Goal: Task Accomplishment & Management: Use online tool/utility

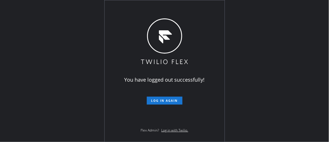
click at [163, 100] on span "Log in again" at bounding box center [164, 100] width 27 height 4
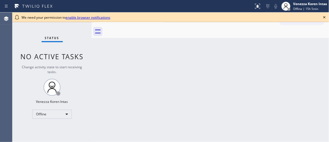
click at [110, 61] on div "Back to Dashboard Change Sender ID Customers Technicians Select a contact Outbo…" at bounding box center [210, 76] width 237 height 129
click at [324, 18] on icon at bounding box center [324, 17] width 7 height 7
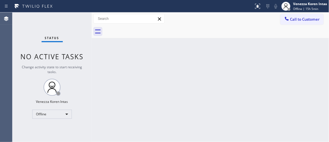
click at [178, 93] on div "Back to Dashboard Change Sender ID Customers Technicians Select a contact Outbo…" at bounding box center [210, 76] width 237 height 129
drag, startPoint x: 273, startPoint y: 118, endPoint x: 239, endPoint y: 135, distance: 37.8
click at [273, 118] on div "Back to Dashboard Change Sender ID Customers Technicians Select a contact Outbo…" at bounding box center [210, 76] width 237 height 129
click at [286, 48] on div "Back to Dashboard Change Sender ID Customers Technicians Select a contact Outbo…" at bounding box center [210, 76] width 237 height 129
drag, startPoint x: 292, startPoint y: 61, endPoint x: 304, endPoint y: 33, distance: 30.5
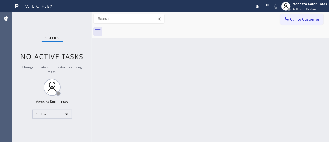
click at [292, 62] on div "Back to Dashboard Change Sender ID Customers Technicians Select a contact Outbo…" at bounding box center [210, 76] width 237 height 129
click at [303, 8] on span "Offline | 15h 5min" at bounding box center [305, 9] width 25 height 4
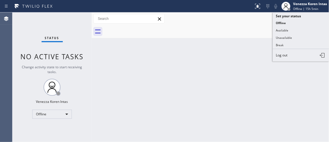
click at [300, 31] on button "Available" at bounding box center [300, 30] width 56 height 7
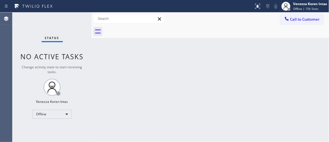
drag, startPoint x: 261, startPoint y: 65, endPoint x: 226, endPoint y: 67, distance: 35.1
click at [260, 66] on div "Back to Dashboard Change Sender ID Customers Technicians Select a contact Outbo…" at bounding box center [210, 76] width 237 height 129
drag, startPoint x: 75, startPoint y: 22, endPoint x: 27, endPoint y: 27, distance: 48.6
click at [75, 22] on div "Status No active tasks Change activity state to start receiving tasks. Venezza …" at bounding box center [51, 76] width 79 height 129
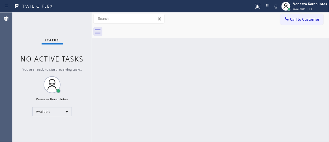
click at [84, 28] on div "Status No active tasks You are ready to start receiving tasks. Venezza Koren In…" at bounding box center [51, 76] width 79 height 129
click at [212, 90] on div "Back to Dashboard Change Sender ID Customers Technicians Select a contact Outbo…" at bounding box center [210, 76] width 237 height 129
click at [249, 90] on div "Back to Dashboard Change Sender ID Customers Technicians Select a contact Outbo…" at bounding box center [210, 76] width 237 height 129
click at [251, 86] on div "Back to Dashboard Change Sender ID Customers Technicians Select a contact Outbo…" at bounding box center [210, 76] width 237 height 129
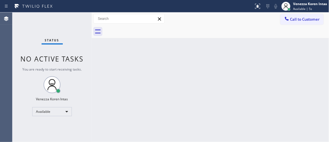
click at [251, 86] on div "Back to Dashboard Change Sender ID Customers Technicians Select a contact Outbo…" at bounding box center [210, 76] width 237 height 129
click at [94, 50] on div "Back to Dashboard Change Sender ID Customers Technicians Select a contact Outbo…" at bounding box center [210, 76] width 237 height 129
click at [184, 86] on div "Back to Dashboard Change Sender ID Customers Technicians Select a contact Outbo…" at bounding box center [210, 76] width 237 height 129
click at [190, 70] on div "Back to Dashboard Change Sender ID Customers Technicians Select a contact Outbo…" at bounding box center [210, 76] width 237 height 129
click at [208, 61] on div "Back to Dashboard Change Sender ID Customers Technicians Select a contact Outbo…" at bounding box center [210, 76] width 237 height 129
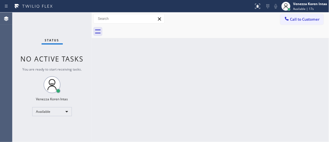
click at [208, 61] on div "Back to Dashboard Change Sender ID Customers Technicians Select a contact Outbo…" at bounding box center [210, 76] width 237 height 129
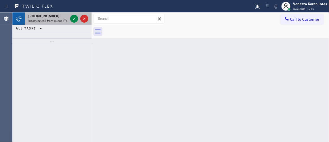
drag, startPoint x: 174, startPoint y: 37, endPoint x: 71, endPoint y: 22, distance: 104.0
click at [173, 38] on div at bounding box center [216, 31] width 225 height 13
click at [55, 15] on div "+17867199811" at bounding box center [48, 16] width 40 height 5
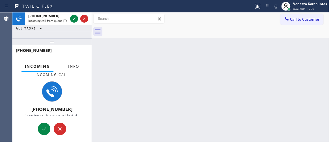
click at [78, 66] on span "Info" at bounding box center [73, 66] width 11 height 5
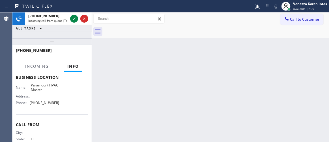
scroll to position [51, 0]
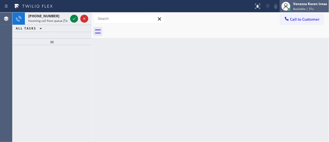
click at [305, 6] on div "Venezza Koren Intas Available | 31s" at bounding box center [310, 6] width 37 height 10
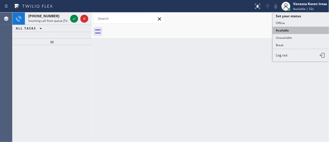
click at [297, 31] on button "Available" at bounding box center [300, 30] width 56 height 7
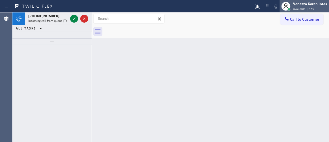
click at [305, 2] on div "Venezza Koren Intas" at bounding box center [310, 3] width 34 height 5
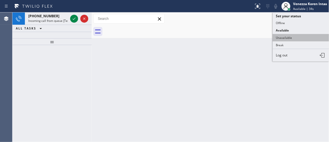
click at [288, 35] on button "Unavailable" at bounding box center [300, 37] width 56 height 7
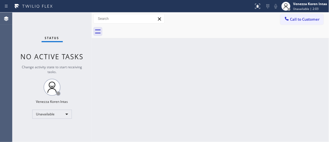
drag, startPoint x: 171, startPoint y: 64, endPoint x: 178, endPoint y: 59, distance: 7.7
click at [173, 63] on div "Back to Dashboard Change Sender ID Customers Technicians Select a contact Outbo…" at bounding box center [210, 76] width 237 height 129
click at [170, 84] on div "Back to Dashboard Change Sender ID Customers Technicians Select a contact Outbo…" at bounding box center [210, 76] width 237 height 129
click at [313, 10] on span "Unavailable | 2:15" at bounding box center [305, 9] width 25 height 4
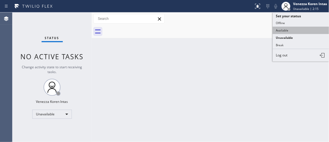
click at [301, 29] on button "Available" at bounding box center [300, 30] width 56 height 7
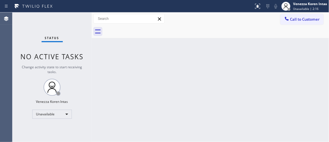
click at [223, 51] on div "Back to Dashboard Change Sender ID Customers Technicians Select a contact Outbo…" at bounding box center [210, 76] width 237 height 129
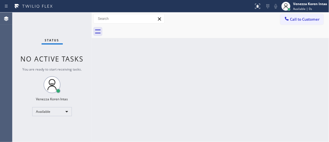
drag, startPoint x: 164, startPoint y: 57, endPoint x: 128, endPoint y: 20, distance: 51.7
click at [164, 57] on div "Back to Dashboard Change Sender ID Customers Technicians Select a contact Outbo…" at bounding box center [210, 76] width 237 height 129
click at [71, 23] on div "Status No active tasks You are ready to start receiving tasks. Venezza Koren In…" at bounding box center [51, 76] width 79 height 129
click at [92, 66] on div at bounding box center [92, 76] width 0 height 129
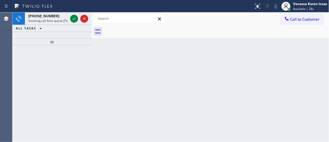
click at [175, 34] on div at bounding box center [216, 31] width 225 height 13
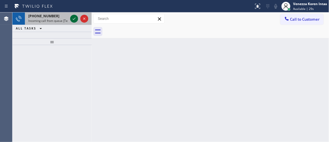
click at [75, 20] on icon at bounding box center [74, 18] width 7 height 7
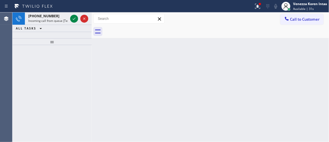
drag, startPoint x: 61, startPoint y: 48, endPoint x: 55, endPoint y: 60, distance: 13.5
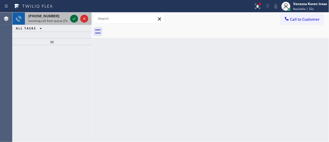
click at [74, 19] on icon at bounding box center [74, 18] width 7 height 7
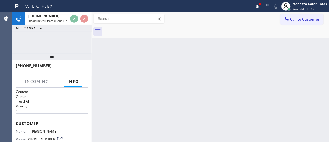
drag, startPoint x: 59, startPoint y: 43, endPoint x: 57, endPoint y: 68, distance: 24.9
click at [57, 60] on div at bounding box center [51, 56] width 79 height 7
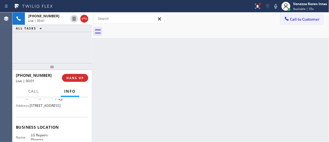
scroll to position [25, 0]
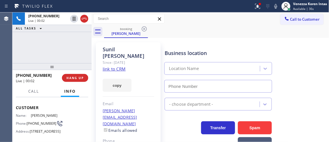
type input "(602) 755-6017"
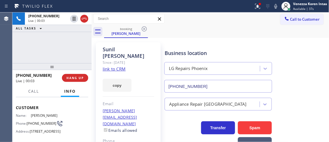
click at [203, 52] on div "Business location" at bounding box center [217, 53] width 107 height 8
click at [258, 11] on button at bounding box center [257, 6] width 12 height 12
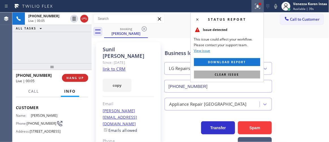
drag, startPoint x: 237, startPoint y: 73, endPoint x: 238, endPoint y: 64, distance: 8.8
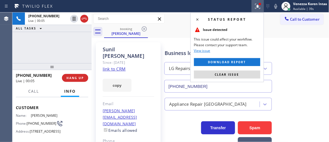
click at [237, 73] on span "Clear issue" at bounding box center [227, 74] width 24 height 4
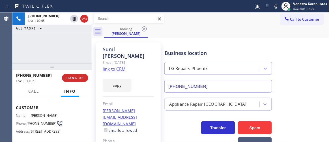
click at [244, 36] on div "booking Sunil Sodanapalli" at bounding box center [216, 31] width 225 height 13
click at [121, 66] on link "link to CRM" at bounding box center [114, 69] width 23 height 6
click at [189, 16] on div "Call to Customer Outbound call Location Search location Your caller id phone nu…" at bounding box center [210, 19] width 237 height 10
click at [61, 29] on div "ALL TASKS ALL TASKS ACTIVE TASKS TASKS IN WRAP UP" at bounding box center [51, 28] width 79 height 7
drag, startPoint x: 275, startPoint y: 7, endPoint x: 155, endPoint y: 32, distance: 123.4
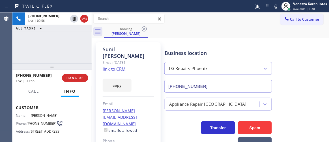
click at [275, 7] on icon at bounding box center [275, 6] width 7 height 7
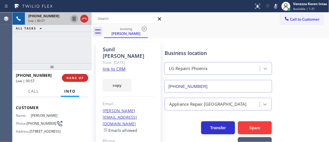
click at [75, 19] on icon at bounding box center [74, 18] width 7 height 7
drag, startPoint x: 63, startPoint y: 45, endPoint x: 109, endPoint y: 44, distance: 45.8
click at [63, 45] on div "+13038471986 Live | 01:13 ALL TASKS ALL TASKS ACTIVE TASKS TASKS IN WRAP UP" at bounding box center [51, 37] width 79 height 51
click at [253, 31] on div "booking Sunil Sodanapalli" at bounding box center [216, 31] width 225 height 13
drag, startPoint x: 79, startPoint y: 47, endPoint x: 80, endPoint y: 41, distance: 6.0
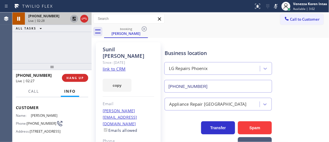
click at [79, 46] on div "+13038471986 Live | 02:28 ALL TASKS ALL TASKS ACTIVE TASKS TASKS IN WRAP UP" at bounding box center [51, 37] width 79 height 51
click at [74, 17] on icon at bounding box center [74, 18] width 7 height 7
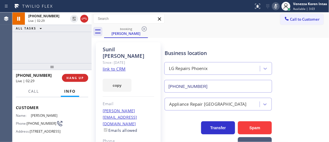
click at [274, 3] on icon at bounding box center [275, 6] width 7 height 7
click at [285, 31] on div "booking Sunil Sodanapalli" at bounding box center [216, 31] width 225 height 13
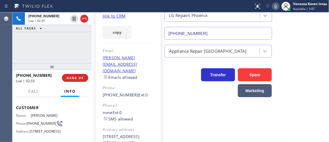
scroll to position [21, 0]
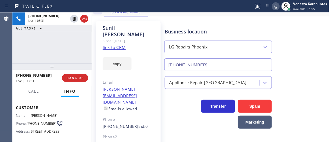
click at [199, 15] on div "booking Sunil Sodanapalli" at bounding box center [216, 10] width 225 height 13
drag, startPoint x: 60, startPoint y: 47, endPoint x: 68, endPoint y: 47, distance: 8.2
click at [59, 47] on div "+13038471986 Live | 03:52 ALL TASKS ALL TASKS ACTIVE TASKS TASKS IN WRAP UP" at bounding box center [51, 37] width 79 height 51
drag, startPoint x: 78, startPoint y: 43, endPoint x: 131, endPoint y: 75, distance: 62.4
click at [78, 43] on div "+13038471986 Live | 04:28 ALL TASKS ALL TASKS ACTIVE TASKS TASKS IN WRAP UP" at bounding box center [51, 37] width 79 height 51
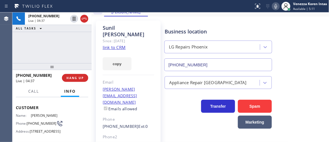
drag, startPoint x: 64, startPoint y: 48, endPoint x: 69, endPoint y: 47, distance: 5.8
click at [64, 48] on div "+13038471986 Live | 04:37 ALL TASKS ALL TASKS ACTIVE TASKS TASKS IN WRAP UP" at bounding box center [51, 37] width 79 height 51
click at [82, 38] on div "+13038471986 Live | 04:38 ALL TASKS ALL TASKS ACTIVE TASKS TASKS IN WRAP UP" at bounding box center [51, 37] width 79 height 51
click at [42, 39] on div "+13038471986 Live | 04:39 ALL TASKS ALL TASKS ACTIVE TASKS TASKS IN WRAP UP" at bounding box center [51, 37] width 79 height 51
click at [181, 2] on div at bounding box center [126, 6] width 249 height 9
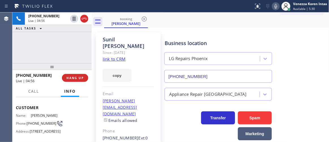
scroll to position [0, 0]
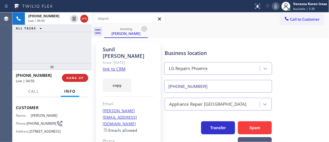
click at [179, 40] on div "Sunil Sodanapalli Since: 20 may 2020 link to CRM copy Email sodanapalli@gmail.c…" at bounding box center [210, 135] width 234 height 193
click at [54, 44] on div "+13038471986 Live | 04:57 ALL TASKS ALL TASKS ACTIVE TASKS TASKS IN WRAP UP" at bounding box center [51, 37] width 79 height 51
click at [32, 91] on span "Call" at bounding box center [33, 90] width 11 height 5
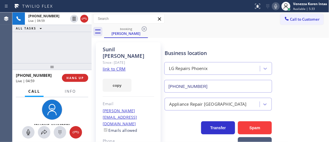
click at [45, 47] on div "+13038471986 Live | 04:59 ALL TASKS ALL TASKS ACTIVE TASKS TASKS IN WRAP UP" at bounding box center [51, 37] width 79 height 51
drag, startPoint x: 71, startPoint y: 50, endPoint x: 122, endPoint y: 122, distance: 88.5
click at [71, 50] on div "+13038471986 Live | 05:14 ALL TASKS ALL TASKS ACTIVE TASKS TASKS IN WRAP UP" at bounding box center [51, 37] width 79 height 51
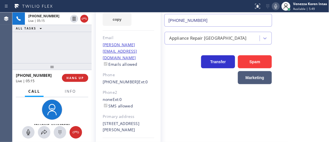
scroll to position [73, 0]
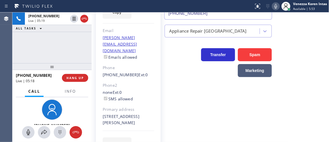
drag, startPoint x: 126, startPoint y: 103, endPoint x: 116, endPoint y: 104, distance: 10.8
click at [116, 113] on div "5141 East Mark Lane Cave Creek, 85331 AZ" at bounding box center [128, 119] width 51 height 13
copy div "85331"
click at [47, 134] on icon at bounding box center [44, 132] width 7 height 7
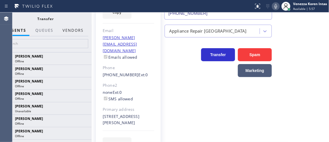
click at [77, 29] on button "Vendors" at bounding box center [73, 30] width 28 height 11
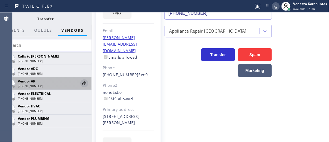
click at [85, 82] on icon at bounding box center [84, 83] width 5 height 4
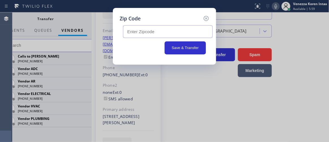
click at [151, 33] on input "text" at bounding box center [168, 31] width 90 height 13
paste input "85331"
type input "85331"
click at [182, 44] on button "Save & Transfer" at bounding box center [185, 47] width 42 height 13
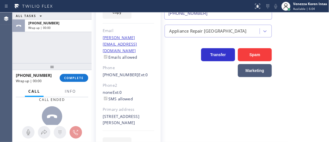
scroll to position [21, 0]
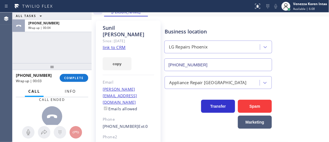
click at [70, 89] on span "Info" at bounding box center [70, 90] width 11 height 5
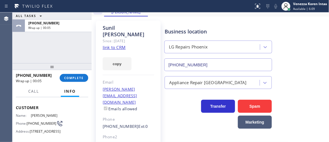
click at [57, 47] on div "ALL TASKS ALL TASKS ACTIVE TASKS TASKS IN WRAP UP +13038471986 Wrap up | 00:05" at bounding box center [51, 37] width 79 height 51
drag, startPoint x: 62, startPoint y: 41, endPoint x: 86, endPoint y: 52, distance: 25.9
click at [62, 41] on div "ALL TASKS ALL TASKS ACTIVE TASKS TASKS IN WRAP UP +13038471986 Wrap up | 00:07" at bounding box center [51, 37] width 79 height 51
drag, startPoint x: 54, startPoint y: 43, endPoint x: 65, endPoint y: 73, distance: 32.5
click at [54, 43] on div "ALL TASKS ALL TASKS ACTIVE TASKS TASKS IN WRAP UP +13038471986 Wrap up | 00:36" at bounding box center [51, 37] width 79 height 51
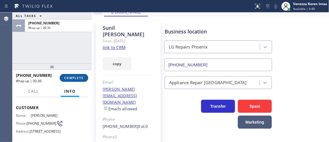
click at [66, 75] on button "COMPLETE" at bounding box center [74, 78] width 29 height 8
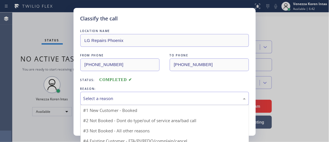
click at [136, 100] on div "Select a reason" at bounding box center [164, 98] width 162 height 6
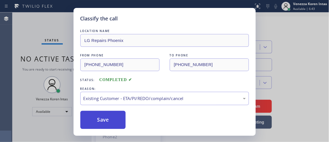
click at [114, 118] on button "Save" at bounding box center [102, 119] width 45 height 18
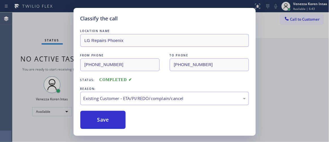
click at [10, 43] on div "Classify the call LOCATION NAME LG Repairs Phoenix FROM PHONE (303) 847-1986 TO…" at bounding box center [164, 71] width 329 height 142
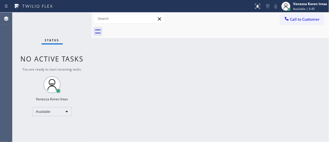
click at [79, 30] on div "Status No active tasks You are ready to start receiving tasks. Venezza Koren In…" at bounding box center [51, 76] width 79 height 129
click at [81, 38] on div "Status No active tasks You are ready to start receiving tasks. Venezza Koren In…" at bounding box center [51, 76] width 79 height 129
click at [50, 27] on div "Status No active tasks You are ready to start receiving tasks. Venezza Koren In…" at bounding box center [51, 76] width 79 height 129
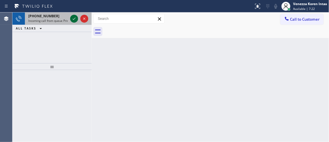
click at [76, 19] on icon at bounding box center [74, 18] width 7 height 7
click at [75, 19] on icon at bounding box center [74, 18] width 7 height 7
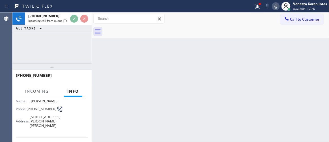
scroll to position [51, 0]
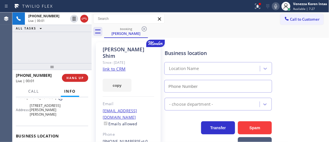
type input "(347) 284-6179"
click at [201, 45] on div "Business location Repair Twist of New York (347) 284-6179" at bounding box center [217, 68] width 109 height 49
click at [121, 66] on link "link to CRM" at bounding box center [114, 69] width 23 height 6
click at [273, 6] on icon at bounding box center [275, 6] width 7 height 7
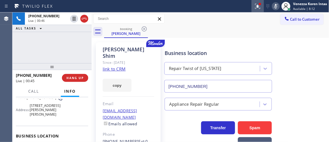
drag, startPoint x: 262, startPoint y: 3, endPoint x: 251, endPoint y: 51, distance: 49.4
click at [261, 4] on div at bounding box center [257, 6] width 12 height 7
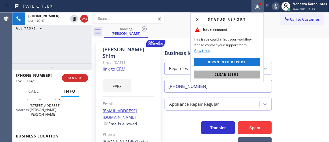
click at [242, 73] on button "Clear issue" at bounding box center [227, 74] width 66 height 8
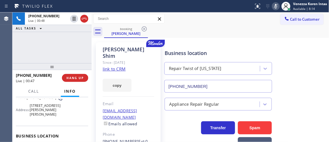
click at [278, 6] on icon at bounding box center [275, 6] width 7 height 7
click at [247, 34] on div "booking Kay Shim" at bounding box center [216, 31] width 225 height 13
drag, startPoint x: 277, startPoint y: 6, endPoint x: 236, endPoint y: 45, distance: 57.3
click at [277, 6] on icon at bounding box center [275, 6] width 7 height 7
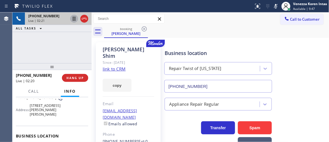
click at [73, 19] on icon at bounding box center [74, 18] width 7 height 7
drag, startPoint x: 271, startPoint y: 8, endPoint x: 222, endPoint y: 17, distance: 50.4
click at [271, 8] on div at bounding box center [275, 6] width 8 height 7
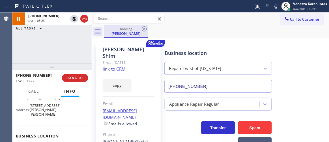
drag, startPoint x: 76, startPoint y: 18, endPoint x: 129, endPoint y: 30, distance: 55.2
click at [75, 18] on icon at bounding box center [74, 19] width 4 height 4
click at [199, 36] on div "booking Kay Shim" at bounding box center [216, 31] width 225 height 13
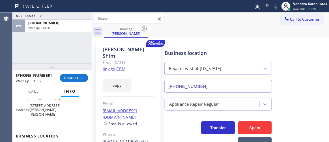
drag, startPoint x: 79, startPoint y: 77, endPoint x: 121, endPoint y: 87, distance: 43.2
click at [79, 77] on span "COMPLETE" at bounding box center [73, 78] width 19 height 4
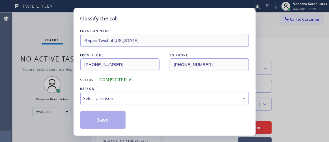
click at [152, 98] on div "Select a reason" at bounding box center [164, 98] width 162 height 6
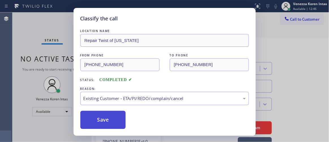
click at [111, 114] on button "Save" at bounding box center [102, 119] width 45 height 18
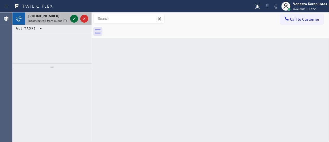
click at [72, 18] on icon at bounding box center [74, 18] width 7 height 7
click at [75, 15] on icon at bounding box center [74, 18] width 7 height 7
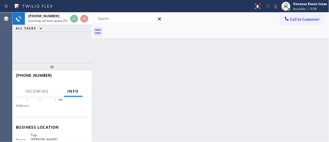
scroll to position [77, 0]
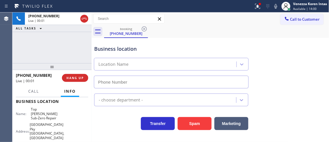
type input "(714) 970-4558"
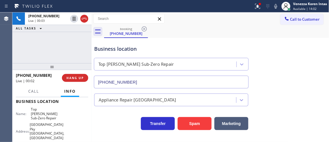
click at [71, 47] on div "+17149067279 Live | 00:03 ALL TASKS ALL TASKS ACTIVE TASKS TASKS IN WRAP UP" at bounding box center [51, 37] width 79 height 51
drag, startPoint x: 129, startPoint y: 51, endPoint x: 260, endPoint y: 21, distance: 135.1
click at [129, 51] on div "Business location" at bounding box center [171, 49] width 154 height 8
click at [278, 5] on icon at bounding box center [275, 6] width 7 height 7
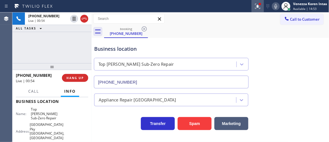
click at [261, 5] on div at bounding box center [257, 6] width 12 height 7
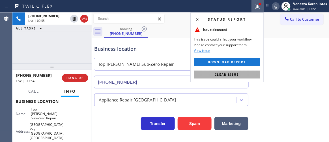
click at [240, 78] on button "Clear issue" at bounding box center [227, 74] width 66 height 8
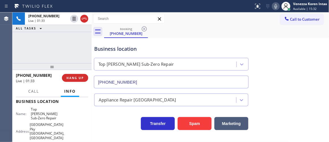
drag, startPoint x: 123, startPoint y: 45, endPoint x: 236, endPoint y: 1, distance: 121.1
click at [123, 45] on div "Business location" at bounding box center [171, 49] width 154 height 8
click at [196, 13] on div "Call to Customer Outbound call Location Search location Your caller id phone nu…" at bounding box center [210, 18] width 237 height 13
drag, startPoint x: 100, startPoint y: 44, endPoint x: 101, endPoint y: 47, distance: 3.5
click at [100, 44] on div "Business location Top Yorba Linda Sub-Zero Repair (714) 970-4558" at bounding box center [171, 63] width 156 height 49
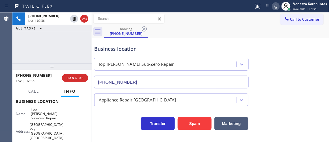
click at [200, 27] on div "booking (714) 906-7279" at bounding box center [216, 31] width 225 height 13
click at [224, 21] on div "Call to Customer Outbound call Location Search location Your caller id phone nu…" at bounding box center [210, 19] width 237 height 10
click at [189, 5] on div at bounding box center [126, 6] width 249 height 9
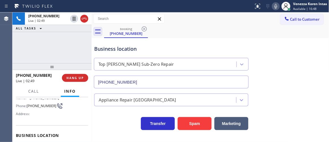
scroll to position [25, 0]
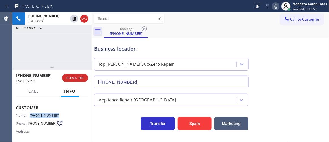
drag, startPoint x: 58, startPoint y: 114, endPoint x: 30, endPoint y: 115, distance: 27.7
click at [30, 115] on div "Name: (714) 906-7279 Phone: (714) 906-7279 Address:" at bounding box center [52, 124] width 72 height 22
copy span "(714) 906-7279"
click at [214, 41] on div "Business location Top Yorba Linda Sub-Zero Repair (714) 970-4558" at bounding box center [171, 63] width 156 height 49
drag, startPoint x: 277, startPoint y: 9, endPoint x: 275, endPoint y: 15, distance: 6.0
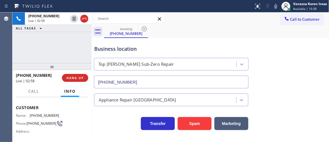
click at [277, 9] on icon at bounding box center [275, 6] width 7 height 7
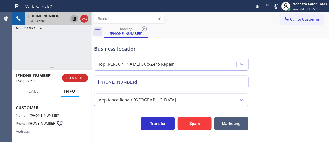
click at [72, 20] on icon at bounding box center [74, 18] width 7 height 7
click at [272, 4] on icon at bounding box center [275, 6] width 7 height 7
click at [71, 18] on icon at bounding box center [74, 18] width 7 height 7
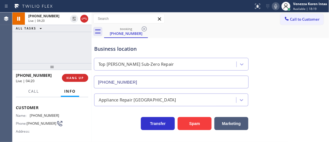
click at [178, 24] on div "Call to Customer Outbound call Location Search location Your caller id phone nu…" at bounding box center [210, 18] width 237 height 13
click at [66, 47] on div "+17149067279 Live | 04:21 ALL TASKS ALL TASKS ACTIVE TASKS TASKS IN WRAP UP" at bounding box center [51, 37] width 79 height 51
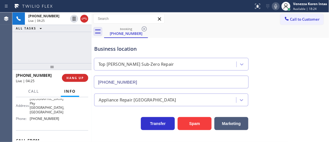
scroll to position [77, 0]
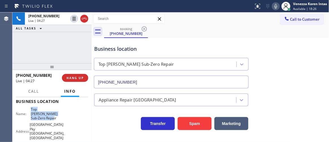
drag, startPoint x: 31, startPoint y: 108, endPoint x: 57, endPoint y: 113, distance: 26.7
click at [57, 113] on div "Name: Top Yorba Linda Sub-Zero Repair Address: 22901 Savi Ranch Pky Yorba Linda…" at bounding box center [52, 128] width 72 height 42
copy span "Top Yorba Linda Sub-Zero Repair"
drag, startPoint x: 36, startPoint y: 44, endPoint x: 65, endPoint y: 70, distance: 38.8
click at [36, 44] on div "+17149067279 Live | 04:35 ALL TASKS ALL TASKS ACTIVE TASKS TASKS IN WRAP UP" at bounding box center [51, 37] width 79 height 51
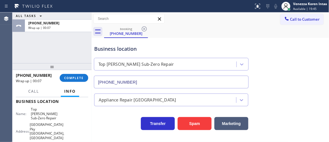
drag, startPoint x: 196, startPoint y: 22, endPoint x: 266, endPoint y: 19, distance: 69.6
click at [196, 22] on div "Call to Customer Outbound call Location Search location Your caller id phone nu…" at bounding box center [210, 19] width 237 height 10
click at [302, 7] on span "Available | 19:45" at bounding box center [304, 9] width 23 height 4
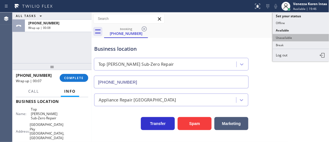
click at [293, 35] on button "Unavailable" at bounding box center [300, 37] width 56 height 7
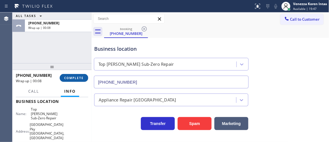
click at [77, 78] on span "COMPLETE" at bounding box center [73, 78] width 19 height 4
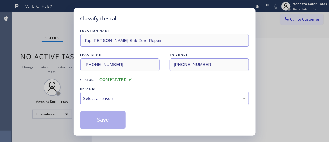
click at [67, 65] on div "Classify the call LOCATION NAME Top Yorba Linda Sub-Zero Repair FROM PHONE (714…" at bounding box center [164, 71] width 329 height 142
click at [160, 68] on div "FROM PHONE (714) 906-7279 TO PHONE (714) 970-4558" at bounding box center [164, 61] width 168 height 19
click at [137, 57] on div "FROM PHONE (714) 906-7279 TO PHONE (714) 970-4558" at bounding box center [164, 61] width 168 height 19
drag, startPoint x: 157, startPoint y: 16, endPoint x: 177, endPoint y: 45, distance: 35.0
click at [157, 16] on div "Classify the call" at bounding box center [164, 19] width 168 height 8
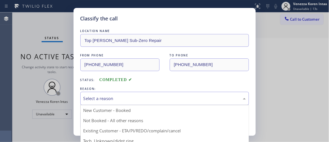
click at [119, 101] on div "Select a reason" at bounding box center [164, 98] width 162 height 6
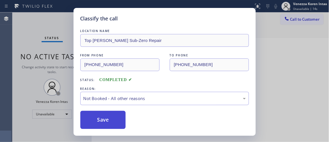
click at [114, 122] on button "Save" at bounding box center [102, 119] width 45 height 18
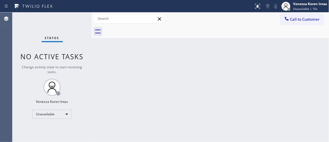
click at [102, 115] on div "Back to Dashboard Change Sender ID Customers Technicians Select a contact Outbo…" at bounding box center [210, 76] width 237 height 129
click at [295, 21] on span "Call to Customer" at bounding box center [305, 19] width 30 height 5
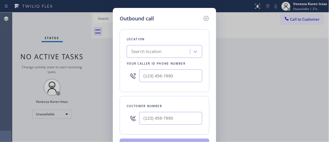
click at [160, 78] on input "text" at bounding box center [170, 75] width 63 height 13
paste input "714) 906-7279"
drag, startPoint x: 155, startPoint y: 96, endPoint x: 162, endPoint y: 95, distance: 6.6
click at [155, 96] on div "Customer number" at bounding box center [164, 115] width 90 height 38
drag, startPoint x: 179, startPoint y: 75, endPoint x: 100, endPoint y: 60, distance: 80.8
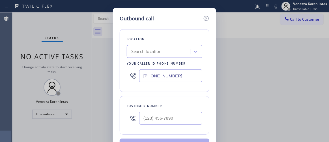
click at [116, 63] on div "Outbound call Location Search location Your caller id phone number (714) 906-72…" at bounding box center [164, 85] width 103 height 155
paste input "70-4558"
type input "(714) 970-4558"
click at [159, 119] on input "(___) ___-____" at bounding box center [170, 118] width 63 height 13
paste input "714) 906-7279"
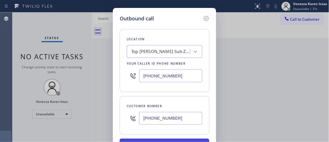
type input "(714) 906-7279"
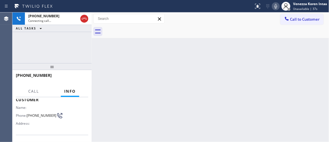
scroll to position [25, 0]
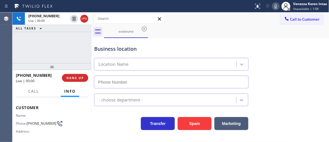
type input "(714) 970-4558"
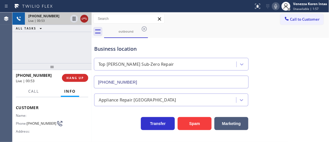
click at [86, 21] on icon at bounding box center [84, 18] width 7 height 7
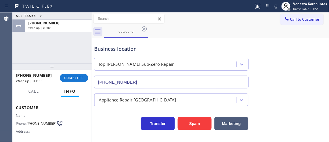
drag, startPoint x: 76, startPoint y: 74, endPoint x: 104, endPoint y: 89, distance: 31.1
click at [78, 76] on button "COMPLETE" at bounding box center [74, 78] width 29 height 8
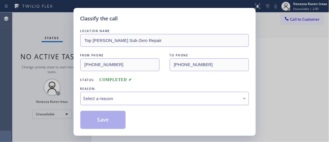
drag, startPoint x: 132, startPoint y: 99, endPoint x: 130, endPoint y: 102, distance: 3.8
click at [131, 100] on div "Select a reason" at bounding box center [164, 98] width 162 height 6
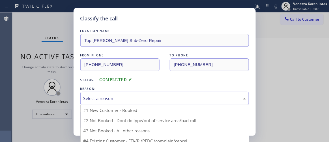
drag, startPoint x: 120, startPoint y: 121, endPoint x: 108, endPoint y: 121, distance: 12.2
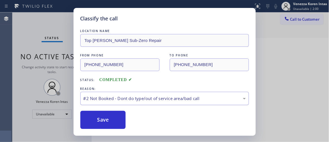
drag, startPoint x: 108, startPoint y: 121, endPoint x: 142, endPoint y: 97, distance: 41.9
click at [108, 122] on button "Save" at bounding box center [102, 119] width 45 height 18
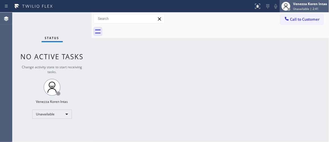
drag, startPoint x: 302, startPoint y: 3, endPoint x: 302, endPoint y: 7, distance: 4.2
click at [302, 3] on div "Venezza Koren Intas" at bounding box center [310, 3] width 34 height 5
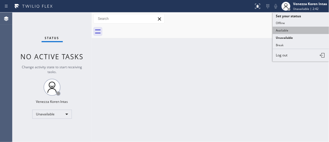
click at [288, 29] on button "Available" at bounding box center [300, 30] width 56 height 7
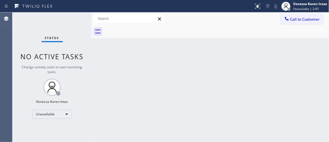
drag, startPoint x: 234, startPoint y: 61, endPoint x: 224, endPoint y: 47, distance: 18.0
click at [232, 62] on div "Back to Dashboard Change Sender ID Customers Technicians Select a contact Outbo…" at bounding box center [210, 76] width 237 height 129
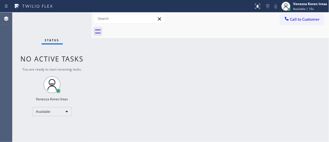
drag, startPoint x: 323, startPoint y: 3, endPoint x: 309, endPoint y: 33, distance: 33.4
click at [323, 4] on div "Venezza Koren Intas" at bounding box center [310, 3] width 34 height 5
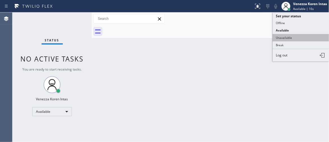
click at [307, 37] on button "Unavailable" at bounding box center [300, 37] width 56 height 7
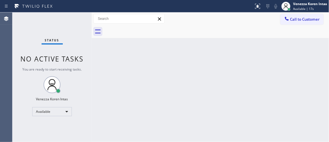
drag, startPoint x: 304, startPoint y: 18, endPoint x: 286, endPoint y: 38, distance: 27.0
click at [304, 18] on span "Call to Customer" at bounding box center [305, 19] width 30 height 5
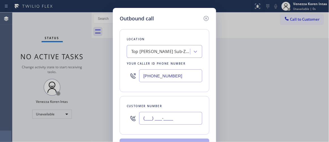
click at [167, 119] on input "(___) ___-____" at bounding box center [170, 118] width 63 height 13
paste input "714) 906-7279"
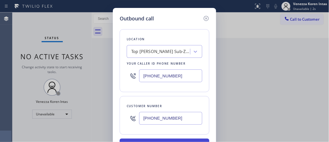
type input "(714) 906-7279"
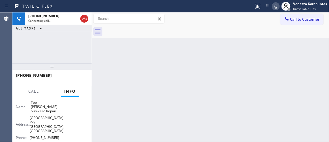
scroll to position [50, 0]
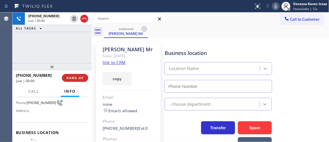
type input "(714) 970-4558"
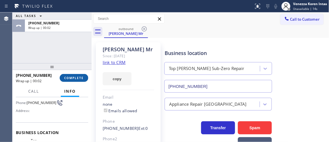
click at [71, 81] on button "COMPLETE" at bounding box center [74, 78] width 29 height 8
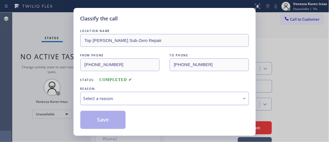
drag, startPoint x: 125, startPoint y: 99, endPoint x: 125, endPoint y: 104, distance: 5.7
click at [125, 101] on div "Select a reason" at bounding box center [164, 98] width 162 height 6
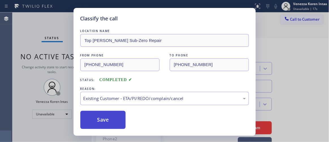
click at [118, 124] on button "Save" at bounding box center [102, 119] width 45 height 18
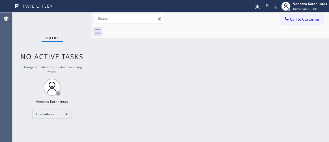
click at [294, 19] on span "Call to Customer" at bounding box center [305, 19] width 30 height 5
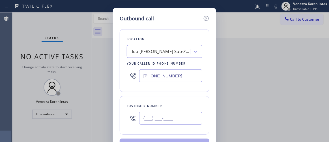
click at [158, 121] on input "(___) ___-____" at bounding box center [170, 118] width 63 height 13
paste input "714) 906-7279"
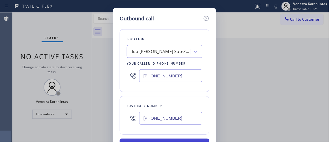
type input "(714) 906-7279"
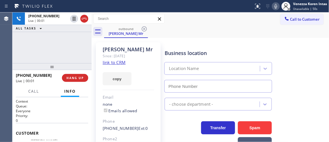
type input "(714) 970-4558"
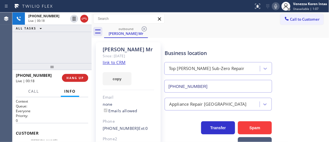
drag, startPoint x: 84, startPoint y: 18, endPoint x: 82, endPoint y: 30, distance: 12.6
click at [84, 19] on icon at bounding box center [84, 18] width 7 height 7
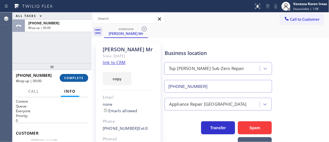
click at [81, 77] on span "COMPLETE" at bounding box center [73, 78] width 19 height 4
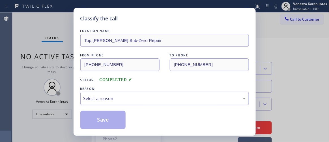
drag, startPoint x: 126, startPoint y: 94, endPoint x: 125, endPoint y: 99, distance: 5.4
click at [126, 94] on div "Select a reason" at bounding box center [164, 98] width 168 height 13
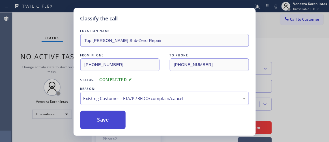
click at [122, 123] on button "Save" at bounding box center [102, 119] width 45 height 18
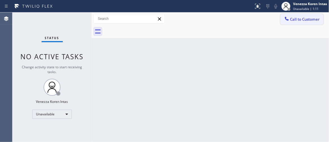
drag, startPoint x: 302, startPoint y: 21, endPoint x: 299, endPoint y: 25, distance: 5.1
click at [302, 21] on span "Call to Customer" at bounding box center [305, 19] width 30 height 5
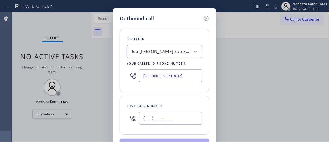
click at [194, 114] on input "(___) ___-____" at bounding box center [170, 118] width 63 height 13
paste input "714) 906-7279"
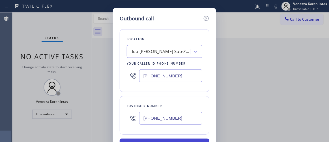
type input "(714) 906-7279"
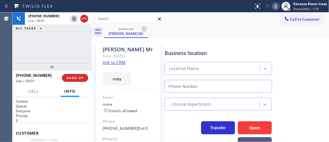
type input "(714) 970-4558"
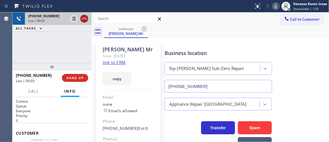
drag, startPoint x: 86, startPoint y: 19, endPoint x: 91, endPoint y: 52, distance: 32.6
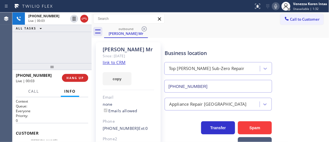
click at [86, 19] on icon at bounding box center [84, 18] width 7 height 7
click at [86, 79] on button "HANG UP" at bounding box center [75, 78] width 26 height 8
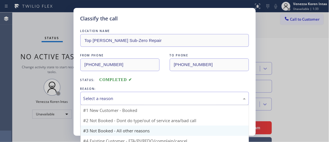
drag, startPoint x: 155, startPoint y: 97, endPoint x: 160, endPoint y: 118, distance: 22.0
click at [156, 99] on div "Select a reason" at bounding box center [164, 98] width 162 height 6
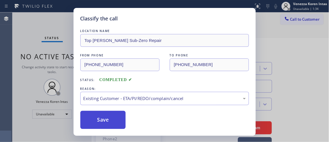
click at [107, 122] on button "Save" at bounding box center [102, 119] width 45 height 18
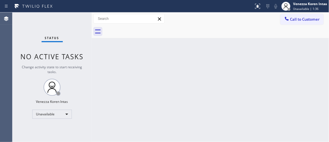
drag, startPoint x: 306, startPoint y: 6, endPoint x: 307, endPoint y: 27, distance: 20.6
click at [307, 8] on span "Unavailable | 1:36" at bounding box center [305, 9] width 25 height 4
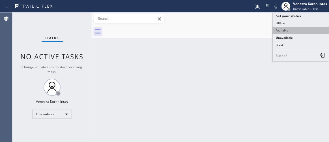
click at [301, 30] on button "Available" at bounding box center [300, 30] width 56 height 7
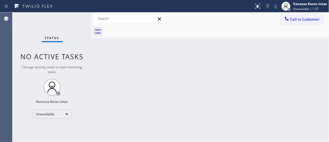
click at [181, 77] on div "Back to Dashboard Change Sender ID Customers Technicians Select a contact Outbo…" at bounding box center [210, 76] width 237 height 129
drag, startPoint x: 80, startPoint y: 33, endPoint x: 30, endPoint y: 34, distance: 50.3
click at [80, 32] on div "Status No active tasks Change activity state to start receiving tasks. Venezza …" at bounding box center [51, 76] width 79 height 129
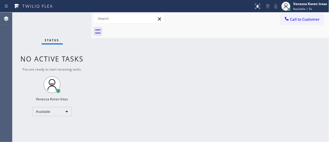
click at [75, 23] on div "Status No active tasks You are ready to start receiving tasks. Venezza Koren In…" at bounding box center [51, 76] width 79 height 129
click at [248, 54] on div "Back to Dashboard Change Sender ID Customers Technicians Select a contact Outbo…" at bounding box center [210, 76] width 237 height 129
drag, startPoint x: 161, startPoint y: 40, endPoint x: 130, endPoint y: 61, distance: 37.7
click at [161, 42] on div "Back to Dashboard Change Sender ID Customers Technicians Select a contact Outbo…" at bounding box center [210, 76] width 237 height 129
click at [89, 21] on div "Status No active tasks You are ready to start receiving tasks. Venezza Koren In…" at bounding box center [51, 76] width 79 height 129
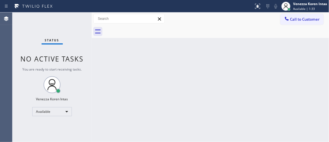
click at [89, 21] on div "Status No active tasks You are ready to start receiving tasks. Venezza Koren In…" at bounding box center [51, 76] width 79 height 129
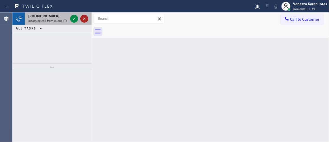
click at [81, 19] on icon at bounding box center [84, 18] width 7 height 7
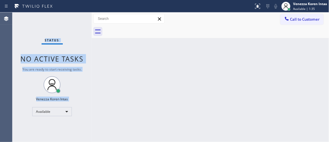
click at [75, 19] on div "Status No active tasks You are ready to start receiving tasks. Venezza Koren In…" at bounding box center [51, 76] width 79 height 129
drag, startPoint x: 76, startPoint y: 21, endPoint x: 40, endPoint y: 29, distance: 36.8
click at [76, 21] on div "Status No active tasks You are ready to start receiving tasks. Venezza Koren In…" at bounding box center [51, 76] width 79 height 129
click at [77, 19] on div "Status No active tasks You are ready to start receiving tasks. Venezza Koren In…" at bounding box center [51, 76] width 79 height 129
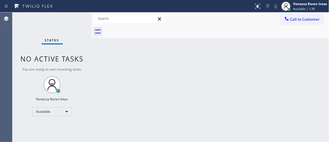
click at [77, 19] on div "Status No active tasks You are ready to start receiving tasks. Venezza Koren In…" at bounding box center [51, 76] width 79 height 129
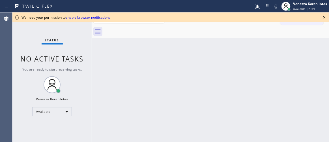
drag, startPoint x: 323, startPoint y: 17, endPoint x: 275, endPoint y: 61, distance: 65.6
click at [323, 17] on icon at bounding box center [324, 17] width 7 height 7
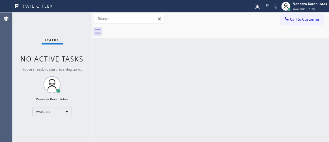
drag, startPoint x: 266, startPoint y: 66, endPoint x: 251, endPoint y: 69, distance: 14.6
click at [257, 68] on div "Back to Dashboard Change Sender ID Customers Technicians Select a contact Outbo…" at bounding box center [210, 76] width 237 height 129
drag, startPoint x: 63, startPoint y: 24, endPoint x: 7, endPoint y: 33, distance: 56.3
click at [61, 24] on div "Status No active tasks You are ready to start receiving tasks. Venezza Koren In…" at bounding box center [51, 76] width 79 height 129
drag, startPoint x: 65, startPoint y: 21, endPoint x: 71, endPoint y: 21, distance: 6.2
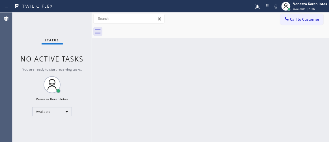
click at [65, 21] on div "Status No active tasks You are ready to start receiving tasks. Venezza Koren In…" at bounding box center [51, 76] width 79 height 129
click at [71, 21] on div "Status No active tasks You are ready to start receiving tasks. Venezza Koren In…" at bounding box center [51, 76] width 79 height 129
drag, startPoint x: 156, startPoint y: 30, endPoint x: 159, endPoint y: 44, distance: 13.6
click at [155, 32] on div at bounding box center [216, 31] width 225 height 13
click at [82, 19] on div "Status No active tasks You are ready to start receiving tasks. Venezza Koren In…" at bounding box center [51, 76] width 79 height 129
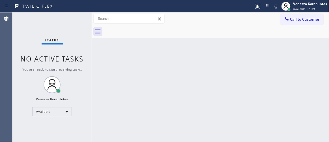
click at [82, 19] on div "Status No active tasks You are ready to start receiving tasks. Venezza Koren In…" at bounding box center [51, 76] width 79 height 129
drag, startPoint x: 69, startPoint y: 18, endPoint x: 11, endPoint y: 43, distance: 62.9
click at [66, 23] on div "Status No active tasks You are ready to start receiving tasks. Venezza Koren In…" at bounding box center [51, 76] width 79 height 129
click at [72, 19] on div "Status No active tasks You are ready to start receiving tasks. Venezza Koren In…" at bounding box center [51, 76] width 79 height 129
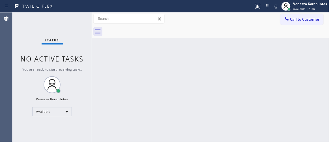
click at [72, 19] on div "Status No active tasks You are ready to start receiving tasks. Venezza Koren In…" at bounding box center [51, 76] width 79 height 129
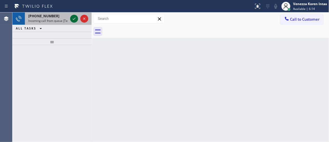
click at [72, 19] on icon at bounding box center [74, 18] width 7 height 7
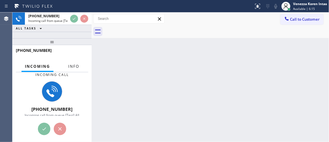
click at [80, 65] on button "Info" at bounding box center [74, 66] width 18 height 11
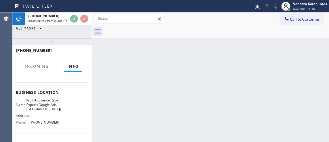
scroll to position [77, 0]
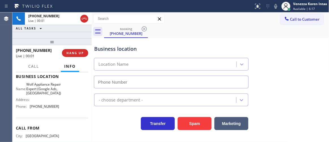
type input "(469) 218-2803"
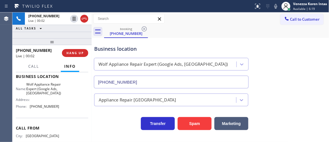
click at [51, 34] on div "+19043349000 Live | 00:02 ALL TASKS ALL TASKS ACTIVE TASKS TASKS IN WRAP UP" at bounding box center [51, 25] width 79 height 26
drag, startPoint x: 56, startPoint y: 39, endPoint x: 56, endPoint y: 51, distance: 12.1
click at [56, 51] on div "+19043349000 Live | 00:03 ALL TASKS ALL TASKS ACTIVE TASKS TASKS IN WRAP UP +19…" at bounding box center [51, 76] width 79 height 129
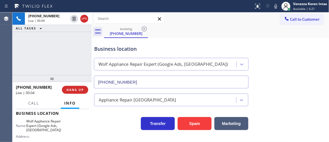
drag, startPoint x: 52, startPoint y: 41, endPoint x: 54, endPoint y: 78, distance: 36.8
click at [54, 78] on div at bounding box center [51, 78] width 79 height 7
click at [58, 61] on div "+19043349000 Live | 00:04 ALL TASKS ALL TASKS ACTIVE TASKS TASKS IN WRAP UP" at bounding box center [51, 43] width 79 height 62
click at [74, 56] on div "+19043349000 Live | 00:04 ALL TASKS ALL TASKS ACTIVE TASKS TASKS IN WRAP UP" at bounding box center [51, 43] width 79 height 62
drag, startPoint x: 53, startPoint y: 78, endPoint x: 57, endPoint y: 62, distance: 16.2
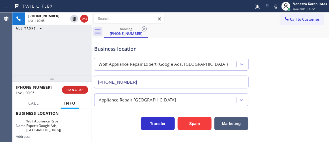
click at [56, 75] on div at bounding box center [51, 78] width 79 height 7
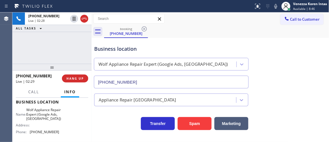
drag, startPoint x: 82, startPoint y: 41, endPoint x: 146, endPoint y: 43, distance: 64.1
click at [83, 41] on div "+19043349000 Live | 02:28 ALL TASKS ALL TASKS ACTIVE TASKS TASKS IN WRAP UP" at bounding box center [51, 37] width 79 height 51
click at [141, 45] on div "Business location" at bounding box center [171, 49] width 154 height 8
click at [210, 34] on div "booking (904) 334-9000" at bounding box center [216, 31] width 225 height 13
click at [191, 29] on div "booking (904) 334-9000" at bounding box center [216, 31] width 225 height 13
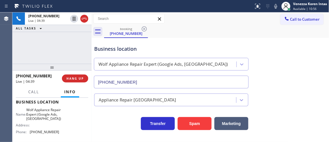
drag, startPoint x: 273, startPoint y: 5, endPoint x: 274, endPoint y: 20, distance: 15.0
click at [272, 5] on icon at bounding box center [275, 6] width 7 height 7
click at [194, 32] on div "booking (904) 334-9000" at bounding box center [216, 31] width 225 height 13
drag, startPoint x: 273, startPoint y: 7, endPoint x: 270, endPoint y: 32, distance: 25.1
click at [273, 8] on icon at bounding box center [275, 6] width 7 height 7
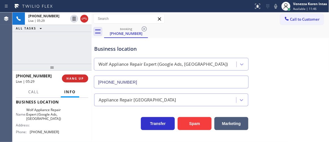
drag, startPoint x: 149, startPoint y: 51, endPoint x: 157, endPoint y: 53, distance: 8.4
click at [149, 51] on div "Business location" at bounding box center [171, 49] width 154 height 8
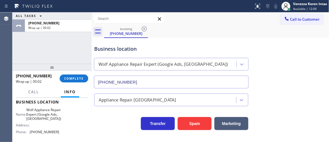
drag, startPoint x: 207, startPoint y: 22, endPoint x: 222, endPoint y: 33, distance: 18.5
click at [208, 24] on div "Call to Customer Outbound call Location Search location Your caller id phone nu…" at bounding box center [210, 18] width 237 height 13
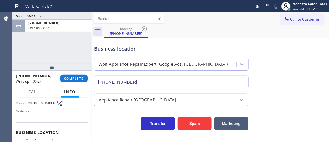
scroll to position [25, 0]
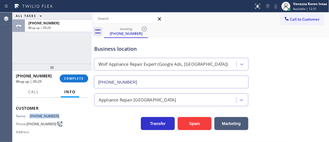
drag, startPoint x: 55, startPoint y: 113, endPoint x: 28, endPoint y: 115, distance: 27.8
click at [28, 115] on div "Name: (904) 334-9000" at bounding box center [38, 116] width 44 height 4
copy div "(904) 334-9000"
click at [212, 60] on div "Wolf Appliance Repair Expert (Google Ads, Dallas)" at bounding box center [165, 64] width 141 height 10
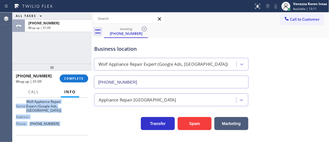
scroll to position [91, 0]
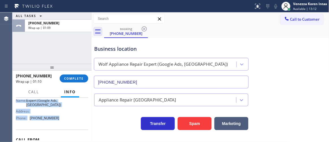
drag, startPoint x: 18, startPoint y: 107, endPoint x: 64, endPoint y: 128, distance: 50.8
click at [64, 128] on div "Context Queue: [Test] All Priority: 1 Customer Name: (904) 334-9000 Phone: (904…" at bounding box center [51, 119] width 79 height 44
copy div "Customer Name: (904) 334-9000 Phone: (904) 334-9000 Address: Business location …"
drag, startPoint x: 61, startPoint y: 79, endPoint x: 92, endPoint y: 86, distance: 32.3
click at [61, 79] on button "COMPLETE" at bounding box center [74, 78] width 29 height 8
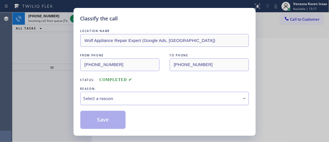
click at [114, 97] on div "Select a reason" at bounding box center [164, 98] width 162 height 6
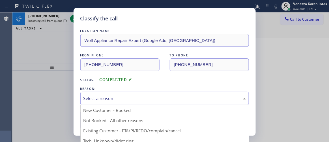
drag, startPoint x: 132, startPoint y: 131, endPoint x: 108, endPoint y: 119, distance: 25.7
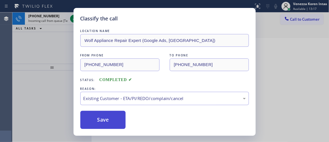
click at [108, 119] on button "Save" at bounding box center [102, 119] width 45 height 18
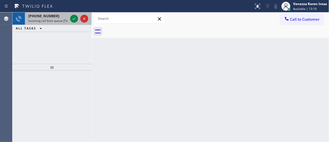
click at [58, 19] on span "Incoming call from queue [Test] All" at bounding box center [51, 21] width 47 height 4
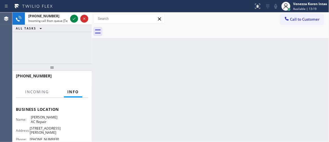
scroll to position [77, 0]
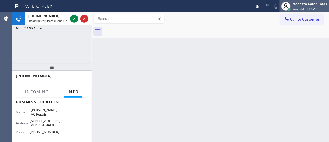
click at [321, 2] on div "Venezza Koren Intas" at bounding box center [310, 3] width 34 height 5
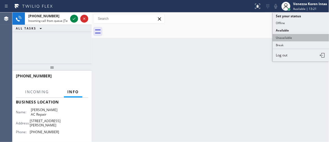
click at [292, 39] on button "Unavailable" at bounding box center [300, 37] width 56 height 7
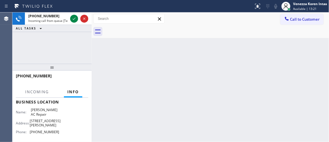
drag, startPoint x: 300, startPoint y: 21, endPoint x: 295, endPoint y: 36, distance: 14.7
click at [300, 22] on button "Call to Customer" at bounding box center [301, 19] width 43 height 11
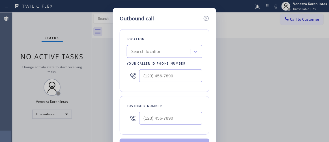
click at [149, 84] on div at bounding box center [164, 75] width 75 height 18
click at [182, 78] on input "(___) ___-____" at bounding box center [170, 75] width 63 height 13
paste input "469) 218-2803"
type input "(469) 218-2803"
click at [152, 123] on input "text" at bounding box center [170, 118] width 63 height 13
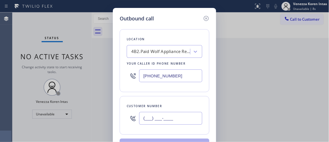
paste input "904) 334-9000"
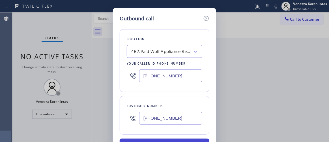
type input "(904) 334-9000"
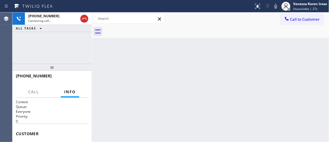
click at [191, 30] on div at bounding box center [216, 31] width 225 height 13
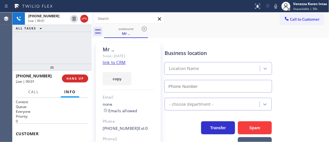
type input "(469) 218-2803"
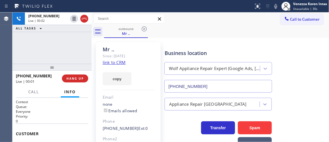
click at [188, 39] on div "Mr .. Since: 20 may 2020 link to CRM copy Email none Emails allowed Phone (904)…" at bounding box center [210, 123] width 234 height 168
drag, startPoint x: 145, startPoint y: 41, endPoint x: 188, endPoint y: 49, distance: 43.7
click at [145, 42] on div "Mr .. Since: 20 may 2020 link to CRM copy Email none Emails allowed Phone (904)…" at bounding box center [128, 123] width 70 height 168
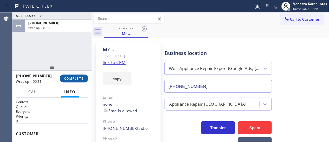
click at [79, 81] on button "COMPLETE" at bounding box center [74, 78] width 29 height 8
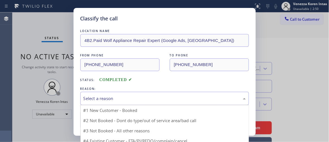
click at [141, 101] on div "Select a reason" at bounding box center [164, 98] width 162 height 6
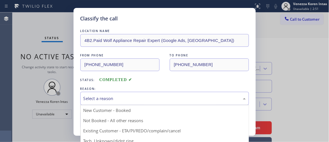
drag, startPoint x: 141, startPoint y: 130, endPoint x: 132, endPoint y: 128, distance: 9.8
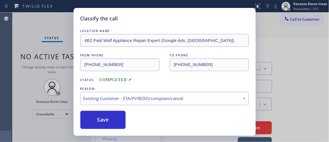
drag, startPoint x: 117, startPoint y: 126, endPoint x: 194, endPoint y: 109, distance: 78.6
click at [117, 125] on button "Save" at bounding box center [102, 119] width 45 height 18
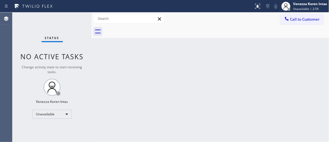
drag, startPoint x: 204, startPoint y: 93, endPoint x: 204, endPoint y: 97, distance: 3.7
click at [204, 93] on div "Back to Dashboard Change Sender ID Customers Technicians Select a contact Outbo…" at bounding box center [210, 76] width 237 height 129
drag, startPoint x: 208, startPoint y: 80, endPoint x: 271, endPoint y: 73, distance: 63.3
click at [208, 82] on div "Back to Dashboard Change Sender ID Customers Technicians Select a contact Outbo…" at bounding box center [210, 76] width 237 height 129
click at [181, 75] on div "Back to Dashboard Change Sender ID Customers Technicians Select a contact Outbo…" at bounding box center [210, 76] width 237 height 129
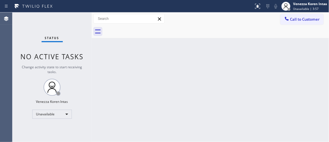
drag, startPoint x: 99, startPoint y: 95, endPoint x: 222, endPoint y: 140, distance: 131.1
click at [100, 95] on div "Back to Dashboard Change Sender ID Customers Technicians Select a contact Outbo…" at bounding box center [210, 76] width 237 height 129
drag, startPoint x: 197, startPoint y: 48, endPoint x: 200, endPoint y: 80, distance: 32.1
click at [196, 51] on div "Back to Dashboard Change Sender ID Customers Technicians Select a contact Outbo…" at bounding box center [210, 76] width 237 height 129
click at [308, 18] on span "Call to Customer" at bounding box center [305, 19] width 30 height 5
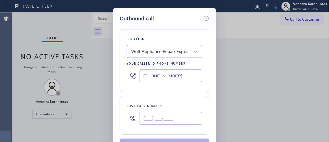
click at [146, 124] on div "(___) ___-____" at bounding box center [170, 118] width 63 height 18
paste input "904) 334-9000"
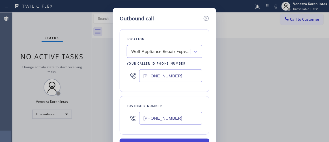
type input "(904) 334-9000"
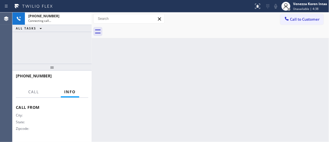
scroll to position [128, 0]
drag, startPoint x: 41, startPoint y: 45, endPoint x: 99, endPoint y: 62, distance: 61.0
click at [41, 45] on div "+19043349000 Connecting call… ALL TASKS ALL TASKS ACTIVE TASKS TASKS IN WRAP UP" at bounding box center [51, 37] width 79 height 51
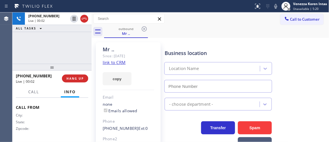
type input "(469) 218-2803"
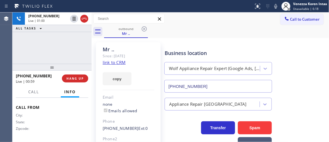
drag, startPoint x: 83, startPoint y: 21, endPoint x: 82, endPoint y: 62, distance: 41.0
click at [83, 21] on icon at bounding box center [84, 18] width 7 height 7
click at [77, 81] on button "HANG UP" at bounding box center [75, 78] width 26 height 8
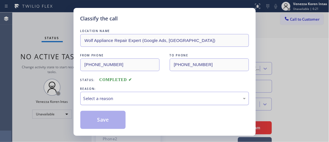
click at [120, 95] on div "Select a reason" at bounding box center [164, 98] width 162 height 6
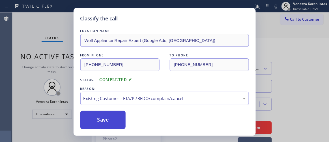
click at [119, 123] on button "Save" at bounding box center [102, 119] width 45 height 18
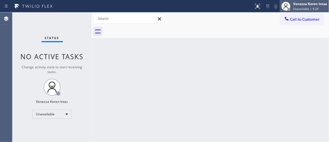
click at [300, 7] on span "Unavailable | 6:24" at bounding box center [305, 9] width 25 height 4
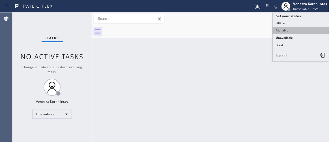
click at [297, 30] on button "Available" at bounding box center [300, 30] width 56 height 7
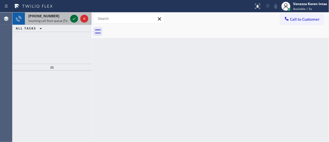
click at [73, 19] on icon at bounding box center [74, 19] width 3 height 2
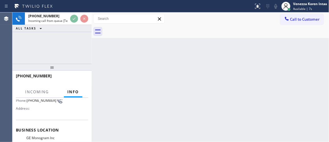
scroll to position [77, 0]
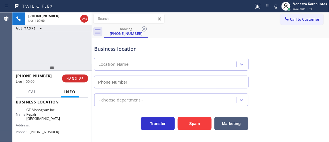
type input "(720) 807-4536"
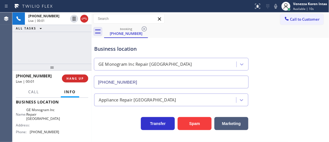
click at [193, 51] on div "Business location" at bounding box center [171, 49] width 154 height 8
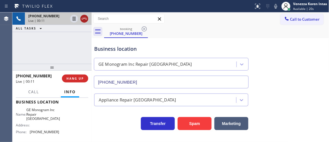
click at [83, 19] on icon at bounding box center [84, 18] width 7 height 7
click at [179, 34] on div "booking (435) 730-4224" at bounding box center [216, 31] width 225 height 13
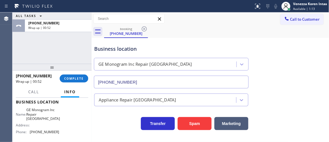
drag, startPoint x: 180, startPoint y: 51, endPoint x: 175, endPoint y: 63, distance: 13.2
click at [180, 51] on div "Business location" at bounding box center [171, 49] width 154 height 8
click at [79, 77] on span "COMPLETE" at bounding box center [73, 78] width 19 height 4
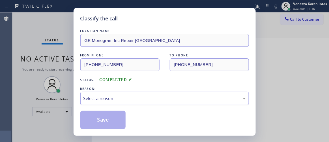
click at [144, 92] on div "Select a reason" at bounding box center [164, 98] width 168 height 13
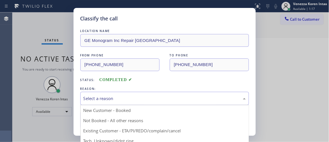
drag, startPoint x: 134, startPoint y: 138, endPoint x: 130, endPoint y: 135, distance: 4.9
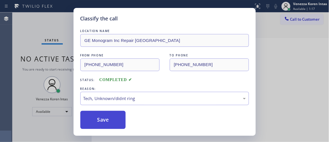
click at [111, 125] on button "Save" at bounding box center [102, 119] width 45 height 18
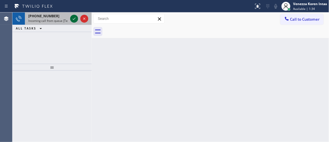
click at [73, 19] on icon at bounding box center [74, 18] width 7 height 7
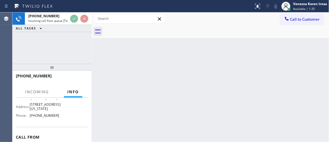
scroll to position [124, 0]
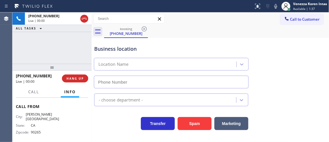
type input "[PHONE_NUMBER]"
click at [136, 45] on div "Business location" at bounding box center [171, 49] width 154 height 8
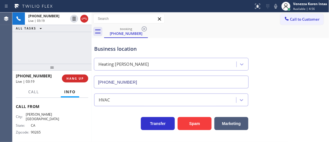
click at [245, 47] on div "Business location" at bounding box center [171, 49] width 154 height 8
click at [158, 54] on div "Business location Heating Masters Marina Del Rey (424) 206-6795" at bounding box center [171, 63] width 156 height 49
drag, startPoint x: 272, startPoint y: 7, endPoint x: 207, endPoint y: 39, distance: 72.4
click at [273, 7] on icon at bounding box center [275, 6] width 7 height 7
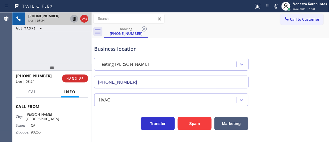
click at [75, 19] on icon at bounding box center [74, 18] width 7 height 7
click at [273, 71] on div "Business location Heating Masters Marina Del Rey (424) 206-6795" at bounding box center [210, 62] width 234 height 51
click at [258, 59] on div "Business location Heating Masters Marina Del Rey (424) 206-6795" at bounding box center [210, 62] width 234 height 51
click at [74, 19] on icon at bounding box center [74, 19] width 4 height 4
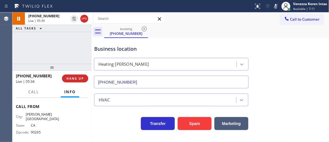
drag, startPoint x: 274, startPoint y: 6, endPoint x: 264, endPoint y: 47, distance: 42.0
click at [274, 7] on icon at bounding box center [275, 6] width 7 height 7
click at [283, 68] on div "Business location Heating Masters Marina Del Rey (424) 206-6795" at bounding box center [210, 62] width 234 height 51
drag, startPoint x: 218, startPoint y: 19, endPoint x: 227, endPoint y: 97, distance: 78.4
click at [218, 19] on div "Call to Customer Outbound call Location Wolf Appliance Repair Expert (Google Ad…" at bounding box center [210, 19] width 237 height 10
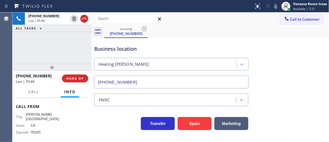
click at [302, 44] on div "Business location Heating Masters Marina Del Rey (424) 206-6795" at bounding box center [210, 62] width 234 height 51
click at [188, 47] on div "Business location" at bounding box center [171, 49] width 154 height 8
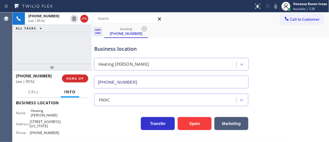
scroll to position [72, 0]
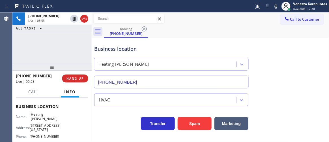
drag, startPoint x: 30, startPoint y: 114, endPoint x: 56, endPoint y: 119, distance: 25.9
click at [56, 119] on span "Heating [PERSON_NAME]" at bounding box center [45, 116] width 28 height 9
copy span "Heating [PERSON_NAME]"
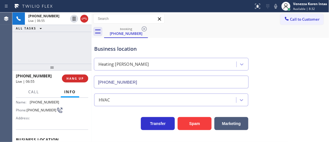
scroll to position [21, 0]
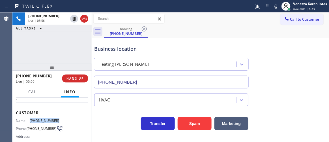
drag, startPoint x: 60, startPoint y: 119, endPoint x: 30, endPoint y: 120, distance: 30.0
click at [30, 120] on div "Name: (310) 880-3252 Phone: (310) 880-3252 Address:" at bounding box center [52, 129] width 72 height 22
copy span "(310) 880-3252"
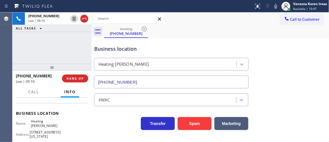
scroll to position [98, 0]
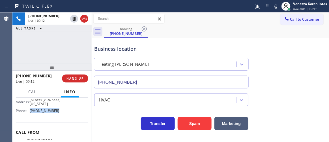
drag, startPoint x: 56, startPoint y: 113, endPoint x: 30, endPoint y: 114, distance: 26.6
click at [30, 114] on div "Name: Heating Masters Marina Del Rey Address: 13470 Washington Blvd Phone: (424…" at bounding box center [38, 100] width 44 height 29
copy div "[PHONE_NUMBER]"
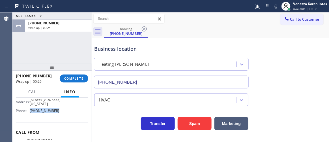
drag, startPoint x: 69, startPoint y: 80, endPoint x: 123, endPoint y: 94, distance: 55.4
click at [71, 80] on span "COMPLETE" at bounding box center [73, 78] width 19 height 4
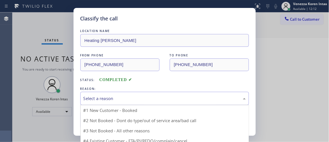
click at [121, 97] on div "Select a reason" at bounding box center [164, 98] width 162 height 6
drag, startPoint x: 119, startPoint y: 110, endPoint x: 114, endPoint y: 111, distance: 5.6
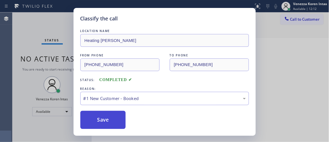
click at [110, 113] on button "Save" at bounding box center [102, 119] width 45 height 18
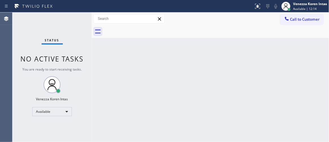
click at [306, 5] on div "Venezza Koren Intas" at bounding box center [310, 3] width 34 height 5
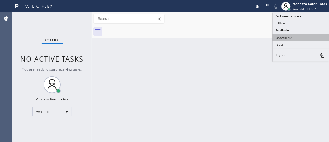
click at [296, 35] on button "Unavailable" at bounding box center [300, 37] width 56 height 7
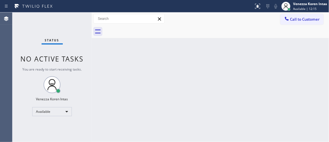
click at [299, 18] on span "Call to Customer" at bounding box center [305, 19] width 30 height 5
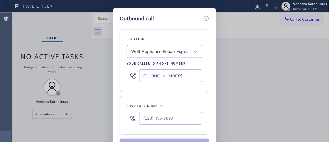
drag, startPoint x: 183, startPoint y: 73, endPoint x: 183, endPoint y: 79, distance: 6.5
click at [182, 75] on input "(469) 218-2803" at bounding box center [170, 75] width 63 height 13
click at [108, 64] on div "Outbound call Location Wolf Appliance Repair Expert (Google Ads, Dallas) Your c…" at bounding box center [164, 71] width 329 height 142
paste input "text"
type input "(469) 218-2803"
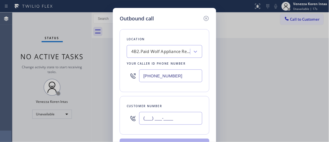
click at [162, 119] on input "(___) ___-____" at bounding box center [170, 118] width 63 height 13
paste input "904) 334-9000"
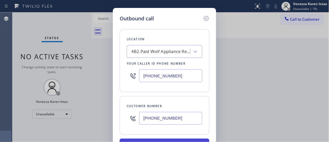
type input "(904) 334-9000"
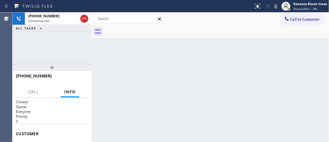
drag, startPoint x: 135, startPoint y: 59, endPoint x: 149, endPoint y: 70, distance: 17.7
click at [135, 59] on div "Back to Dashboard Change Sender ID Customers Technicians Select a contact Outbo…" at bounding box center [210, 76] width 237 height 129
drag, startPoint x: 36, startPoint y: 47, endPoint x: 46, endPoint y: 45, distance: 9.7
click at [46, 45] on div "+19043349000 Connecting call… ALL TASKS ALL TASKS ACTIVE TASKS TASKS IN WRAP UP" at bounding box center [51, 37] width 79 height 51
click at [276, 8] on icon at bounding box center [275, 6] width 7 height 7
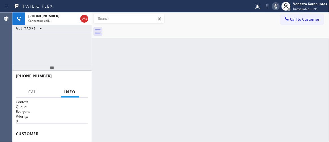
click at [278, 6] on icon at bounding box center [275, 6] width 7 height 7
click at [263, 35] on div at bounding box center [216, 31] width 225 height 13
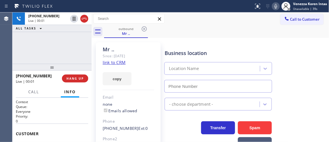
type input "(469) 218-2803"
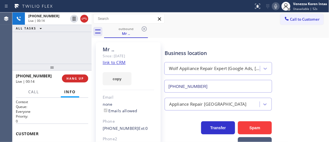
click at [156, 56] on div "Mr .. Since: 20 may 2020 link to CRM copy Email none Emails allowed Phone (904)…" at bounding box center [128, 123] width 65 height 162
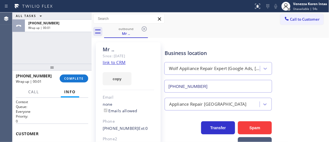
click at [111, 60] on link "link to CRM" at bounding box center [114, 62] width 23 height 6
drag, startPoint x: 73, startPoint y: 77, endPoint x: 76, endPoint y: 78, distance: 3.2
click at [73, 77] on span "COMPLETE" at bounding box center [73, 78] width 19 height 4
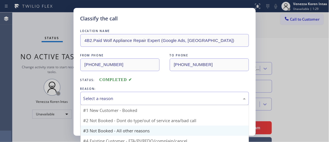
drag, startPoint x: 129, startPoint y: 97, endPoint x: 134, endPoint y: 127, distance: 30.6
click at [129, 97] on div "Select a reason" at bounding box center [164, 98] width 162 height 6
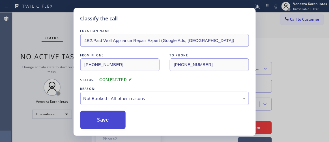
click at [122, 120] on button "Save" at bounding box center [102, 119] width 45 height 18
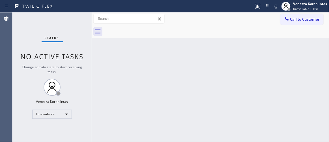
click at [313, 3] on div "Venezza Koren Intas" at bounding box center [310, 3] width 34 height 5
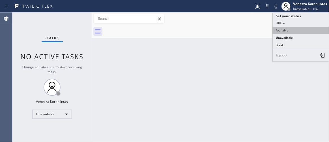
click at [297, 31] on button "Available" at bounding box center [300, 30] width 56 height 7
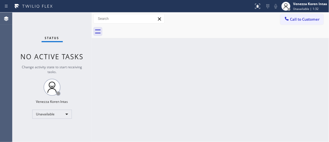
click at [220, 84] on div "Back to Dashboard Change Sender ID Customers Technicians Select a contact Outbo…" at bounding box center [210, 76] width 237 height 129
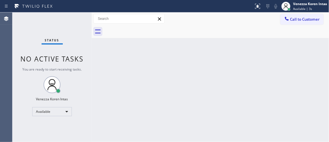
drag, startPoint x: 69, startPoint y: 21, endPoint x: 124, endPoint y: 57, distance: 65.7
click at [69, 21] on div "Status No active tasks You are ready to start receiving tasks. Venezza Koren In…" at bounding box center [51, 76] width 79 height 129
drag, startPoint x: 124, startPoint y: 57, endPoint x: 173, endPoint y: 6, distance: 70.3
click at [125, 57] on div "Back to Dashboard Change Sender ID Customers Technicians Select a contact Outbo…" at bounding box center [210, 76] width 237 height 129
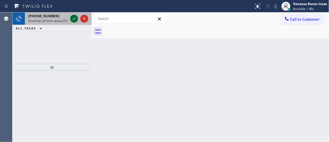
click at [74, 19] on icon at bounding box center [74, 18] width 7 height 7
drag, startPoint x: 71, startPoint y: 16, endPoint x: 73, endPoint y: 18, distance: 3.2
click at [71, 17] on icon at bounding box center [74, 18] width 7 height 7
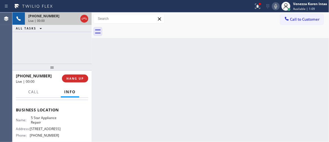
scroll to position [77, 0]
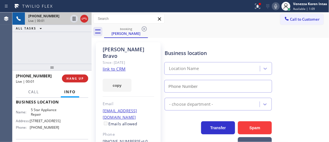
type input "[PHONE_NUMBER]"
click at [117, 66] on link "link to CRM" at bounding box center [114, 69] width 23 height 6
drag, startPoint x: 255, startPoint y: 5, endPoint x: 246, endPoint y: 46, distance: 42.1
click at [255, 5] on icon at bounding box center [257, 6] width 7 height 7
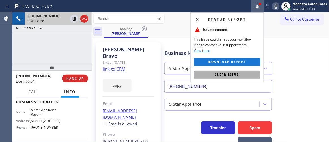
click at [234, 74] on span "Clear issue" at bounding box center [227, 74] width 24 height 4
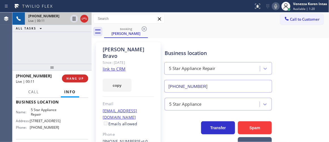
drag, startPoint x: 86, startPoint y: 66, endPoint x: 115, endPoint y: 70, distance: 29.1
click at [86, 66] on div at bounding box center [51, 67] width 79 height 7
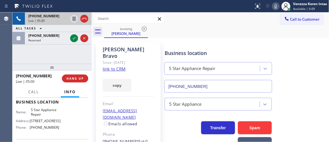
click at [274, 7] on icon at bounding box center [275, 6] width 3 height 5
click at [74, 19] on icon at bounding box center [74, 18] width 7 height 7
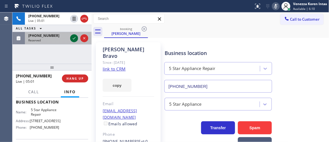
click at [74, 40] on icon at bounding box center [74, 38] width 7 height 7
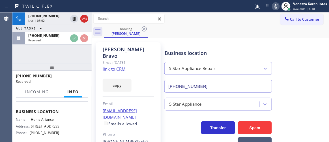
scroll to position [86, 0]
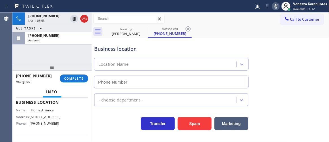
type input "(877) 777-0796"
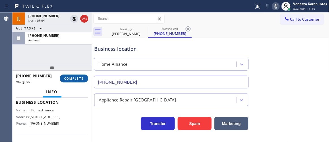
click at [81, 74] on button "COMPLETE" at bounding box center [74, 78] width 29 height 8
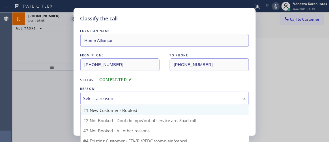
drag, startPoint x: 135, startPoint y: 102, endPoint x: 134, endPoint y: 110, distance: 8.2
click at [135, 101] on div "Select a reason" at bounding box center [164, 98] width 168 height 13
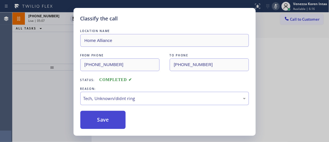
click at [109, 123] on button "Save" at bounding box center [102, 119] width 45 height 18
type input "[PHONE_NUMBER]"
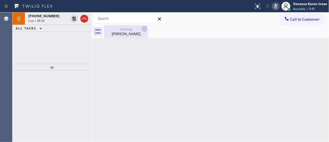
click at [120, 36] on div "Alex Bravo" at bounding box center [126, 33] width 43 height 5
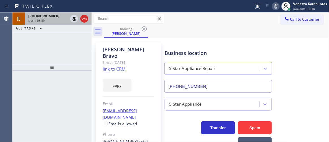
click at [46, 18] on span "+16264564782" at bounding box center [43, 16] width 31 height 5
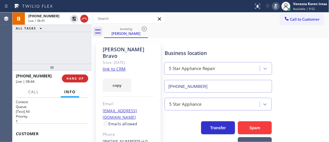
click at [273, 6] on icon at bounding box center [275, 6] width 7 height 7
drag, startPoint x: 74, startPoint y: 17, endPoint x: 133, endPoint y: 53, distance: 69.2
click at [74, 17] on icon at bounding box center [74, 18] width 7 height 7
click at [225, 22] on div "Call to Customer Outbound call Location Wolf Appliance Repair Expert (Google Ad…" at bounding box center [210, 19] width 237 height 10
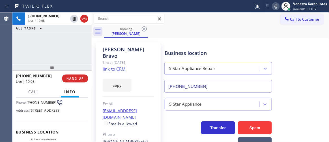
scroll to position [77, 0]
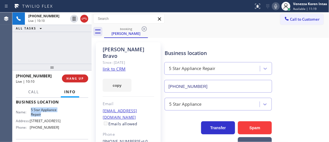
drag, startPoint x: 29, startPoint y: 118, endPoint x: 43, endPoint y: 123, distance: 14.6
click at [43, 116] on div "Name: 5 Star Appliance Repair" at bounding box center [38, 111] width 44 height 9
copy div "5 Star Appliance Repair"
drag, startPoint x: 158, startPoint y: 39, endPoint x: 182, endPoint y: 2, distance: 43.9
click at [158, 39] on div "Alex Bravo Since: 20 may 2020 link to CRM copy Email alexandriabravo@gmail.com …" at bounding box center [128, 129] width 70 height 181
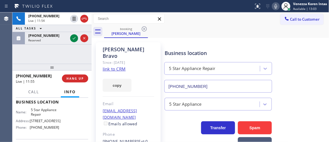
click at [275, 6] on icon at bounding box center [275, 6] width 7 height 7
click at [275, 6] on rect at bounding box center [275, 6] width 4 height 4
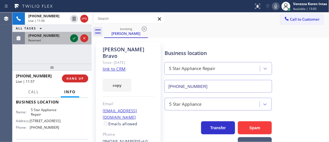
click at [75, 38] on icon at bounding box center [74, 38] width 7 height 7
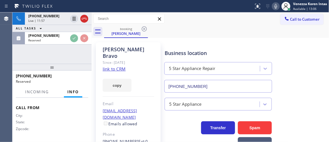
scroll to position [138, 0]
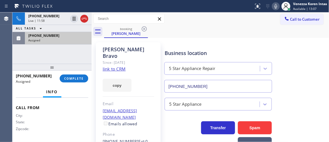
click at [61, 41] on div "Assigned" at bounding box center [58, 40] width 60 height 4
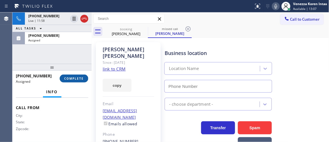
click at [74, 79] on span "COMPLETE" at bounding box center [73, 78] width 19 height 4
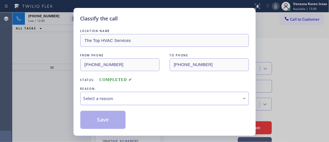
drag, startPoint x: 129, startPoint y: 94, endPoint x: 129, endPoint y: 103, distance: 9.0
click at [129, 95] on div "Select a reason" at bounding box center [164, 98] width 168 height 13
type input "(305) 901-5761"
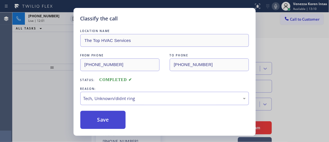
click at [116, 127] on button "Save" at bounding box center [102, 119] width 45 height 18
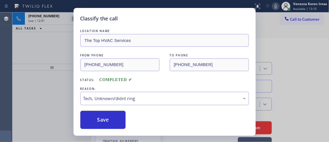
click at [62, 21] on div "Classify the call LOCATION NAME Wolf Appliance Repair Expert (Google Ads, Dalla…" at bounding box center [170, 76] width 316 height 129
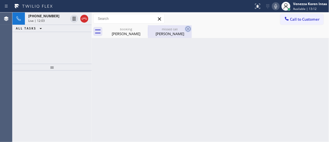
click at [186, 28] on icon at bounding box center [187, 28] width 7 height 7
type input "[PHONE_NUMBER]"
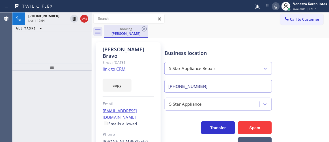
click at [127, 27] on div "booking" at bounding box center [126, 29] width 43 height 4
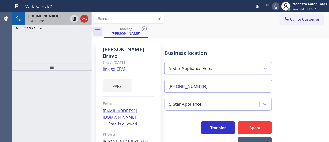
click at [50, 19] on div "Live | 12:05" at bounding box center [48, 21] width 40 height 4
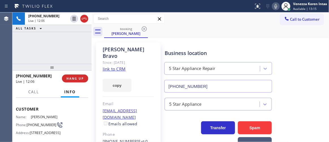
scroll to position [51, 0]
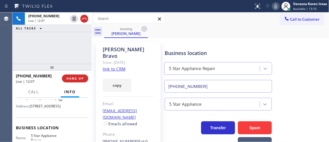
click at [146, 46] on div "Alex Bravo" at bounding box center [128, 52] width 51 height 13
click at [203, 21] on div "Call to Customer Outbound call Location Wolf Appliance Repair Expert (Google Ad…" at bounding box center [210, 19] width 237 height 10
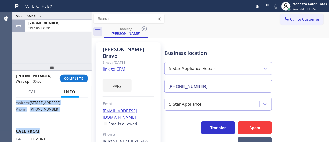
scroll to position [97, 0]
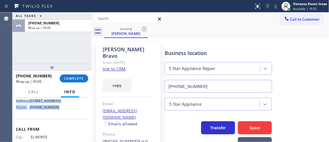
drag, startPoint x: 16, startPoint y: 129, endPoint x: 65, endPoint y: 123, distance: 49.5
click at [65, 123] on div "Context Queue: [Test] All Priority: 1 Customer Name: Alex Bravo Phone: (626) 45…" at bounding box center [52, 81] width 72 height 159
copy div "Customer Name: Alex Bravo Phone: (626) 456-4782 Address: 2794 Sorrel St, Brea, …"
drag, startPoint x: 151, startPoint y: 69, endPoint x: 254, endPoint y: 40, distance: 107.2
click at [151, 72] on div "copy" at bounding box center [128, 81] width 51 height 19
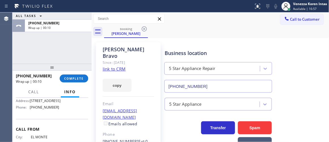
drag, startPoint x: 299, startPoint y: 8, endPoint x: 299, endPoint y: 23, distance: 15.0
click at [299, 8] on span "Available | 16:57" at bounding box center [304, 9] width 23 height 4
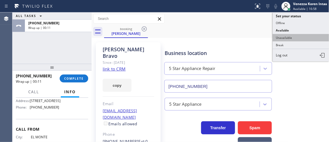
click at [295, 35] on button "Unavailable" at bounding box center [300, 37] width 56 height 7
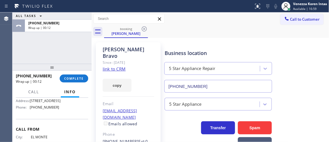
click at [83, 73] on div "+16264564782 Wrap up | 00:12 COMPLETE" at bounding box center [52, 78] width 72 height 15
drag, startPoint x: 83, startPoint y: 76, endPoint x: 93, endPoint y: 76, distance: 10.2
click at [83, 76] on button "COMPLETE" at bounding box center [74, 78] width 29 height 8
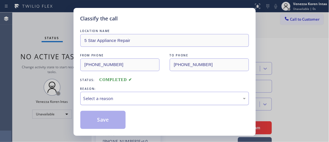
drag, startPoint x: 130, startPoint y: 90, endPoint x: 132, endPoint y: 101, distance: 11.1
click at [130, 92] on div "REASON: Select a reason" at bounding box center [164, 95] width 168 height 19
click at [132, 103] on div "Select a reason" at bounding box center [164, 98] width 168 height 13
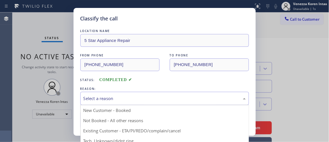
drag, startPoint x: 130, startPoint y: 121, endPoint x: 116, endPoint y: 119, distance: 13.4
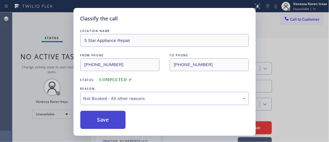
click at [114, 119] on button "Save" at bounding box center [102, 119] width 45 height 18
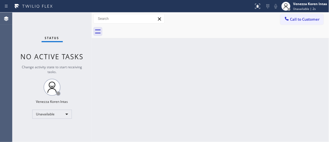
drag, startPoint x: 292, startPoint y: 17, endPoint x: 281, endPoint y: 56, distance: 40.1
click at [292, 17] on span "Call to Customer" at bounding box center [305, 19] width 30 height 5
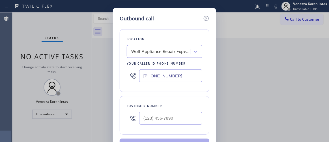
drag, startPoint x: 164, startPoint y: 77, endPoint x: 180, endPoint y: 79, distance: 16.5
click at [164, 77] on input "(469) 218-2803" at bounding box center [170, 75] width 63 height 13
drag, startPoint x: 182, startPoint y: 79, endPoint x: 174, endPoint y: 92, distance: 15.3
click at [125, 81] on div "Location Wolf Appliance Repair Expert (Google Ads, Dallas) Your caller id phone…" at bounding box center [164, 60] width 90 height 63
paste input "855) 731-4952"
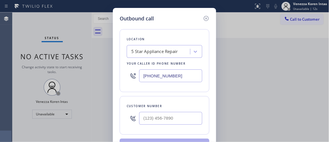
type input "[PHONE_NUMBER]"
click at [157, 116] on input "(___) ___-____" at bounding box center [170, 118] width 63 height 13
paste input "626) 456-4782"
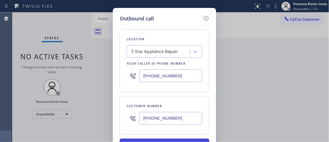
type input "(626) 456-4782"
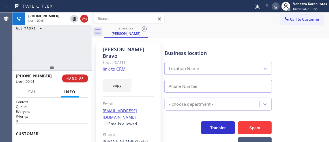
type input "[PHONE_NUMBER]"
click at [156, 74] on div "Alex Bravo Since: 20 may 2020 link to CRM copy Email alexandriabravo@gmail.com …" at bounding box center [128, 129] width 65 height 175
click at [117, 51] on div "Alex Bravo" at bounding box center [128, 52] width 51 height 13
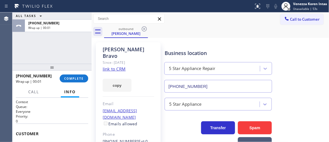
drag, startPoint x: 78, startPoint y: 80, endPoint x: 122, endPoint y: 91, distance: 46.0
click at [78, 79] on span "COMPLETE" at bounding box center [73, 78] width 19 height 4
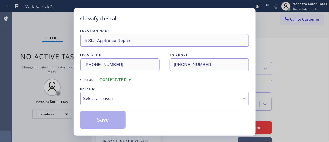
click at [129, 101] on div "Select a reason" at bounding box center [164, 98] width 162 height 6
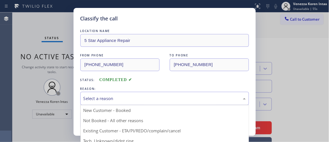
drag, startPoint x: 129, startPoint y: 132, endPoint x: 104, endPoint y: 117, distance: 28.9
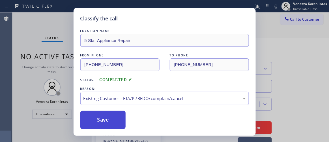
click at [105, 118] on button "Save" at bounding box center [102, 119] width 45 height 18
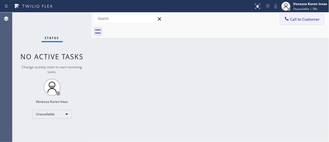
click at [304, 23] on button "Call to Customer" at bounding box center [301, 19] width 43 height 11
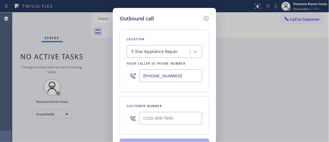
click at [177, 123] on input "text" at bounding box center [170, 118] width 63 height 13
paste input "626) 456-4782"
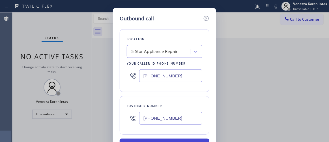
type input "(626) 456-4782"
click at [151, 98] on div "Customer number (626) 456-4782" at bounding box center [164, 115] width 90 height 38
click at [153, 92] on div "Location 5 Star Appliance Repair Your caller id phone number (855) 731-4952 Cus…" at bounding box center [164, 89] width 90 height 134
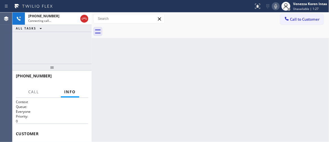
drag, startPoint x: 138, startPoint y: 42, endPoint x: 189, endPoint y: 62, distance: 54.4
click at [138, 42] on div "Back to Dashboard Change Sender ID Customers Technicians Select a contact Outbo…" at bounding box center [210, 76] width 237 height 129
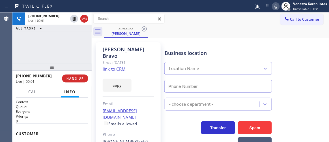
type input "[PHONE_NUMBER]"
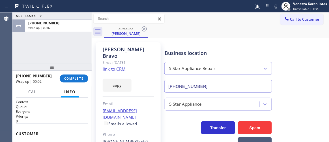
drag, startPoint x: 71, startPoint y: 80, endPoint x: 119, endPoint y: 90, distance: 49.5
click at [71, 80] on span "COMPLETE" at bounding box center [73, 78] width 19 height 4
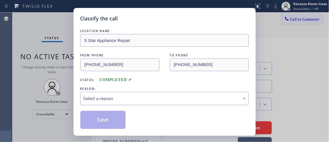
click at [125, 98] on div "Select a reason" at bounding box center [164, 98] width 162 height 6
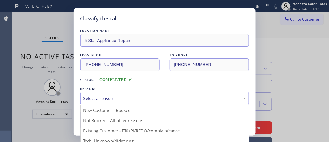
drag, startPoint x: 138, startPoint y: 131, endPoint x: 114, endPoint y: 120, distance: 25.8
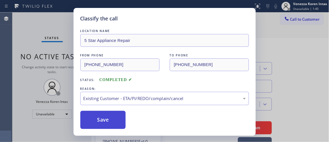
click at [110, 119] on button "Save" at bounding box center [102, 119] width 45 height 18
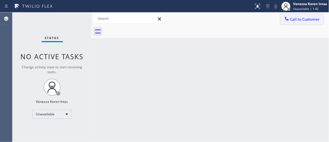
click at [299, 22] on button "Call to Customer" at bounding box center [301, 19] width 43 height 11
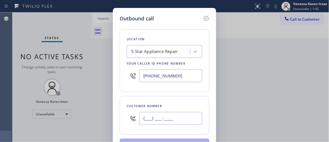
click at [180, 119] on input "(___) ___-____" at bounding box center [170, 118] width 63 height 13
paste input "626) 456-4782"
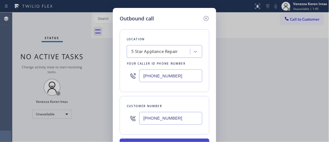
type input "(626) 456-4782"
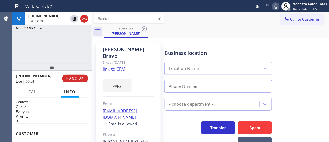
type input "[PHONE_NUMBER]"
click at [65, 50] on div "+16264564782 Live | 00:17 ALL TASKS ALL TASKS ACTIVE TASKS TASKS IN WRAP UP" at bounding box center [51, 37] width 79 height 51
drag, startPoint x: 84, startPoint y: 55, endPoint x: 103, endPoint y: 52, distance: 19.7
click at [84, 55] on div "+16264564782 Live | 00:20 ALL TASKS ALL TASKS ACTIVE TASKS TASKS IN WRAP UP" at bounding box center [51, 37] width 79 height 51
click at [93, 44] on div "Alex Bravo Since: 20 may 2020 link to CRM copy Email alexandriabravo@gmail.com …" at bounding box center [128, 129] width 70 height 181
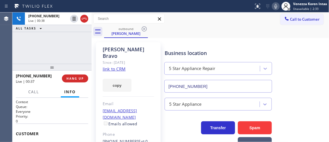
click at [61, 53] on div "+16264564782 Live | 00:38 ALL TASKS ALL TASKS ACTIVE TASKS TASKS IN WRAP UP" at bounding box center [51, 37] width 79 height 51
drag, startPoint x: 49, startPoint y: 45, endPoint x: 67, endPoint y: 35, distance: 19.9
click at [49, 45] on div "+16264564782 Live | 00:41 ALL TASKS ALL TASKS ACTIVE TASKS TASKS IN WRAP UP" at bounding box center [51, 37] width 79 height 51
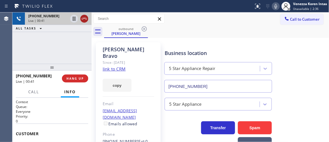
click at [80, 20] on div at bounding box center [84, 18] width 8 height 7
drag, startPoint x: 83, startPoint y: 19, endPoint x: 86, endPoint y: 24, distance: 6.2
click at [83, 19] on div "Live | 00:42" at bounding box center [58, 21] width 60 height 4
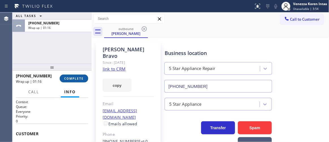
drag, startPoint x: 77, startPoint y: 79, endPoint x: 88, endPoint y: 81, distance: 11.1
click at [77, 79] on span "COMPLETE" at bounding box center [73, 78] width 19 height 4
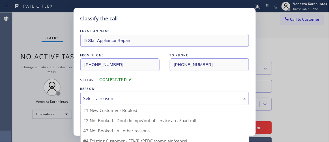
click at [129, 97] on div "Select a reason" at bounding box center [164, 98] width 162 height 6
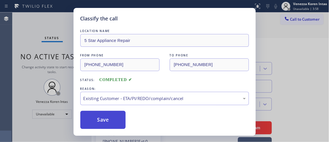
click at [118, 122] on button "Save" at bounding box center [102, 119] width 45 height 18
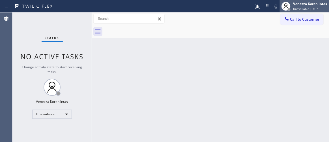
drag, startPoint x: 307, startPoint y: 6, endPoint x: 305, endPoint y: 8, distance: 3.0
click at [306, 6] on div "Venezza Koren Intas Unavailable | 4:14" at bounding box center [310, 6] width 37 height 10
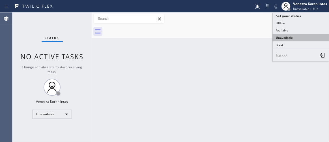
click at [285, 36] on button "Unavailable" at bounding box center [300, 37] width 56 height 7
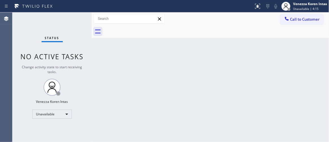
drag, startPoint x: 299, startPoint y: 4, endPoint x: 290, endPoint y: 34, distance: 31.7
click at [299, 4] on div "Venezza Koren Intas" at bounding box center [310, 3] width 34 height 5
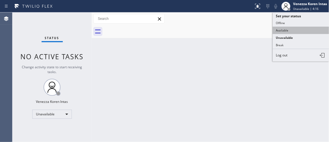
drag, startPoint x: 288, startPoint y: 30, endPoint x: 284, endPoint y: 33, distance: 4.6
click at [288, 30] on button "Available" at bounding box center [300, 30] width 56 height 7
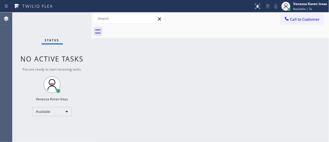
click at [109, 59] on div "Back to Dashboard Change Sender ID Customers Technicians Select a contact Outbo…" at bounding box center [210, 76] width 237 height 129
click at [296, 3] on div "Venezza Koren Intas" at bounding box center [310, 3] width 34 height 5
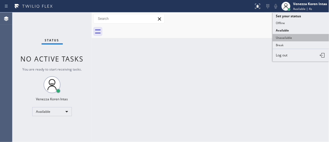
click at [293, 36] on button "Unavailable" at bounding box center [300, 37] width 56 height 7
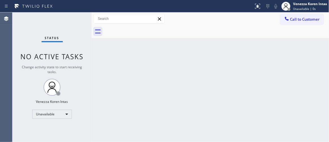
drag, startPoint x: 78, startPoint y: 50, endPoint x: 116, endPoint y: 61, distance: 39.9
click at [78, 50] on div "Status No active tasks Change activity state to start receiving tasks. Venezza …" at bounding box center [51, 76] width 79 height 129
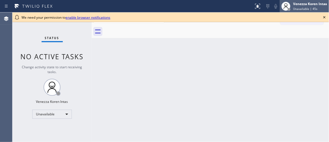
click at [307, 5] on div "Venezza Koren Intas" at bounding box center [310, 3] width 34 height 5
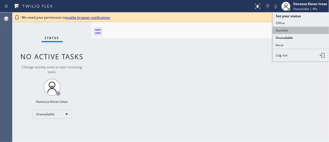
click at [293, 30] on button "Available" at bounding box center [300, 30] width 56 height 7
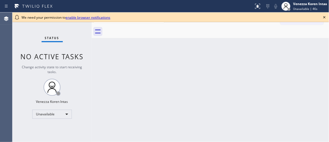
click at [265, 66] on div "Back to Dashboard Change Sender ID Customers Technicians Select a contact Outbo…" at bounding box center [210, 76] width 237 height 129
drag, startPoint x: 323, startPoint y: 15, endPoint x: 283, endPoint y: 63, distance: 62.0
click at [323, 16] on icon at bounding box center [324, 17] width 7 height 7
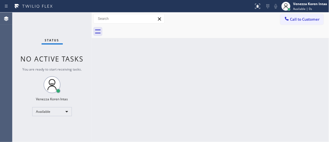
drag, startPoint x: 283, startPoint y: 63, endPoint x: 266, endPoint y: 63, distance: 17.2
click at [282, 63] on div "Back to Dashboard Change Sender ID Customers Technicians Select a contact Outbo…" at bounding box center [210, 76] width 237 height 129
click at [104, 65] on div "Back to Dashboard Change Sender ID Customers Technicians Select a contact Outbo…" at bounding box center [210, 76] width 237 height 129
drag, startPoint x: 161, startPoint y: 46, endPoint x: 137, endPoint y: 95, distance: 54.6
click at [161, 47] on div "Back to Dashboard Change Sender ID Customers Technicians Select a contact Outbo…" at bounding box center [210, 76] width 237 height 129
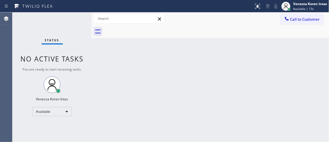
drag, startPoint x: 194, startPoint y: 115, endPoint x: 194, endPoint y: 124, distance: 9.0
click at [194, 116] on div "Back to Dashboard Change Sender ID Customers Technicians Select a contact Outbo…" at bounding box center [210, 76] width 237 height 129
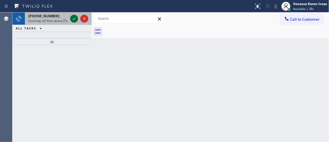
click at [74, 19] on icon at bounding box center [74, 18] width 7 height 7
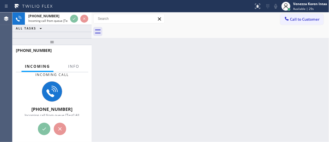
drag, startPoint x: 53, startPoint y: 40, endPoint x: 54, endPoint y: 57, distance: 16.7
click at [54, 45] on div at bounding box center [51, 41] width 79 height 7
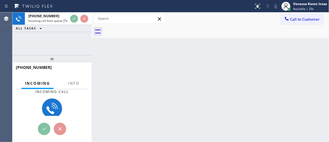
click at [76, 90] on div "Incoming call" at bounding box center [52, 91] width 55 height 5
drag, startPoint x: 74, startPoint y: 82, endPoint x: 102, endPoint y: 91, distance: 29.2
click at [74, 82] on span "Info" at bounding box center [73, 83] width 11 height 5
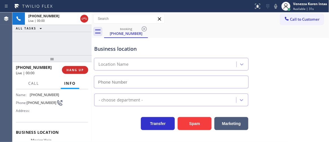
type input "(949) 239-0346"
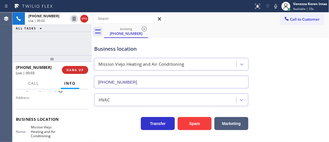
click at [48, 44] on div "+19494137915 Live | 00:02 ALL TASKS ALL TASKS ACTIVE TASKS TASKS IN WRAP UP" at bounding box center [51, 33] width 79 height 43
drag, startPoint x: 107, startPoint y: 43, endPoint x: 239, endPoint y: 11, distance: 135.5
click at [107, 43] on div "Business location Mission Viejo Heating and Air Conditioning (949) 239-0346" at bounding box center [171, 63] width 156 height 49
click at [82, 57] on div at bounding box center [51, 58] width 79 height 7
click at [273, 5] on div "Status report No issues detected If you experience an issue, please download th…" at bounding box center [289, 6] width 77 height 12
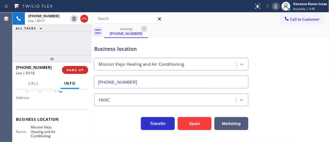
click at [274, 7] on icon at bounding box center [275, 6] width 7 height 7
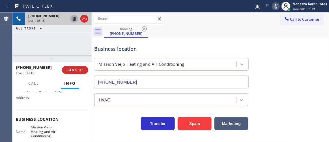
click at [75, 19] on icon at bounding box center [74, 18] width 7 height 7
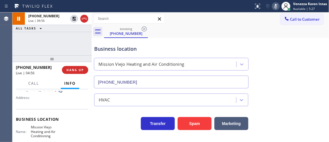
drag, startPoint x: 74, startPoint y: 21, endPoint x: 174, endPoint y: 18, distance: 99.8
click at [74, 21] on icon at bounding box center [74, 18] width 7 height 7
click at [273, 6] on icon at bounding box center [275, 6] width 7 height 7
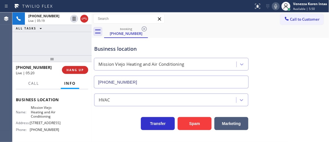
scroll to position [77, 0]
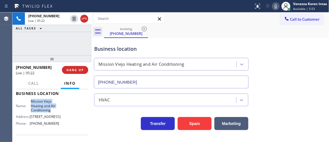
drag, startPoint x: 29, startPoint y: 99, endPoint x: 54, endPoint y: 110, distance: 26.9
click at [54, 110] on div "Business location Name: Mission Viejo Heating and Air Conditioning Address: 267…" at bounding box center [52, 108] width 72 height 51
copy span "Mission Viejo Heating and Air Conditioning"
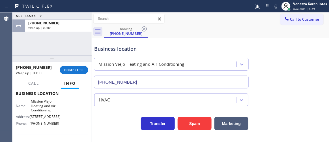
click at [121, 49] on div "Business location" at bounding box center [171, 49] width 154 height 8
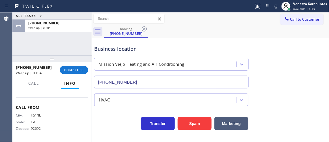
scroll to position [111, 0]
drag, startPoint x: 15, startPoint y: 123, endPoint x: 74, endPoint y: 98, distance: 64.6
click at [74, 98] on div "Context Queue: [Test] All Priority: 2 Customer Name: (949) 413-7915 Phone: (949…" at bounding box center [51, 115] width 79 height 53
copy div "Customer Name: (949) 413-7915 Phone: (949) 413-7915 Address: Business location …"
drag, startPoint x: 88, startPoint y: 51, endPoint x: 112, endPoint y: 61, distance: 25.8
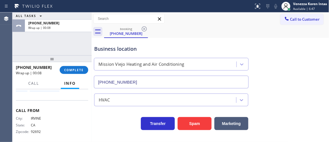
click at [88, 51] on div "ALL TASKS ALL TASKS ACTIVE TASKS TASKS IN WRAP UP +19494137915 Wrap up | 00:08" at bounding box center [51, 33] width 79 height 43
drag, startPoint x: 78, startPoint y: 44, endPoint x: 137, endPoint y: 74, distance: 66.6
click at [78, 43] on div "ALL TASKS ALL TASKS ACTIVE TASKS TASKS IN WRAP UP +19494137915 Wrap up | 00:17" at bounding box center [51, 33] width 79 height 43
click at [300, 2] on div "Venezza Koren Intas" at bounding box center [310, 3] width 34 height 5
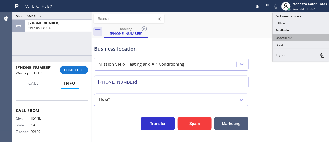
click at [296, 40] on button "Unavailable" at bounding box center [300, 37] width 56 height 7
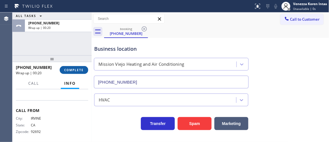
click at [84, 69] on button "COMPLETE" at bounding box center [74, 70] width 29 height 8
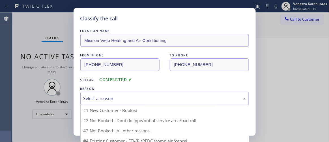
click at [134, 101] on div "Select a reason" at bounding box center [164, 98] width 162 height 6
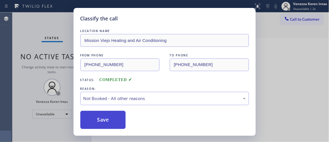
click at [118, 119] on button "Save" at bounding box center [102, 119] width 45 height 18
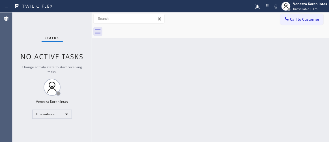
drag, startPoint x: 70, startPoint y: 49, endPoint x: 77, endPoint y: 51, distance: 7.9
click at [70, 49] on div "Status No active tasks Change activity state to start receiving tasks. Venezza …" at bounding box center [51, 76] width 79 height 129
click at [307, 24] on button "Call to Customer" at bounding box center [301, 19] width 43 height 11
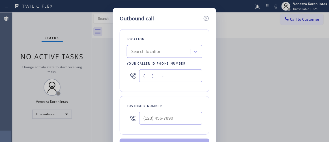
click at [156, 81] on input "(___) ___-____" at bounding box center [170, 75] width 63 height 13
paste input "949) 239-0346"
type input "[PHONE_NUMBER]"
click at [157, 118] on input "(___) ___-____" at bounding box center [170, 118] width 63 height 13
paste input "949) 413-7915"
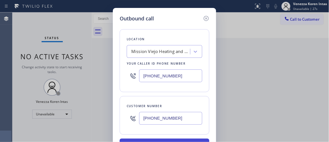
type input "[PHONE_NUMBER]"
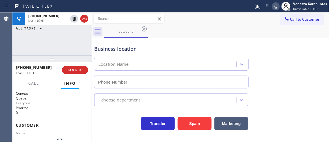
type input "[PHONE_NUMBER]"
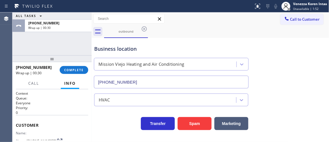
click at [93, 45] on div "Business location Mission Viejo Heating and Air Conditioning (949) 239-0346" at bounding box center [171, 63] width 156 height 49
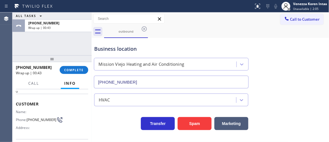
scroll to position [25, 0]
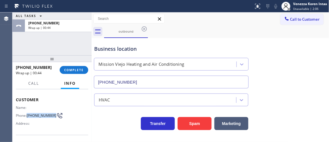
drag, startPoint x: 40, startPoint y: 119, endPoint x: 27, endPoint y: 112, distance: 15.1
click at [27, 112] on div "Name: Phone: (949) 413-7915 Address:" at bounding box center [38, 116] width 44 height 22
copy span "[PHONE_NUMBER]"
click at [84, 72] on button "COMPLETE" at bounding box center [74, 70] width 29 height 8
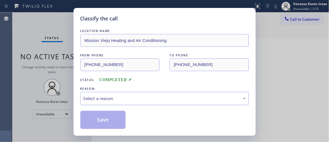
drag, startPoint x: 125, startPoint y: 95, endPoint x: 123, endPoint y: 102, distance: 6.7
click at [124, 95] on div "Select a reason" at bounding box center [164, 98] width 162 height 6
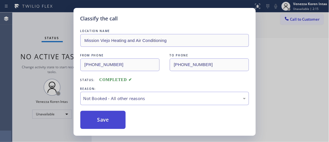
click at [114, 119] on button "Save" at bounding box center [102, 119] width 45 height 18
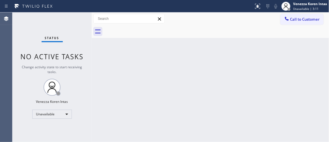
click at [306, 23] on button "Call to Customer" at bounding box center [301, 19] width 43 height 11
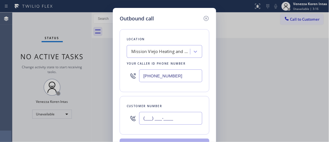
click at [161, 122] on input "(___) ___-____" at bounding box center [170, 118] width 63 height 13
paste input "949) 413-7915"
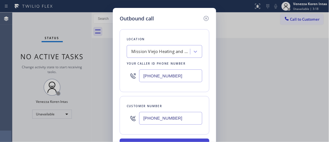
type input "[PHONE_NUMBER]"
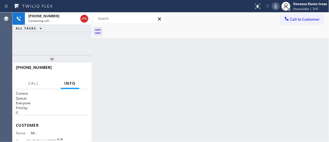
drag, startPoint x: 79, startPoint y: 44, endPoint x: 92, endPoint y: 51, distance: 15.4
click at [79, 44] on div "+19494137915 Connecting call… ALL TASKS ALL TASKS ACTIVE TASKS TASKS IN WRAP UP" at bounding box center [51, 33] width 79 height 43
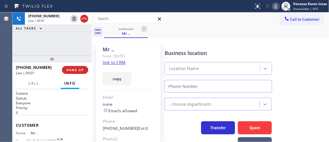
type input "[PHONE_NUMBER]"
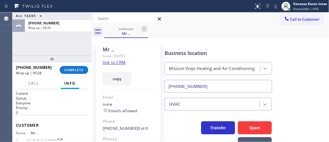
click at [185, 12] on div "Status report No issues detected If you experience an issue, please download th…" at bounding box center [164, 6] width 329 height 12
click at [88, 66] on div "+19494137915 Wrap up | 00:29 COMPLETE" at bounding box center [51, 70] width 79 height 16
click at [82, 69] on span "COMPLETE" at bounding box center [73, 70] width 19 height 4
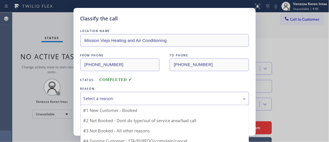
click at [145, 100] on div "Select a reason" at bounding box center [164, 98] width 162 height 6
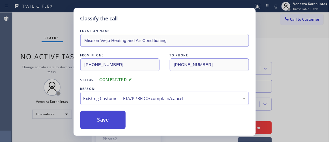
click at [121, 122] on button "Save" at bounding box center [102, 119] width 45 height 18
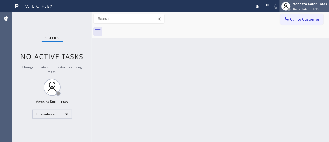
click at [318, 9] on div "Unavailable | 4:48" at bounding box center [310, 9] width 34 height 4
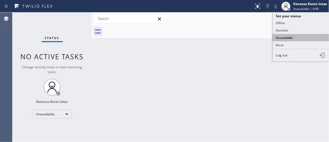
click at [292, 36] on button "Unavailable" at bounding box center [300, 37] width 56 height 7
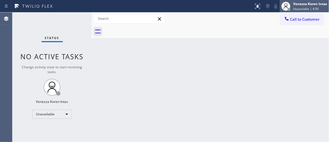
click at [305, 5] on div "Venezza Koren Intas" at bounding box center [310, 3] width 34 height 5
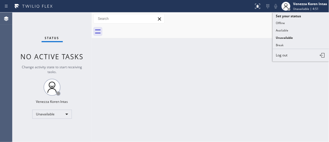
click at [284, 31] on button "Available" at bounding box center [300, 30] width 56 height 7
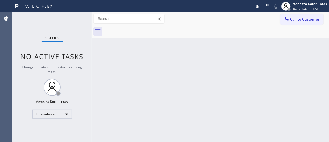
click at [228, 36] on div at bounding box center [216, 31] width 225 height 13
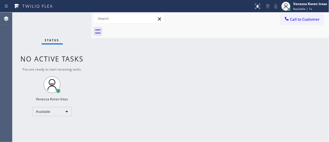
click at [188, 55] on div "Back to Dashboard Change Sender ID Customers Technicians Select a contact Outbo…" at bounding box center [210, 76] width 237 height 129
drag, startPoint x: 116, startPoint y: 70, endPoint x: 104, endPoint y: 66, distance: 12.7
click at [115, 71] on div "Back to Dashboard Change Sender ID Customers Technicians Select a contact Outbo…" at bounding box center [210, 76] width 237 height 129
drag, startPoint x: 49, startPoint y: 28, endPoint x: 199, endPoint y: 80, distance: 158.7
click at [53, 34] on div "Status No active tasks You are ready to start receiving tasks. Venezza Koren In…" at bounding box center [51, 76] width 79 height 129
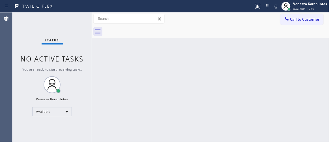
drag, startPoint x: 188, startPoint y: 32, endPoint x: 209, endPoint y: 30, distance: 21.8
click at [192, 32] on div at bounding box center [216, 31] width 225 height 13
click at [306, 7] on span "Available | 24s" at bounding box center [303, 9] width 21 height 4
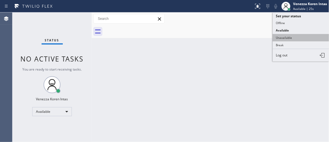
click at [290, 38] on button "Unavailable" at bounding box center [300, 37] width 56 height 7
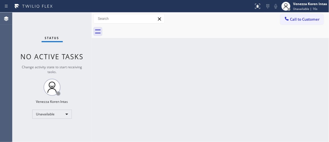
click at [79, 60] on span "No active tasks" at bounding box center [52, 56] width 63 height 9
click at [55, 115] on div "Unavailable" at bounding box center [52, 113] width 40 height 9
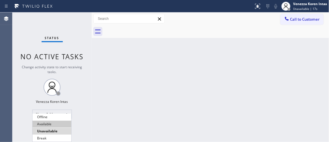
click at [54, 124] on li "Available" at bounding box center [51, 123] width 39 height 7
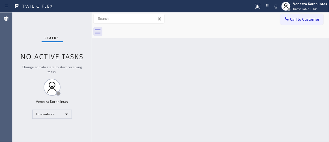
click at [157, 93] on div "Back to Dashboard Change Sender ID Customers Technicians Select a contact Outbo…" at bounding box center [210, 76] width 237 height 129
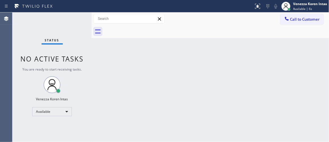
click at [176, 24] on div "Call to Customer Outbound call Location [GEOGRAPHIC_DATA] Heating and Air Condi…" at bounding box center [210, 18] width 237 height 13
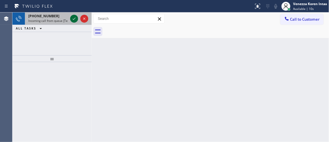
click at [74, 18] on icon at bounding box center [74, 18] width 7 height 7
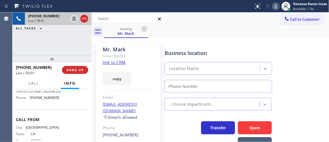
scroll to position [72, 0]
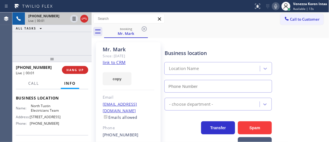
type input "(657) 242-3670"
click at [121, 61] on link "link to CRM" at bounding box center [114, 62] width 23 height 6
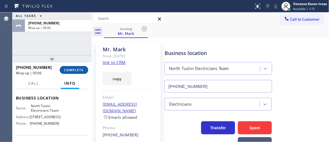
drag, startPoint x: 62, startPoint y: 74, endPoint x: 82, endPoint y: 73, distance: 20.4
click at [62, 74] on div "+17149047636 Wrap up | 00:06 COMPLETE" at bounding box center [52, 69] width 72 height 15
click at [89, 73] on div "+17149047636 Wrap up | 00:06 COMPLETE" at bounding box center [51, 70] width 79 height 16
click at [83, 75] on div "+17149047636 Wrap up | 00:06 COMPLETE" at bounding box center [52, 69] width 72 height 15
click at [86, 69] on button "COMPLETE" at bounding box center [74, 70] width 29 height 8
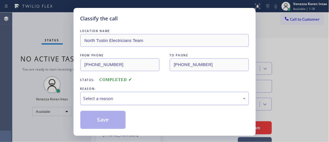
click at [130, 96] on div "Select a reason" at bounding box center [164, 98] width 162 height 6
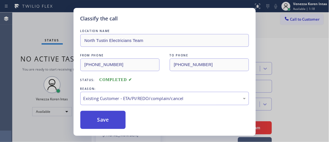
drag, startPoint x: 146, startPoint y: 129, endPoint x: 103, endPoint y: 122, distance: 42.9
click at [101, 122] on button "Save" at bounding box center [102, 119] width 45 height 18
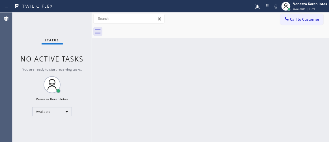
drag, startPoint x: 99, startPoint y: 51, endPoint x: 112, endPoint y: 58, distance: 15.8
click at [99, 51] on div "Back to Dashboard Change Sender ID Customers Technicians Select a contact Outbo…" at bounding box center [210, 76] width 237 height 129
drag, startPoint x: 126, startPoint y: 63, endPoint x: 192, endPoint y: 69, distance: 66.3
click at [180, 68] on div "Back to Dashboard Change Sender ID Customers Technicians Select a contact Outbo…" at bounding box center [210, 76] width 237 height 129
click at [64, 32] on div "Status No active tasks You are ready to start receiving tasks. Venezza Koren In…" at bounding box center [51, 76] width 79 height 129
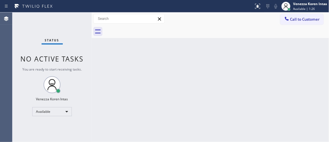
click at [252, 74] on div "Back to Dashboard Change Sender ID Customers Technicians Select a contact Outbo…" at bounding box center [210, 76] width 237 height 129
click at [298, 4] on div "Venezza Koren Intas" at bounding box center [310, 3] width 34 height 5
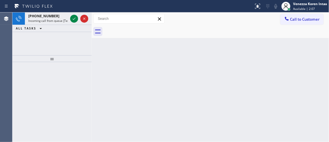
click at [41, 10] on icon at bounding box center [33, 6] width 42 height 9
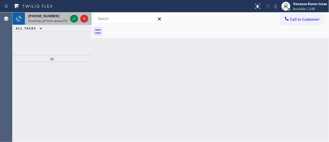
click at [45, 13] on div "+18445349710 Incoming call from queue [Test] All" at bounding box center [47, 18] width 44 height 12
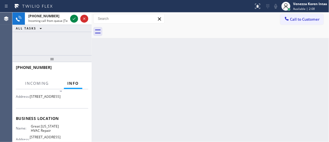
scroll to position [77, 0]
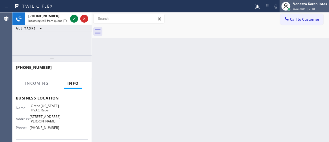
click at [304, 8] on span "Available | 2:10" at bounding box center [304, 9] width 22 height 4
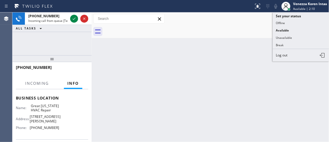
click at [305, 34] on button "Unavailable" at bounding box center [300, 37] width 56 height 7
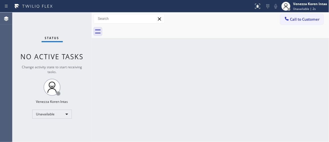
drag, startPoint x: 79, startPoint y: 52, endPoint x: 205, endPoint y: 2, distance: 135.7
click at [79, 52] on span "No active tasks" at bounding box center [52, 56] width 63 height 9
click at [45, 50] on div "Status No active tasks Change activity state to start receiving tasks. Venezza …" at bounding box center [51, 76] width 79 height 129
click at [68, 34] on div "Status No active tasks Change activity state to start receiving tasks. Venezza …" at bounding box center [51, 76] width 79 height 129
click at [86, 12] on div "Status report No issues detected If you experience an issue, please download th…" at bounding box center [164, 6] width 329 height 12
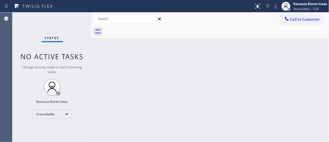
click at [186, 35] on div at bounding box center [216, 31] width 225 height 13
drag, startPoint x: 79, startPoint y: 40, endPoint x: 142, endPoint y: 49, distance: 63.7
click at [79, 40] on div "Status No active tasks Change activity state to start receiving tasks. Venezza …" at bounding box center [51, 76] width 79 height 129
click at [296, 7] on span "Unavailable | 7:27" at bounding box center [305, 9] width 25 height 4
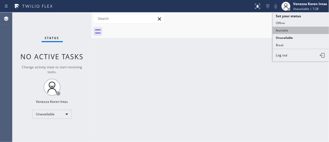
click at [287, 29] on button "Available" at bounding box center [300, 30] width 56 height 7
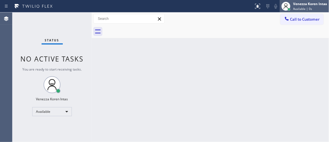
click at [296, 10] on span "Available | 0s" at bounding box center [302, 9] width 19 height 4
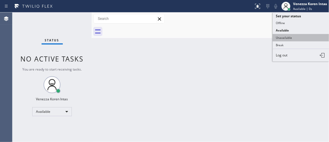
click at [290, 36] on button "Unavailable" at bounding box center [300, 37] width 56 height 7
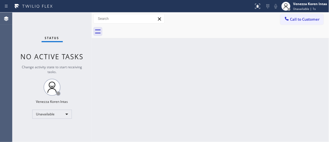
drag, startPoint x: 126, startPoint y: 74, endPoint x: 157, endPoint y: 92, distance: 36.3
click at [126, 74] on div "Back to Dashboard Change Sender ID Customers Technicians Select a contact Outbo…" at bounding box center [210, 76] width 237 height 129
click at [279, 97] on div "Back to Dashboard Change Sender ID Customers Technicians Select a contact Outbo…" at bounding box center [210, 76] width 237 height 129
click at [272, 98] on div "Back to Dashboard Change Sender ID Customers Technicians Select a contact Outbo…" at bounding box center [210, 76] width 237 height 129
drag, startPoint x: 263, startPoint y: 59, endPoint x: 268, endPoint y: 57, distance: 5.7
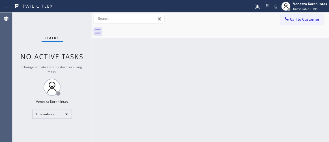
click at [263, 60] on div "Back to Dashboard Change Sender ID Customers Technicians Select a contact Outbo…" at bounding box center [210, 76] width 237 height 129
click at [305, 7] on span "Unavailable | 40s" at bounding box center [305, 9] width 24 height 4
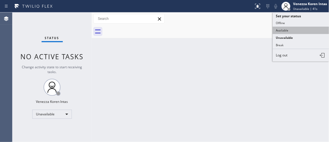
click at [295, 31] on button "Available" at bounding box center [300, 30] width 56 height 7
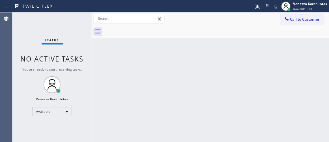
drag, startPoint x: 41, startPoint y: 33, endPoint x: 44, endPoint y: 33, distance: 3.4
click at [41, 33] on div "Status No active tasks You are ready to start receiving tasks. Venezza Koren In…" at bounding box center [51, 76] width 79 height 129
click at [128, 64] on div "Back to Dashboard Change Sender ID Customers Technicians Select a contact Outbo…" at bounding box center [210, 76] width 237 height 129
drag, startPoint x: 128, startPoint y: 64, endPoint x: 120, endPoint y: 59, distance: 9.4
click at [125, 63] on div "Back to Dashboard Change Sender ID Customers Technicians Select a contact Outbo…" at bounding box center [210, 76] width 237 height 129
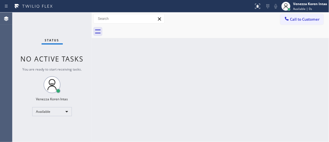
click at [76, 22] on div "Status No active tasks You are ready to start receiving tasks. Venezza Koren In…" at bounding box center [51, 76] width 79 height 129
click at [88, 22] on div "Status No active tasks You are ready to start receiving tasks. Venezza Koren In…" at bounding box center [51, 76] width 79 height 129
drag, startPoint x: 303, startPoint y: 6, endPoint x: 294, endPoint y: 24, distance: 20.9
click at [303, 6] on div "Venezza Koren Intas" at bounding box center [310, 3] width 34 height 5
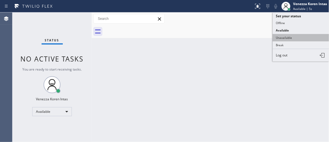
click at [292, 36] on button "Unavailable" at bounding box center [300, 37] width 56 height 7
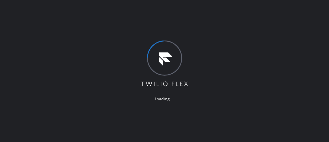
click at [227, 39] on div "Loading ..." at bounding box center [164, 71] width 329 height 142
click at [136, 101] on div "Loading ..." at bounding box center [164, 71] width 329 height 142
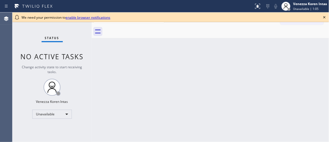
click at [103, 72] on div "Back to Dashboard Change Sender ID Customers Technicians Select a contact Outbo…" at bounding box center [210, 76] width 237 height 129
click at [325, 18] on icon at bounding box center [324, 17] width 2 height 2
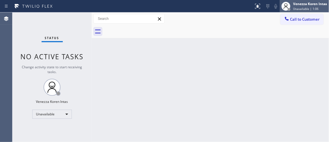
click at [318, 5] on div "Venezza Koren Intas" at bounding box center [310, 3] width 34 height 5
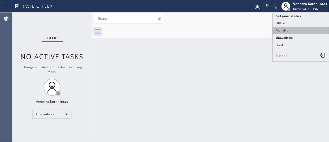
click at [292, 28] on button "Available" at bounding box center [300, 30] width 56 height 7
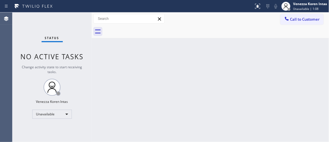
click at [230, 66] on div "Back to Dashboard Change Sender ID Customers Technicians Select a contact Outbo…" at bounding box center [210, 76] width 237 height 129
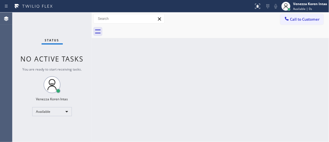
drag, startPoint x: 67, startPoint y: 25, endPoint x: 124, endPoint y: 43, distance: 60.0
click at [67, 25] on div "Status No active tasks You are ready to start receiving tasks. Venezza Koren In…" at bounding box center [51, 76] width 79 height 129
click at [306, 7] on span "Available | 1s" at bounding box center [302, 9] width 19 height 4
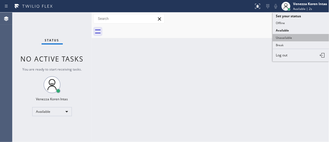
click at [296, 40] on button "Unavailable" at bounding box center [300, 37] width 56 height 7
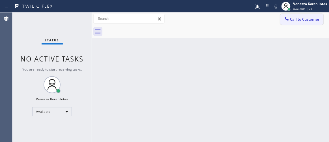
click at [297, 20] on span "Call to Customer" at bounding box center [305, 19] width 30 height 5
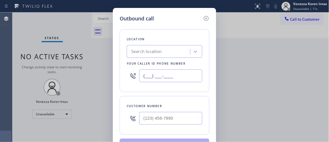
click at [189, 75] on input "(___) ___-____" at bounding box center [170, 75] width 63 height 13
paste input "949) 239-0346"
type input "[PHONE_NUMBER]"
type input "(___) ___-____"
click at [168, 119] on input "(___) ___-____" at bounding box center [170, 118] width 63 height 13
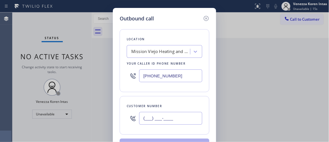
paste input "949) 413-7915"
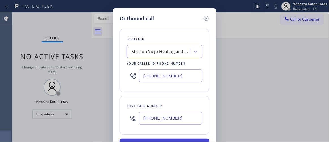
type input "[PHONE_NUMBER]"
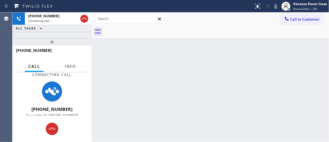
click at [66, 64] on span "Info" at bounding box center [70, 66] width 11 height 5
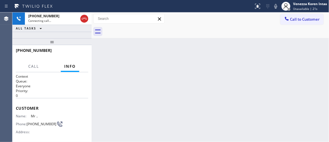
drag, startPoint x: 48, startPoint y: 40, endPoint x: 48, endPoint y: 59, distance: 18.9
click at [48, 45] on div at bounding box center [51, 41] width 79 height 7
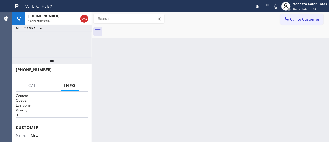
click at [99, 79] on div "Back to Dashboard Change Sender ID Customers Technicians Select a contact Outbo…" at bounding box center [210, 76] width 237 height 129
drag, startPoint x: 177, startPoint y: 92, endPoint x: 180, endPoint y: 137, distance: 44.7
click at [178, 93] on div "Back to Dashboard Change Sender ID Customers Technicians Select a contact Outbo…" at bounding box center [210, 76] width 237 height 129
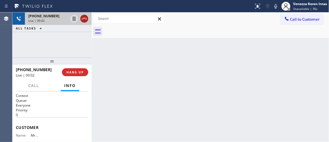
drag, startPoint x: 82, startPoint y: 17, endPoint x: 76, endPoint y: 69, distance: 53.2
click at [82, 17] on icon at bounding box center [84, 18] width 7 height 7
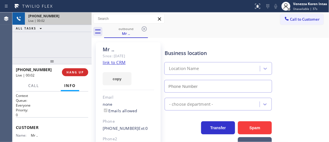
drag, startPoint x: 76, startPoint y: 71, endPoint x: 164, endPoint y: 88, distance: 89.4
click at [80, 73] on span "HANG UP" at bounding box center [74, 72] width 17 height 4
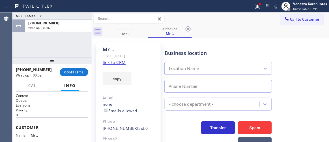
drag, startPoint x: 75, startPoint y: 69, endPoint x: 131, endPoint y: 84, distance: 57.9
click at [77, 70] on button "COMPLETE" at bounding box center [74, 72] width 29 height 8
type input "[PHONE_NUMBER]"
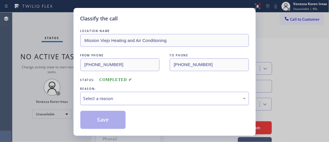
click at [139, 91] on div "REASON:" at bounding box center [164, 89] width 168 height 6
click at [138, 100] on div "Select a reason" at bounding box center [164, 98] width 162 height 6
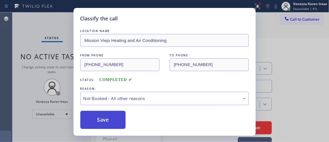
click at [120, 119] on button "Save" at bounding box center [102, 119] width 45 height 18
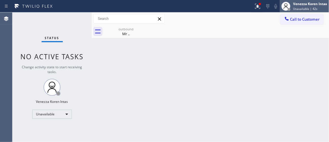
click at [298, 4] on div "Venezza Koren Intas" at bounding box center [310, 3] width 34 height 5
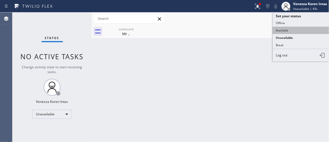
click at [282, 28] on button "Available" at bounding box center [300, 30] width 56 height 7
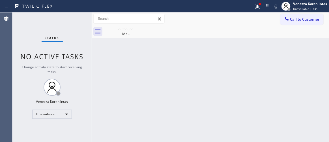
click at [262, 13] on div "Call to Customer Outbound call Location [GEOGRAPHIC_DATA] Heating and Air Condi…" at bounding box center [210, 18] width 237 height 13
click at [260, 7] on icon at bounding box center [257, 6] width 7 height 7
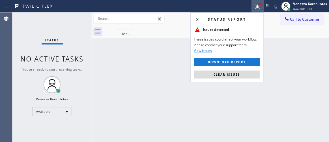
click at [243, 74] on button "Clear issues" at bounding box center [227, 74] width 66 height 8
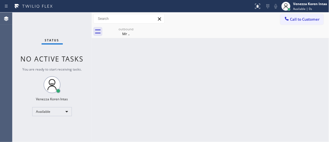
drag, startPoint x: 273, startPoint y: 71, endPoint x: 223, endPoint y: 4, distance: 84.2
click at [272, 71] on div "Back to Dashboard Change Sender ID Customers Technicians Select a contact Outbo…" at bounding box center [210, 76] width 237 height 129
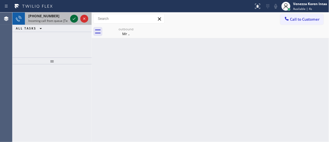
click at [74, 19] on icon at bounding box center [74, 18] width 7 height 7
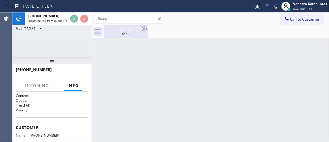
drag, startPoint x: 124, startPoint y: 30, endPoint x: 140, endPoint y: 32, distance: 16.0
click at [126, 31] on div "outbound Mr .." at bounding box center [126, 31] width 43 height 13
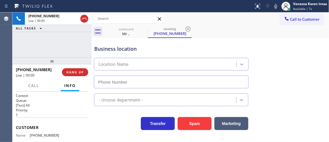
drag, startPoint x: 142, startPoint y: 29, endPoint x: 163, endPoint y: 42, distance: 24.2
click at [0, 0] on icon at bounding box center [0, 0] width 0 height 0
type input "[PHONE_NUMBER]"
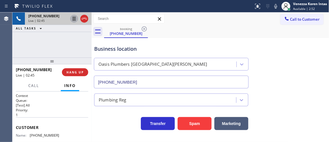
drag, startPoint x: 71, startPoint y: 19, endPoint x: 74, endPoint y: 19, distance: 3.7
click at [71, 19] on icon at bounding box center [74, 18] width 7 height 7
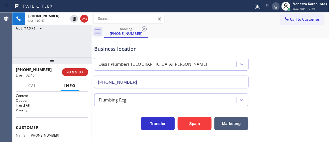
click at [275, 9] on icon at bounding box center [275, 6] width 7 height 7
click at [83, 44] on div "[PHONE_NUMBER] Live | 02:54 ALL TASKS ALL TASKS ACTIVE TASKS TASKS IN WRAP UP" at bounding box center [51, 34] width 79 height 45
click at [148, 44] on div "Business location [GEOGRAPHIC_DATA] [GEOGRAPHIC_DATA][PERSON_NAME] [PHONE_NUMBE…" at bounding box center [171, 63] width 156 height 49
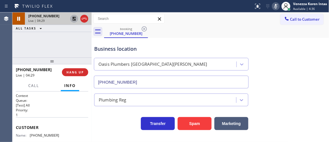
drag, startPoint x: 76, startPoint y: 19, endPoint x: 105, endPoint y: 25, distance: 29.4
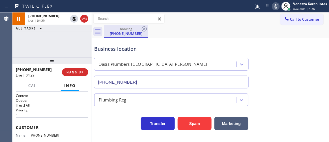
click at [76, 19] on icon at bounding box center [74, 18] width 7 height 7
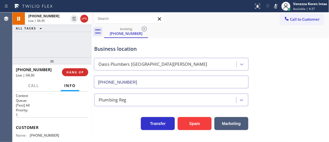
drag, startPoint x: 277, startPoint y: 7, endPoint x: 262, endPoint y: 56, distance: 51.2
click at [277, 8] on icon at bounding box center [275, 6] width 7 height 7
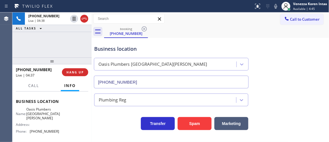
scroll to position [77, 0]
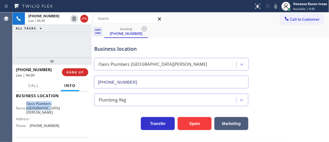
drag, startPoint x: 30, startPoint y: 103, endPoint x: 55, endPoint y: 109, distance: 25.5
click at [55, 109] on span "Oasis Plumbers [GEOGRAPHIC_DATA][PERSON_NAME]" at bounding box center [43, 107] width 34 height 13
copy span "Oasis Plumbers [GEOGRAPHIC_DATA][PERSON_NAME]"
click at [99, 45] on div "Business location" at bounding box center [171, 49] width 154 height 8
click at [273, 4] on icon at bounding box center [275, 6] width 7 height 7
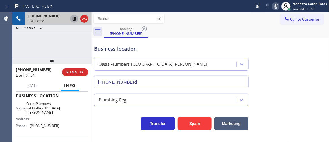
click at [75, 19] on icon at bounding box center [74, 18] width 7 height 7
click at [225, 27] on div "booking [PHONE_NUMBER]" at bounding box center [216, 31] width 225 height 13
drag, startPoint x: 42, startPoint y: 43, endPoint x: 59, endPoint y: 40, distance: 17.2
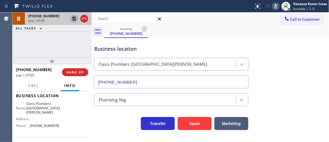
click at [43, 43] on div "[PHONE_NUMBER] Live | 07:05 ALL TASKS ALL TASKS ACTIVE TASKS TASKS IN WRAP UP" at bounding box center [51, 34] width 79 height 45
click at [75, 19] on icon at bounding box center [74, 19] width 4 height 4
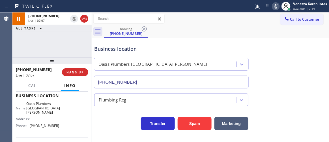
click at [278, 5] on icon at bounding box center [275, 6] width 7 height 7
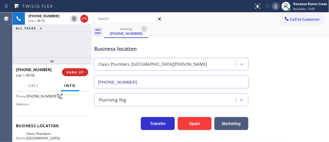
scroll to position [36, 0]
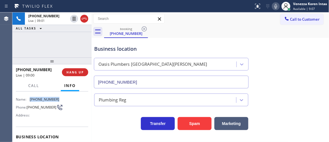
drag, startPoint x: 61, startPoint y: 97, endPoint x: 30, endPoint y: 97, distance: 31.6
click at [30, 97] on div "Name: [PHONE_NUMBER] Phone: [PHONE_NUMBER] Address:" at bounding box center [52, 108] width 72 height 22
copy div "[PHONE_NUMBER]"
drag, startPoint x: 192, startPoint y: 33, endPoint x: 198, endPoint y: 2, distance: 31.0
click at [193, 32] on div "booking [PHONE_NUMBER]" at bounding box center [216, 31] width 225 height 13
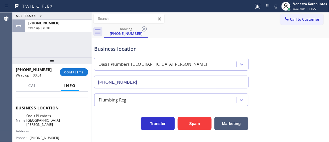
scroll to position [87, 0]
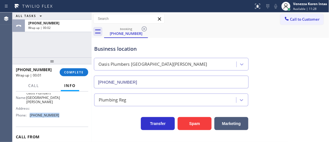
drag, startPoint x: 66, startPoint y: 113, endPoint x: 28, endPoint y: 111, distance: 37.6
click at [28, 111] on div "Name: Oasis Plumbers [GEOGRAPHIC_DATA][PERSON_NAME] Address: Phone: [PHONE_NUMB…" at bounding box center [52, 105] width 72 height 29
copy div "[PHONE_NUMBER]"
click at [79, 74] on button "COMPLETE" at bounding box center [74, 72] width 29 height 8
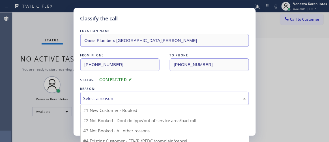
drag, startPoint x: 128, startPoint y: 103, endPoint x: 122, endPoint y: 110, distance: 9.7
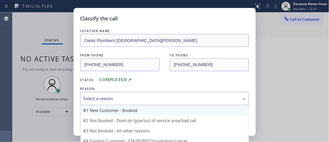
click at [128, 104] on div "Select a reason" at bounding box center [164, 98] width 168 height 13
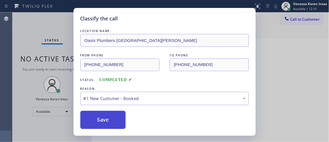
click at [115, 119] on button "Save" at bounding box center [102, 119] width 45 height 18
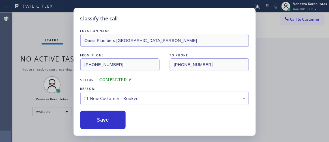
drag, startPoint x: 59, startPoint y: 31, endPoint x: 78, endPoint y: 48, distance: 25.0
click at [59, 31] on div "Classify the call LOCATION NAME Oasis Plumbers [GEOGRAPHIC_DATA][PERSON_NAME] F…" at bounding box center [164, 71] width 329 height 142
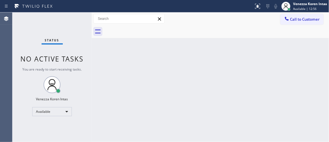
drag, startPoint x: 107, startPoint y: 42, endPoint x: 170, endPoint y: 4, distance: 74.1
click at [109, 42] on div "Back to Dashboard Change Sender ID Customers Technicians Select a contact Outbo…" at bounding box center [210, 76] width 237 height 129
drag, startPoint x: 198, startPoint y: 36, endPoint x: 202, endPoint y: 39, distance: 5.4
click at [198, 36] on div at bounding box center [216, 31] width 225 height 13
click at [219, 42] on div "Back to Dashboard Change Sender ID Customers Technicians Select a contact Outbo…" at bounding box center [210, 76] width 237 height 129
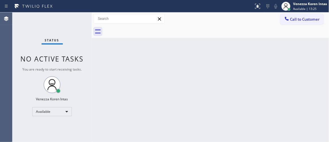
drag, startPoint x: 178, startPoint y: 67, endPoint x: 164, endPoint y: 138, distance: 72.6
click at [178, 68] on div "Back to Dashboard Change Sender ID Customers Technicians Select a contact Outbo…" at bounding box center [210, 76] width 237 height 129
drag, startPoint x: 79, startPoint y: 63, endPoint x: 193, endPoint y: 27, distance: 119.5
click at [79, 63] on span "No active tasks" at bounding box center [52, 58] width 63 height 9
click at [106, 116] on div "Back to Dashboard Change Sender ID Customers Technicians Select a contact Outbo…" at bounding box center [210, 76] width 237 height 129
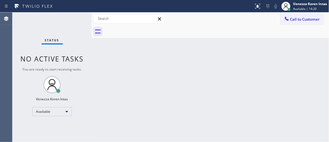
click at [76, 23] on div "Status No active tasks You are ready to start receiving tasks. Venezza Koren In…" at bounding box center [51, 76] width 79 height 129
drag, startPoint x: 74, startPoint y: 27, endPoint x: 16, endPoint y: 30, distance: 58.0
click at [72, 27] on div "Status No active tasks You are ready to start receiving tasks. Venezza Koren In…" at bounding box center [51, 76] width 79 height 129
click at [73, 27] on div "Status No active tasks You are ready to start receiving tasks. Venezza Koren In…" at bounding box center [51, 76] width 79 height 129
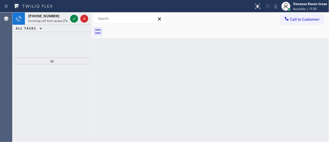
click at [73, 27] on div "ALL TASKS ALL TASKS ACTIVE TASKS TASKS IN WRAP UP" at bounding box center [51, 28] width 79 height 7
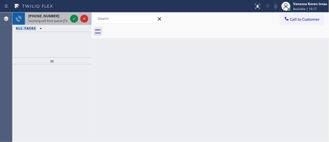
click at [54, 13] on div "[PHONE_NUMBER] Incoming call from queue [Test] All" at bounding box center [47, 18] width 44 height 12
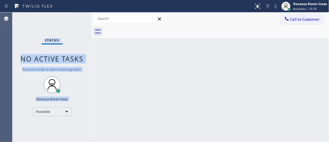
click at [71, 21] on div "Status No active tasks You are ready to start receiving tasks. Venezza Koren In…" at bounding box center [51, 76] width 79 height 129
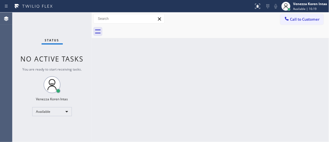
click at [81, 21] on div "Status No active tasks You are ready to start receiving tasks. Venezza Koren In…" at bounding box center [51, 76] width 79 height 129
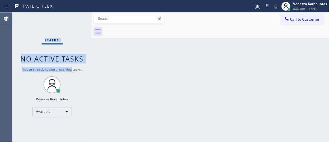
drag, startPoint x: 71, startPoint y: 64, endPoint x: 71, endPoint y: 70, distance: 5.9
click at [71, 71] on div "Status No active tasks You are ready to start receiving tasks. Venezza Koren In…" at bounding box center [51, 76] width 79 height 129
click at [78, 19] on div "Status No active tasks You are ready to start receiving tasks. Venezza Koren In…" at bounding box center [51, 76] width 79 height 129
click at [78, 18] on div "Status No active tasks You are ready to start receiving tasks. Venezza Koren In…" at bounding box center [51, 76] width 79 height 129
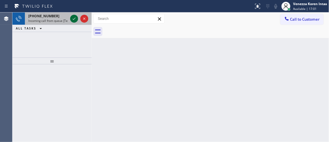
click at [71, 18] on icon at bounding box center [74, 18] width 7 height 7
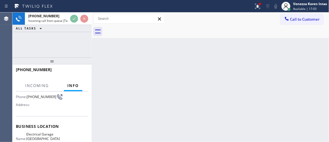
scroll to position [51, 0]
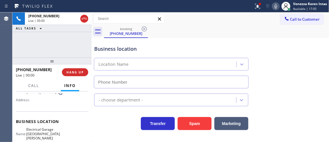
type input "[PHONE_NUMBER]"
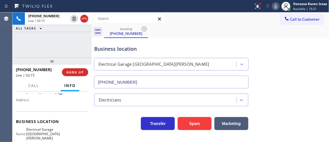
drag, startPoint x: 99, startPoint y: 48, endPoint x: 134, endPoint y: 59, distance: 36.7
click at [99, 48] on div "Business location" at bounding box center [171, 49] width 154 height 8
click at [258, 0] on button at bounding box center [257, 6] width 12 height 12
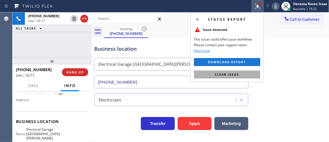
click at [248, 75] on button "Clear issue" at bounding box center [227, 74] width 66 height 8
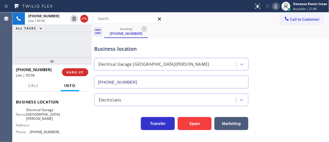
scroll to position [77, 0]
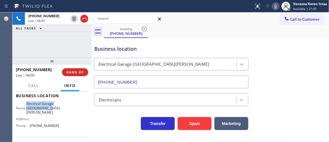
drag, startPoint x: 30, startPoint y: 103, endPoint x: 54, endPoint y: 109, distance: 24.7
click at [54, 109] on span "Electrical Garage [GEOGRAPHIC_DATA][PERSON_NAME]" at bounding box center [43, 107] width 34 height 13
copy span "Electrical Garage [GEOGRAPHIC_DATA][PERSON_NAME]"
click at [86, 50] on div "[PHONE_NUMBER] Live | 05:01 ALL TASKS ALL TASKS ACTIVE TASKS TASKS IN WRAP UP" at bounding box center [51, 34] width 79 height 45
click at [276, 6] on icon at bounding box center [275, 6] width 3 height 5
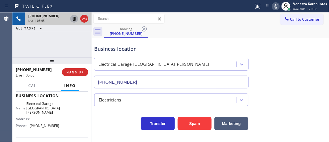
click at [73, 19] on icon at bounding box center [74, 18] width 7 height 7
drag, startPoint x: 73, startPoint y: 17, endPoint x: 76, endPoint y: 20, distance: 4.4
click at [73, 17] on icon at bounding box center [74, 19] width 4 height 4
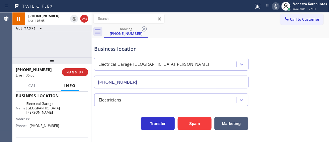
drag, startPoint x: 279, startPoint y: 4, endPoint x: 270, endPoint y: 31, distance: 28.9
click at [279, 4] on div at bounding box center [285, 6] width 12 height 12
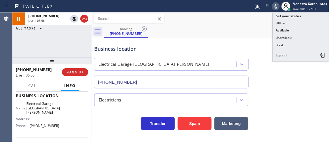
click at [274, 6] on rect at bounding box center [275, 6] width 4 height 4
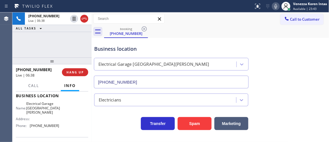
drag, startPoint x: 66, startPoint y: 45, endPoint x: 95, endPoint y: 40, distance: 29.8
click at [67, 45] on div "[PHONE_NUMBER] Live | 06:38 ALL TASKS ALL TASKS ACTIVE TASKS TASKS IN WRAP UP" at bounding box center [51, 34] width 79 height 45
click at [235, 39] on div "Business location Electrical Garage [GEOGRAPHIC_DATA][PERSON_NAME] [PHONE_NUMBE…" at bounding box center [210, 62] width 234 height 51
click at [275, 7] on icon at bounding box center [275, 6] width 7 height 7
click at [273, 8] on icon at bounding box center [275, 6] width 7 height 7
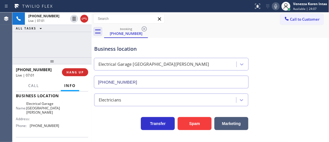
drag, startPoint x: 156, startPoint y: 50, endPoint x: 180, endPoint y: 71, distance: 32.4
click at [156, 50] on div "Business location" at bounding box center [171, 49] width 154 height 8
drag, startPoint x: 148, startPoint y: 50, endPoint x: 211, endPoint y: 43, distance: 64.0
click at [148, 50] on div "Business location" at bounding box center [171, 49] width 154 height 8
click at [218, 40] on div "Business location Electrical Garage [GEOGRAPHIC_DATA][PERSON_NAME] [PHONE_NUMBE…" at bounding box center [171, 63] width 156 height 49
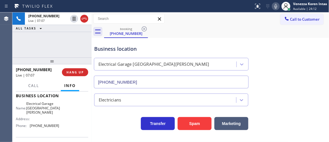
click at [276, 7] on icon at bounding box center [275, 6] width 7 height 7
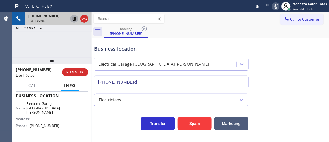
click at [73, 19] on icon at bounding box center [74, 18] width 7 height 7
drag, startPoint x: 71, startPoint y: 18, endPoint x: 76, endPoint y: 21, distance: 5.8
click at [71, 18] on icon at bounding box center [74, 18] width 7 height 7
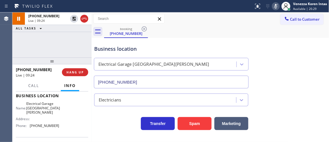
click at [275, 5] on icon at bounding box center [275, 6] width 7 height 7
click at [85, 46] on div "[PHONE_NUMBER] Live | 09:57 ALL TASKS ALL TASKS ACTIVE TASKS TASKS IN WRAP UP" at bounding box center [51, 34] width 79 height 45
click at [275, 5] on icon at bounding box center [275, 6] width 7 height 7
click at [279, 5] on icon at bounding box center [275, 6] width 7 height 7
click at [256, 26] on div "booking [PHONE_NUMBER]" at bounding box center [216, 31] width 225 height 13
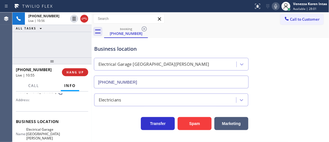
scroll to position [25, 0]
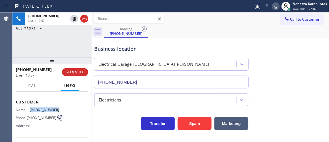
drag, startPoint x: 57, startPoint y: 110, endPoint x: 30, endPoint y: 110, distance: 26.8
click at [30, 110] on div "Name: [PHONE_NUMBER] Phone: [PHONE_NUMBER] Address:" at bounding box center [52, 118] width 72 height 22
copy span "[PHONE_NUMBER]"
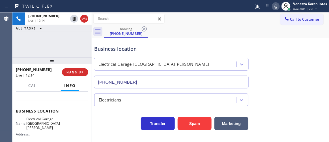
scroll to position [87, 0]
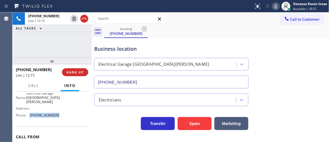
drag, startPoint x: 55, startPoint y: 111, endPoint x: 29, endPoint y: 113, distance: 26.0
click at [29, 113] on div "Phone: [PHONE_NUMBER]" at bounding box center [38, 115] width 44 height 4
copy div "[PHONE_NUMBER]"
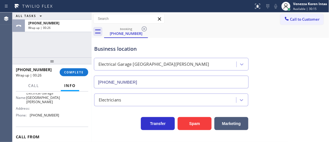
drag, startPoint x: 216, startPoint y: 37, endPoint x: 114, endPoint y: 65, distance: 105.8
click at [208, 39] on div "Business location Electrical Garage [GEOGRAPHIC_DATA][PERSON_NAME] [PHONE_NUMBE…" at bounding box center [210, 62] width 234 height 51
click at [73, 72] on span "COMPLETE" at bounding box center [73, 72] width 19 height 4
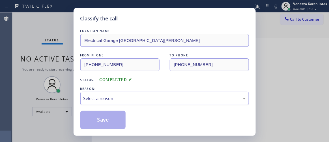
click at [116, 102] on div "Select a reason" at bounding box center [164, 98] width 168 height 13
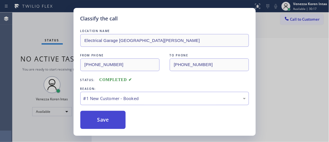
drag, startPoint x: 114, startPoint y: 110, endPoint x: 112, endPoint y: 119, distance: 9.6
click at [112, 119] on button "Save" at bounding box center [102, 119] width 45 height 18
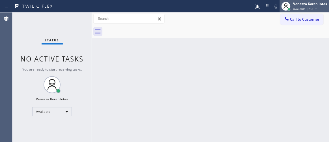
click at [302, 3] on div "Venezza Koren Intas" at bounding box center [310, 3] width 34 height 5
drag, startPoint x: 201, startPoint y: 44, endPoint x: 86, endPoint y: 45, distance: 115.8
click at [197, 45] on div "Back to Dashboard Change Sender ID Customers Technicians Select a contact Outbo…" at bounding box center [210, 76] width 237 height 129
drag, startPoint x: 51, startPoint y: 27, endPoint x: 105, endPoint y: 39, distance: 55.7
click at [51, 27] on div "Status No active tasks You are ready to start receiving tasks. Venezza Koren In…" at bounding box center [51, 76] width 79 height 129
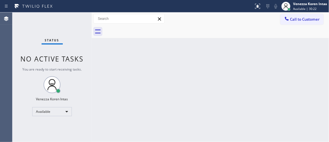
click at [183, 57] on div "Back to Dashboard Change Sender ID Customers Technicians Select a contact Outbo…" at bounding box center [210, 76] width 237 height 129
click at [299, 10] on span "Available | 30:23" at bounding box center [304, 9] width 23 height 4
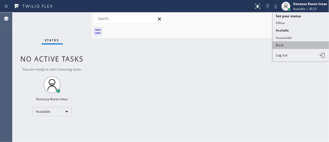
click at [294, 44] on button "Break" at bounding box center [300, 44] width 56 height 7
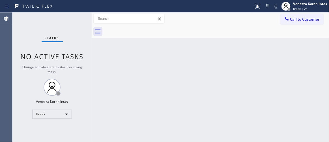
drag, startPoint x: 74, startPoint y: 64, endPoint x: 78, endPoint y: 64, distance: 3.4
click at [74, 64] on div "Status No active tasks Change activity state to start receiving tasks. Venezza …" at bounding box center [51, 76] width 79 height 129
drag, startPoint x: 203, startPoint y: 46, endPoint x: 202, endPoint y: 70, distance: 23.5
click at [203, 47] on div "Back to Dashboard Change Sender ID Customers Technicians Select a contact Outbo…" at bounding box center [210, 76] width 237 height 129
drag, startPoint x: 90, startPoint y: 53, endPoint x: 231, endPoint y: 126, distance: 158.8
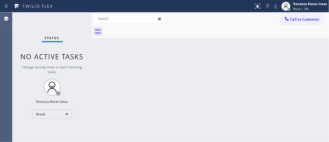
click at [92, 53] on div at bounding box center [92, 76] width 0 height 129
click at [268, 40] on div "Back to Dashboard Change Sender ID Customers Technicians Select a contact Outbo…" at bounding box center [210, 76] width 237 height 129
click at [201, 55] on div "Back to Dashboard Change Sender ID Customers Technicians Select a contact Outbo…" at bounding box center [210, 76] width 237 height 129
drag, startPoint x: 24, startPoint y: 60, endPoint x: 6, endPoint y: 59, distance: 17.6
click at [23, 61] on span "No active tasks" at bounding box center [52, 56] width 63 height 9
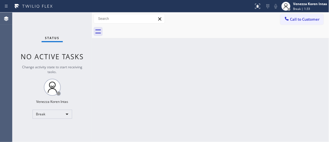
click at [80, 51] on div "Status No active tasks Change activity state to start receiving tasks. Venezza …" at bounding box center [51, 76] width 79 height 129
click at [129, 62] on div "Back to Dashboard Change Sender ID Customers Technicians Select a contact Outbo…" at bounding box center [210, 76] width 237 height 129
drag, startPoint x: 175, startPoint y: 69, endPoint x: 262, endPoint y: 101, distance: 93.0
click at [262, 100] on div "Back to Dashboard Change Sender ID Customers Technicians Select a contact Outbo…" at bounding box center [210, 76] width 237 height 129
click at [206, 87] on div "Back to Dashboard Change Sender ID Customers Technicians Select a contact Outbo…" at bounding box center [210, 76] width 237 height 129
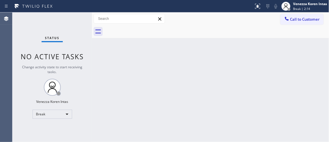
drag, startPoint x: 71, startPoint y: 62, endPoint x: 95, endPoint y: 62, distance: 24.0
click at [71, 62] on div "Status No active tasks Change activity state to start receiving tasks. Venezza …" at bounding box center [51, 76] width 79 height 129
drag, startPoint x: 53, startPoint y: 45, endPoint x: 157, endPoint y: 97, distance: 115.8
click at [53, 45] on div "Status No active tasks Change activity state to start receiving tasks. Venezza …" at bounding box center [51, 76] width 79 height 129
click at [99, 60] on div "Back to Dashboard Change Sender ID Customers Technicians Select a contact Outbo…" at bounding box center [210, 76] width 237 height 129
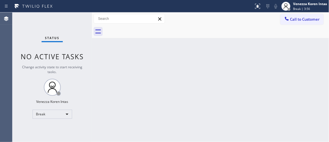
click at [183, 15] on div "Call to Customer Outbound call Location [GEOGRAPHIC_DATA] Heating and Air Condi…" at bounding box center [210, 18] width 237 height 13
click at [199, 58] on div "Back to Dashboard Change Sender ID Customers Technicians Select a contact Outbo…" at bounding box center [210, 76] width 237 height 129
drag, startPoint x: 38, startPoint y: 30, endPoint x: 101, endPoint y: 64, distance: 71.8
click at [39, 30] on div "Status No active tasks Change activity state to start receiving tasks. Venezza …" at bounding box center [51, 76] width 79 height 129
click at [84, 51] on div "Status No active tasks Change activity state to start receiving tasks. Venezza …" at bounding box center [51, 76] width 79 height 129
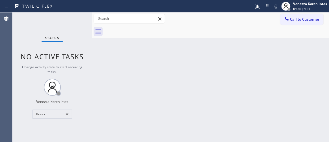
click at [82, 34] on div "Status No active tasks Change activity state to start receiving tasks. Venezza …" at bounding box center [51, 76] width 79 height 129
click at [78, 27] on div "Status No active tasks Change activity state to start receiving tasks. Venezza …" at bounding box center [51, 76] width 79 height 129
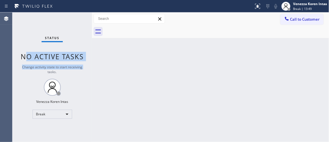
drag, startPoint x: 27, startPoint y: 71, endPoint x: 25, endPoint y: 53, distance: 17.6
click at [27, 58] on div "Status No active tasks Change activity state to start receiving tasks. Venezza …" at bounding box center [51, 76] width 79 height 129
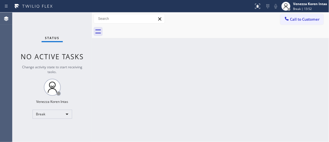
drag, startPoint x: 148, startPoint y: 88, endPoint x: 141, endPoint y: 90, distance: 7.1
click at [148, 88] on div "Back to Dashboard Change Sender ID Customers Technicians Select a contact Outbo…" at bounding box center [210, 76] width 237 height 129
click at [68, 15] on div "Status No active tasks Change activity state to start receiving tasks. Venezza …" at bounding box center [51, 76] width 79 height 129
click at [79, 19] on div "Status No active tasks Change activity state to start receiving tasks. Venezza …" at bounding box center [51, 76] width 79 height 129
drag, startPoint x: 303, startPoint y: 4, endPoint x: 303, endPoint y: 17, distance: 12.7
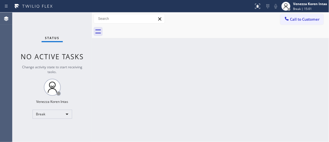
click at [303, 4] on div "Venezza Koren Intas" at bounding box center [310, 3] width 34 height 5
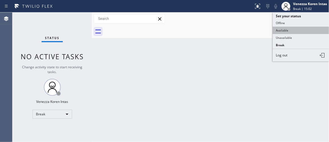
click at [295, 31] on button "Available" at bounding box center [300, 30] width 56 height 7
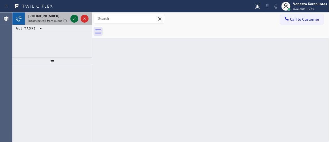
click at [74, 20] on icon at bounding box center [74, 18] width 7 height 7
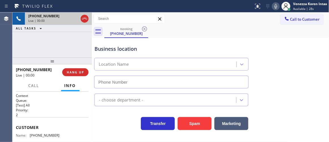
type input "[PHONE_NUMBER]"
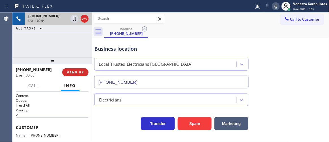
click at [227, 32] on div "booking [PHONE_NUMBER]" at bounding box center [216, 31] width 225 height 13
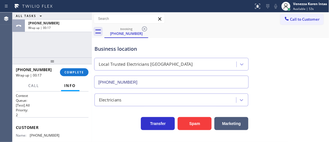
drag, startPoint x: 84, startPoint y: 51, endPoint x: 92, endPoint y: 61, distance: 12.8
click at [84, 51] on div "ALL TASKS ALL TASKS ACTIVE TASKS TASKS IN WRAP UP [PHONE_NUMBER] Wrap up | 00:17" at bounding box center [51, 34] width 79 height 45
drag, startPoint x: 87, startPoint y: 75, endPoint x: 116, endPoint y: 79, distance: 29.4
click at [87, 75] on div "[PHONE_NUMBER] Wrap up | 00:44 COMPLETE" at bounding box center [52, 72] width 73 height 15
drag, startPoint x: 49, startPoint y: 67, endPoint x: 67, endPoint y: 69, distance: 17.9
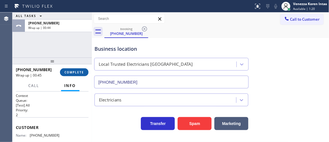
click at [49, 67] on div "[PHONE_NUMBER]" at bounding box center [36, 69] width 40 height 5
drag, startPoint x: 67, startPoint y: 69, endPoint x: 95, endPoint y: 76, distance: 29.4
click at [67, 69] on button "COMPLETE" at bounding box center [74, 72] width 29 height 8
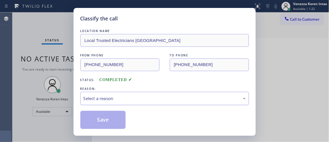
click at [129, 96] on div "Select a reason" at bounding box center [164, 98] width 162 height 6
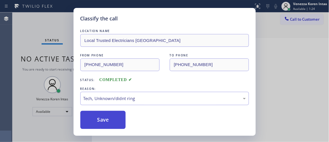
click at [119, 124] on button "Save" at bounding box center [102, 119] width 45 height 18
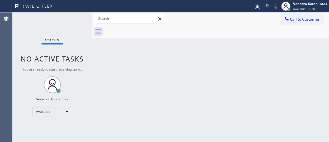
click at [77, 23] on div "Status No active tasks You are ready to start receiving tasks. Venezza Koren In…" at bounding box center [51, 76] width 79 height 129
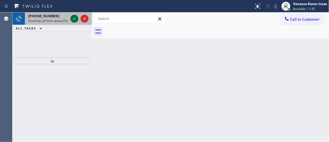
click at [75, 15] on icon at bounding box center [74, 18] width 7 height 7
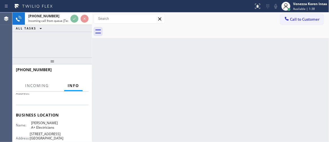
scroll to position [103, 0]
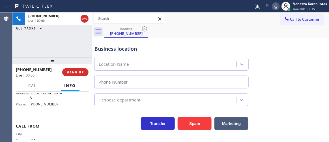
type input "[PHONE_NUMBER]"
click at [97, 46] on div "Business location" at bounding box center [171, 49] width 154 height 8
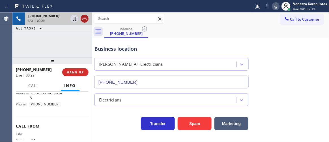
click at [86, 20] on icon at bounding box center [84, 18] width 7 height 7
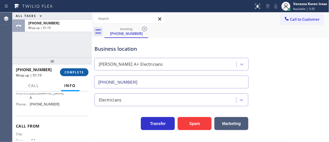
click at [79, 71] on span "COMPLETE" at bounding box center [73, 72] width 19 height 4
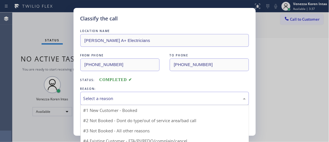
click at [136, 99] on div "Select a reason" at bounding box center [164, 98] width 162 height 6
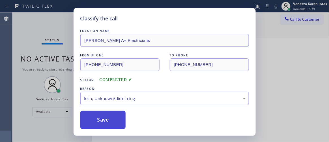
click at [110, 115] on button "Save" at bounding box center [102, 119] width 45 height 18
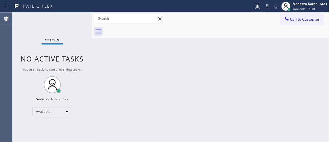
click at [71, 23] on div "Status No active tasks You are ready to start receiving tasks. Venezza Koren In…" at bounding box center [51, 76] width 79 height 129
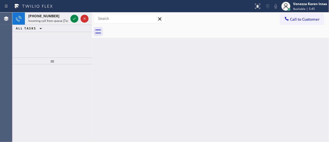
click at [71, 23] on div at bounding box center [79, 18] width 20 height 12
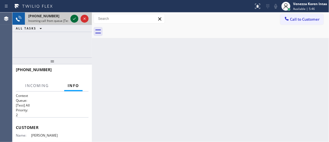
click at [73, 19] on icon at bounding box center [74, 18] width 7 height 7
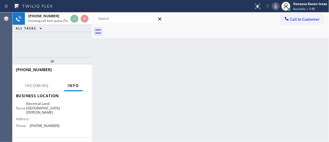
scroll to position [25, 0]
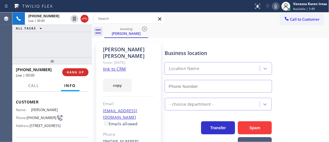
type input "[PHONE_NUMBER]"
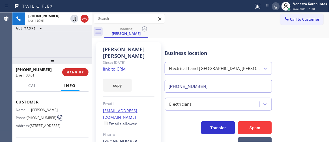
click at [116, 66] on link "link to CRM" at bounding box center [114, 69] width 23 height 6
click at [272, 7] on icon at bounding box center [275, 6] width 7 height 7
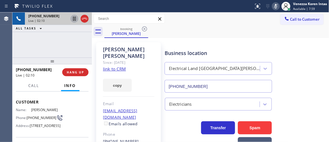
click at [75, 19] on icon at bounding box center [74, 19] width 3 height 4
click at [119, 46] on div "[PERSON_NAME]" at bounding box center [128, 52] width 51 height 13
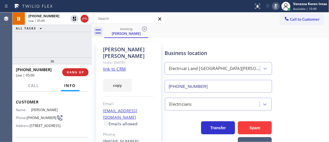
drag, startPoint x: 72, startPoint y: 17, endPoint x: 118, endPoint y: 19, distance: 46.1
click at [72, 17] on icon at bounding box center [74, 18] width 7 height 7
click at [276, 5] on icon at bounding box center [275, 6] width 7 height 7
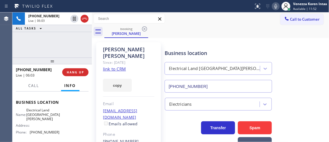
scroll to position [77, 0]
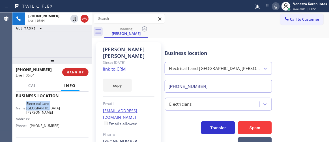
drag, startPoint x: 28, startPoint y: 110, endPoint x: 56, endPoint y: 116, distance: 29.1
click at [56, 114] on div "Name: Electrical Land [GEOGRAPHIC_DATA][PERSON_NAME]" at bounding box center [38, 107] width 44 height 13
copy div "Electrical Land [GEOGRAPHIC_DATA][PERSON_NAME]"
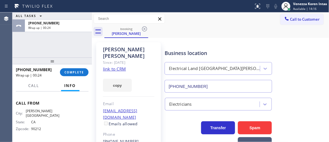
scroll to position [96, 0]
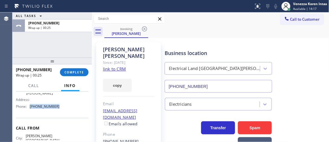
drag, startPoint x: 60, startPoint y: 112, endPoint x: 29, endPoint y: 110, distance: 31.7
click at [29, 110] on div "Name: Electrical Land [GEOGRAPHIC_DATA][PERSON_NAME] Address: Phone: [PHONE_NUM…" at bounding box center [52, 96] width 73 height 29
copy div "[PHONE_NUMBER]"
drag, startPoint x: 167, startPoint y: 39, endPoint x: 151, endPoint y: 53, distance: 20.9
click at [167, 40] on div "[PERSON_NAME] Since: [DATE] link to CRM copy Email [EMAIL_ADDRESS][DOMAIN_NAME]…" at bounding box center [210, 129] width 234 height 181
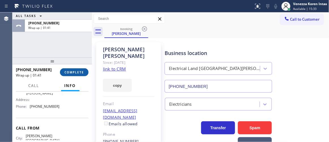
click at [81, 73] on span "COMPLETE" at bounding box center [73, 72] width 19 height 4
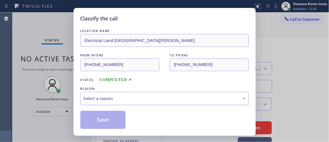
drag, startPoint x: 120, startPoint y: 91, endPoint x: 119, endPoint y: 94, distance: 3.3
click at [119, 91] on div "REASON:" at bounding box center [164, 89] width 168 height 6
click at [121, 104] on div "Select a reason" at bounding box center [164, 98] width 168 height 13
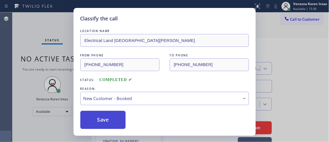
click at [114, 115] on button "Save" at bounding box center [102, 119] width 45 height 18
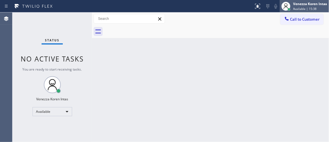
click at [301, 9] on span "Available | 15:38" at bounding box center [304, 9] width 23 height 4
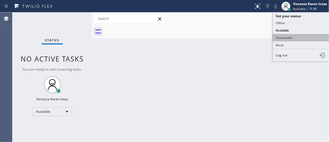
click at [295, 39] on button "Unavailable" at bounding box center [300, 37] width 56 height 7
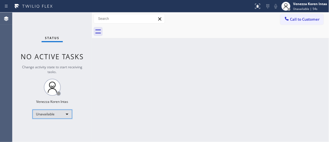
click at [55, 115] on div "Unavailable" at bounding box center [52, 113] width 40 height 9
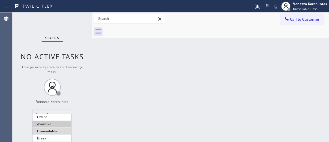
click at [51, 126] on li "Available" at bounding box center [51, 123] width 39 height 7
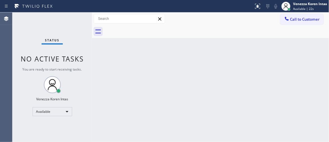
click at [79, 99] on div "Status No active tasks You are ready to start receiving tasks. Venezza Koren In…" at bounding box center [51, 76] width 79 height 129
click at [101, 13] on div "Call to Customer Outbound call Location [GEOGRAPHIC_DATA] Heating and Air Condi…" at bounding box center [210, 18] width 237 height 13
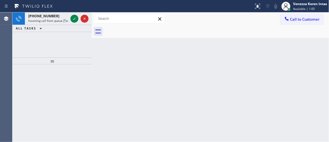
click at [121, 66] on div "Back to Dashboard Change Sender ID Customers Technicians Select a contact Outbo…" at bounding box center [210, 76] width 237 height 129
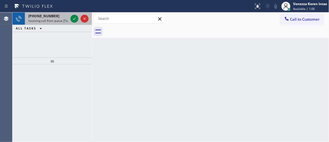
click at [54, 17] on div "[PHONE_NUMBER]" at bounding box center [48, 16] width 40 height 5
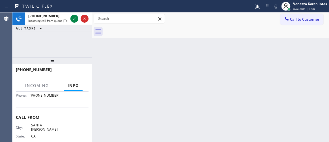
scroll to position [52, 0]
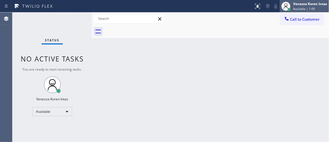
click at [320, 7] on div "Available | 1:09" at bounding box center [310, 9] width 34 height 4
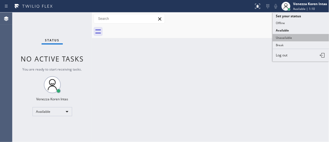
click at [300, 36] on button "Unavailable" at bounding box center [300, 37] width 56 height 7
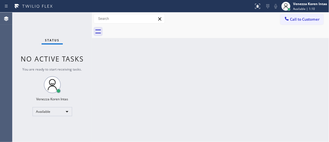
drag, startPoint x: 268, startPoint y: 45, endPoint x: 211, endPoint y: 69, distance: 61.8
click at [267, 45] on div "Back to Dashboard Change Sender ID Customers Technicians Select a contact Outbo…" at bounding box center [210, 76] width 237 height 129
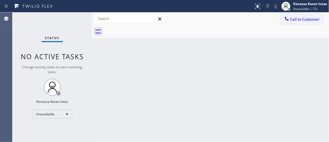
click at [90, 73] on div "Status No active tasks Change activity state to start receiving tasks. Venezza …" at bounding box center [51, 76] width 79 height 129
click at [66, 29] on div "Status No active tasks Change activity state to start receiving tasks. Venezza …" at bounding box center [51, 76] width 79 height 129
drag, startPoint x: 161, startPoint y: 64, endPoint x: 118, endPoint y: 55, distance: 43.9
click at [161, 65] on div "Back to Dashboard Change Sender ID Customers Technicians Select a contact Outbo…" at bounding box center [210, 76] width 237 height 129
drag, startPoint x: 84, startPoint y: 17, endPoint x: 65, endPoint y: 19, distance: 19.3
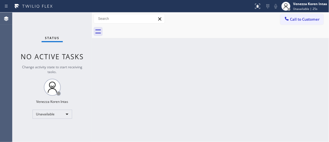
click at [84, 18] on div "Status No active tasks Change activity state to start receiving tasks. Venezza …" at bounding box center [51, 76] width 79 height 129
drag, startPoint x: 74, startPoint y: 25, endPoint x: 240, endPoint y: 48, distance: 167.1
click at [75, 25] on div "Status No active tasks Change activity state to start receiving tasks. Venezza …" at bounding box center [51, 76] width 79 height 129
click at [57, 112] on div "Unavailable" at bounding box center [52, 113] width 40 height 9
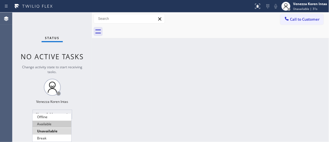
click at [51, 127] on li "Available" at bounding box center [51, 123] width 39 height 7
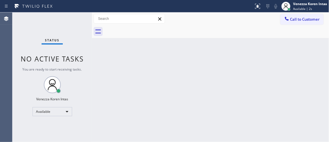
drag, startPoint x: 178, startPoint y: 74, endPoint x: 173, endPoint y: 73, distance: 5.1
click at [176, 74] on div "Back to Dashboard Change Sender ID Customers Technicians Select a contact Outbo…" at bounding box center [210, 76] width 237 height 129
click at [85, 25] on div "Status No active tasks You are ready to start receiving tasks. Venezza Koren In…" at bounding box center [51, 76] width 79 height 129
click at [79, 20] on div "Status No active tasks You are ready to start receiving tasks. Venezza Koren In…" at bounding box center [51, 76] width 79 height 129
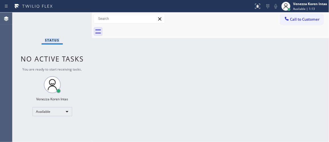
click at [79, 20] on div "Status No active tasks You are ready to start receiving tasks. Venezza Koren In…" at bounding box center [51, 76] width 79 height 129
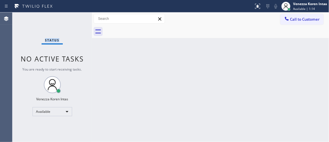
click at [79, 20] on div "Status No active tasks You are ready to start receiving tasks. Venezza Koren In…" at bounding box center [51, 76] width 79 height 129
click at [62, 32] on div "Status No active tasks You are ready to start receiving tasks. Venezza Koren In…" at bounding box center [51, 76] width 79 height 129
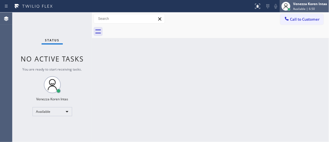
click at [320, 2] on div "Venezza Koren Intas" at bounding box center [310, 3] width 34 height 5
drag, startPoint x: 44, startPoint y: 26, endPoint x: 55, endPoint y: 38, distance: 16.2
click at [44, 26] on div "Status No active tasks You are ready to start receiving tasks. Venezza Koren In…" at bounding box center [51, 76] width 79 height 129
drag, startPoint x: 57, startPoint y: 39, endPoint x: 164, endPoint y: 98, distance: 122.0
click at [57, 40] on span "Status" at bounding box center [52, 40] width 14 height 4
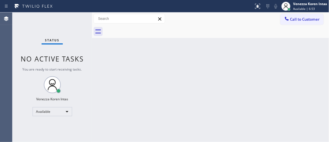
drag, startPoint x: 155, startPoint y: 83, endPoint x: 158, endPoint y: 88, distance: 4.8
click at [155, 84] on div "Back to Dashboard Change Sender ID Customers Technicians Select a contact Outbo…" at bounding box center [210, 76] width 237 height 129
click at [73, 18] on div "Status No active tasks You are ready to start receiving tasks. Venezza Koren In…" at bounding box center [51, 76] width 79 height 129
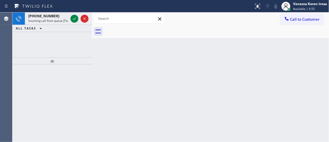
click at [73, 18] on icon at bounding box center [74, 18] width 7 height 7
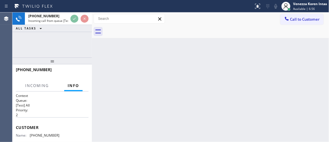
scroll to position [77, 0]
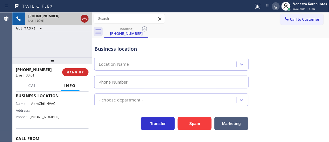
type input "[PHONE_NUMBER]"
click at [86, 19] on icon at bounding box center [84, 18] width 7 height 7
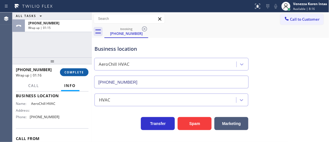
click at [78, 69] on button "COMPLETE" at bounding box center [74, 72] width 29 height 8
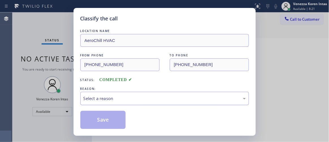
click at [140, 97] on div "Select a reason" at bounding box center [164, 98] width 162 height 6
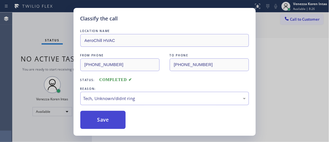
click at [119, 123] on button "Save" at bounding box center [102, 119] width 45 height 18
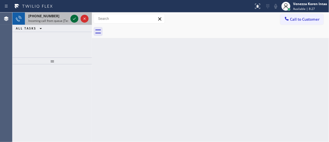
click at [75, 18] on icon at bounding box center [74, 18] width 7 height 7
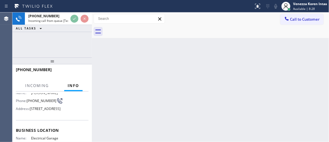
scroll to position [77, 0]
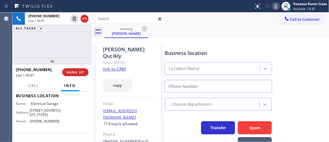
click at [121, 66] on link "link to CRM" at bounding box center [114, 69] width 23 height 6
type input "[PHONE_NUMBER]"
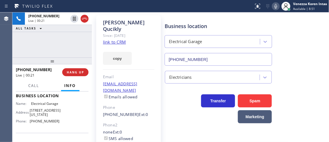
scroll to position [51, 0]
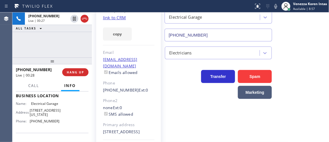
drag, startPoint x: 274, startPoint y: 4, endPoint x: 275, endPoint y: 17, distance: 12.4
click at [274, 5] on icon at bounding box center [275, 6] width 7 height 7
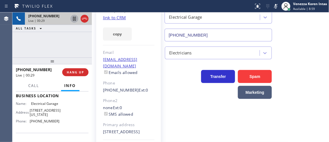
click at [74, 18] on icon at bounding box center [74, 19] width 3 height 4
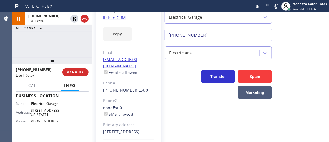
drag, startPoint x: 75, startPoint y: 19, endPoint x: 95, endPoint y: 34, distance: 25.9
click at [75, 19] on icon at bounding box center [74, 18] width 7 height 7
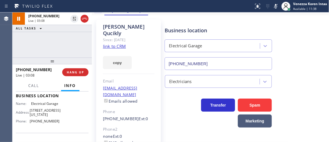
scroll to position [0, 0]
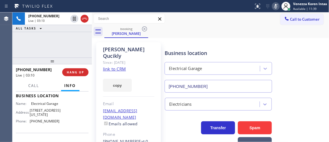
click at [275, 7] on icon at bounding box center [275, 6] width 7 height 7
click at [174, 44] on div "Business location Electrical Garage [PHONE_NUMBER]" at bounding box center [218, 68] width 109 height 49
drag, startPoint x: 38, startPoint y: 50, endPoint x: 74, endPoint y: 63, distance: 38.6
click at [38, 50] on div "[PHONE_NUMBER] Live | 03:33 ALL TASKS ALL TASKS ACTIVE TASKS TASKS IN WRAP UP" at bounding box center [51, 34] width 79 height 45
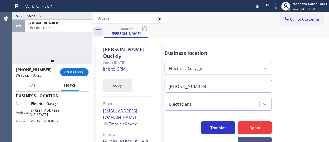
drag, startPoint x: 67, startPoint y: 71, endPoint x: 127, endPoint y: 79, distance: 60.4
click at [67, 71] on span "COMPLETE" at bounding box center [73, 72] width 19 height 4
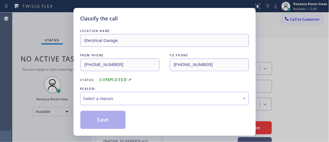
click at [128, 92] on div "Select a reason" at bounding box center [164, 98] width 168 height 13
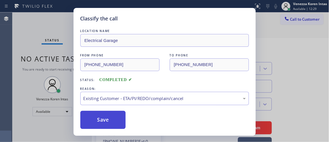
click at [116, 120] on button "Save" at bounding box center [102, 119] width 45 height 18
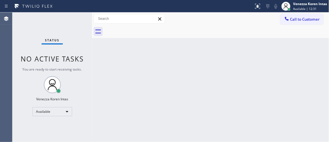
click at [73, 17] on div "Status No active tasks You are ready to start receiving tasks. Venezza Koren In…" at bounding box center [51, 76] width 79 height 129
click at [87, 21] on div "Status No active tasks You are ready to start receiving tasks. Venezza Koren In…" at bounding box center [51, 76] width 79 height 129
click at [76, 24] on div "Status No active tasks You are ready to start receiving tasks. Venezza Koren In…" at bounding box center [51, 76] width 79 height 129
click at [83, 26] on div "Status No active tasks You are ready to start receiving tasks. Venezza Koren In…" at bounding box center [51, 76] width 79 height 129
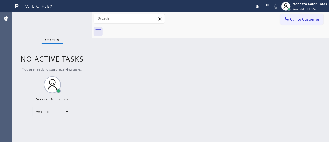
click at [75, 24] on div "Status No active tasks You are ready to start receiving tasks. Venezza Koren In…" at bounding box center [51, 76] width 79 height 129
click at [76, 16] on div "Status No active tasks You are ready to start receiving tasks. Venezza Koren In…" at bounding box center [51, 76] width 79 height 129
click at [71, 19] on div "Status No active tasks You are ready to start receiving tasks. Venezza Koren In…" at bounding box center [51, 76] width 79 height 129
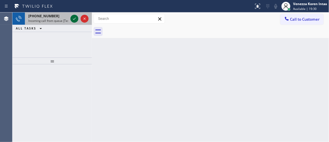
click at [75, 19] on icon at bounding box center [74, 18] width 7 height 7
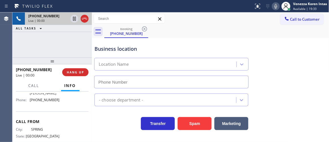
scroll to position [77, 0]
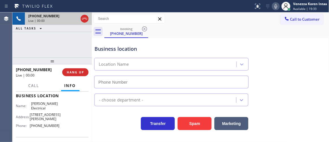
type input "[PHONE_NUMBER]"
click at [84, 18] on icon at bounding box center [84, 18] width 7 height 7
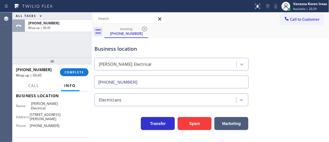
click at [90, 45] on div "ALL TASKS ALL TASKS ACTIVE TASKS TASKS IN WRAP UP [PHONE_NUMBER] Wrap up | 00:45" at bounding box center [51, 34] width 79 height 45
click at [118, 14] on div at bounding box center [129, 19] width 71 height 10
drag, startPoint x: 81, startPoint y: 76, endPoint x: 108, endPoint y: 75, distance: 27.1
click at [81, 76] on button "COMPLETE" at bounding box center [74, 72] width 29 height 8
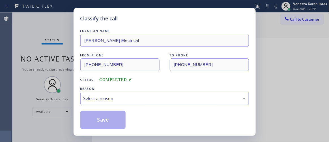
click at [115, 88] on div "REASON:" at bounding box center [164, 89] width 168 height 6
click at [116, 94] on div "Select a reason" at bounding box center [164, 98] width 168 height 13
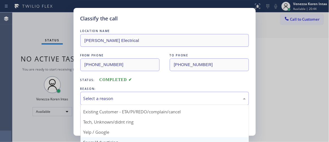
scroll to position [25, 0]
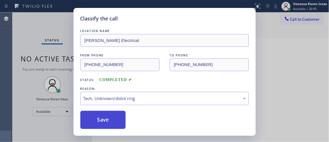
click at [113, 111] on button "Save" at bounding box center [102, 119] width 45 height 18
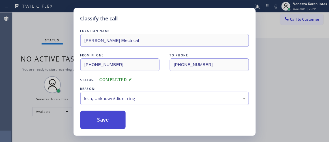
click at [122, 125] on button "Save" at bounding box center [102, 119] width 45 height 18
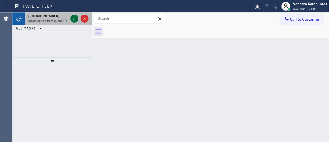
click at [74, 17] on icon at bounding box center [74, 18] width 7 height 7
click at [73, 18] on icon at bounding box center [74, 18] width 7 height 7
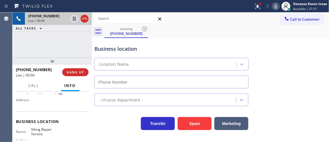
scroll to position [77, 0]
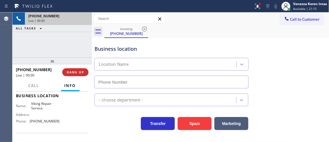
type input "[PHONE_NUMBER]"
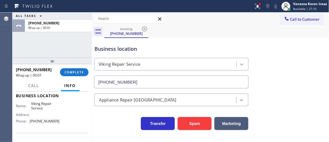
click at [78, 46] on div "ALL TASKS ALL TASKS ACTIVE TASKS TASKS IN WRAP UP [PHONE_NUMBER] Wrap up | 00:01" at bounding box center [51, 34] width 79 height 45
click at [251, 2] on div at bounding box center [126, 6] width 249 height 9
click at [258, 12] on button at bounding box center [257, 6] width 12 height 12
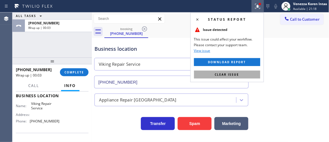
click at [246, 74] on button "Clear issue" at bounding box center [227, 74] width 66 height 8
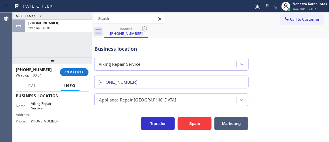
click at [260, 66] on div "Business location Viking Repair Service [PHONE_NUMBER]" at bounding box center [210, 62] width 234 height 51
drag, startPoint x: 79, startPoint y: 71, endPoint x: 139, endPoint y: 84, distance: 61.3
click at [79, 71] on span "COMPLETE" at bounding box center [73, 72] width 19 height 4
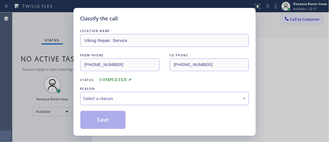
click at [158, 102] on div "Select a reason" at bounding box center [164, 98] width 168 height 13
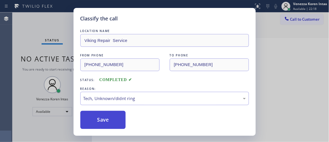
click at [110, 122] on button "Save" at bounding box center [102, 119] width 45 height 18
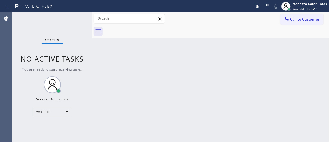
click at [72, 19] on div "Status No active tasks You are ready to start receiving tasks. Venezza Koren In…" at bounding box center [51, 76] width 79 height 129
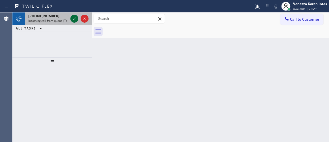
click at [72, 19] on icon at bounding box center [74, 18] width 7 height 7
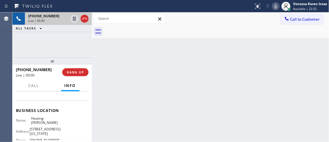
scroll to position [77, 0]
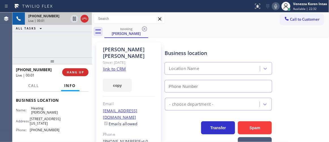
type input "[PHONE_NUMBER]"
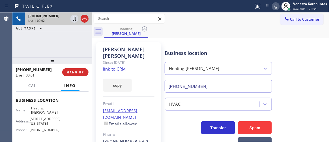
click at [117, 66] on link "link to CRM" at bounding box center [114, 69] width 23 height 6
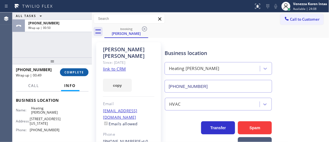
drag, startPoint x: 73, startPoint y: 73, endPoint x: 87, endPoint y: 73, distance: 14.1
click at [73, 73] on span "COMPLETE" at bounding box center [73, 72] width 19 height 4
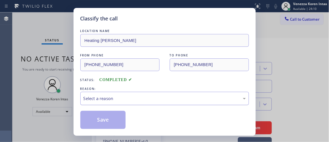
click at [130, 94] on div "Select a reason" at bounding box center [164, 98] width 168 height 13
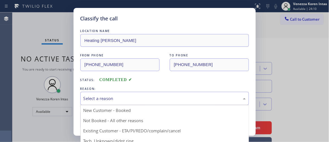
drag, startPoint x: 137, startPoint y: 129, endPoint x: 129, endPoint y: 127, distance: 7.9
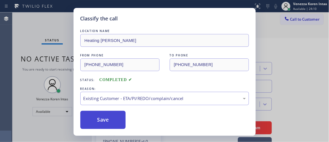
click at [115, 122] on button "Save" at bounding box center [102, 119] width 45 height 18
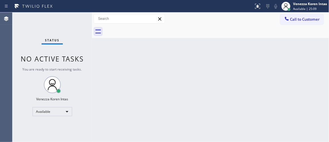
click at [72, 17] on div "Status No active tasks You are ready to start receiving tasks. Venezza Koren In…" at bounding box center [51, 76] width 79 height 129
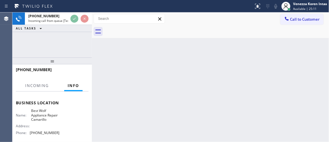
scroll to position [77, 0]
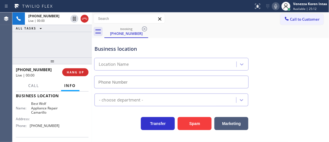
type input "[PHONE_NUMBER]"
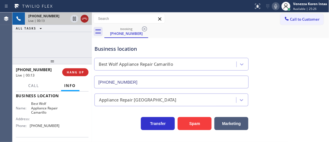
click at [84, 21] on icon at bounding box center [84, 18] width 7 height 7
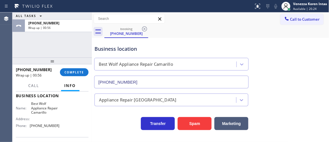
click at [76, 66] on div "[PHONE_NUMBER] Wrap up | 00:56 COMPLETE" at bounding box center [52, 72] width 73 height 15
click at [79, 71] on span "COMPLETE" at bounding box center [73, 72] width 19 height 4
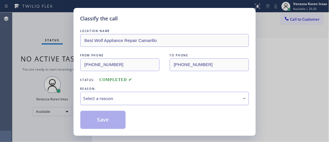
click at [151, 100] on div "Select a reason" at bounding box center [164, 98] width 162 height 6
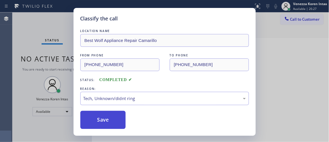
click at [114, 118] on button "Save" at bounding box center [102, 119] width 45 height 18
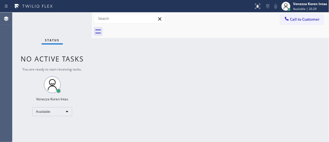
click at [78, 17] on div "Status No active tasks You are ready to start receiving tasks. Venezza Koren In…" at bounding box center [51, 76] width 79 height 129
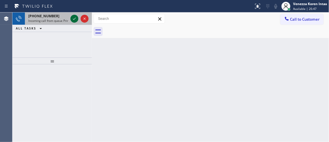
click at [77, 19] on icon at bounding box center [74, 18] width 7 height 7
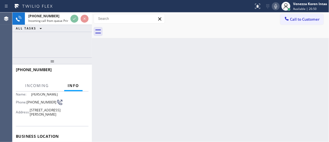
scroll to position [51, 0]
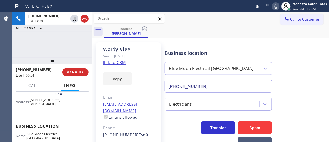
type input "[PHONE_NUMBER]"
click at [116, 61] on link "link to CRM" at bounding box center [114, 62] width 23 height 6
click at [183, 29] on div "booking [PERSON_NAME]" at bounding box center [216, 31] width 225 height 13
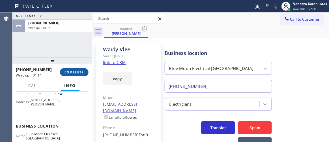
click at [79, 73] on span "COMPLETE" at bounding box center [73, 72] width 19 height 4
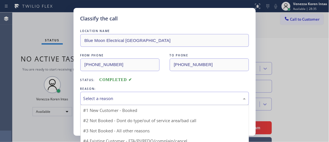
click at [149, 105] on div "Select a reason #1 New Customer - Booked #2 Not Booked - Dont do type/out of se…" at bounding box center [164, 98] width 168 height 13
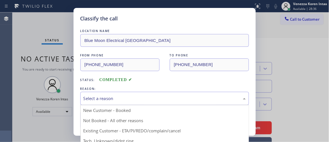
drag, startPoint x: 155, startPoint y: 132, endPoint x: 144, endPoint y: 125, distance: 12.8
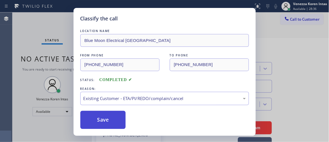
click at [118, 117] on button "Save" at bounding box center [102, 119] width 45 height 18
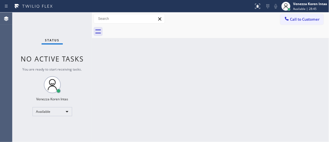
click at [77, 19] on div "Status No active tasks You are ready to start receiving tasks. Venezza Koren In…" at bounding box center [51, 76] width 79 height 129
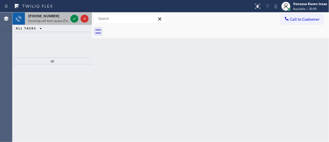
click at [68, 24] on div "[PHONE_NUMBER] Incoming call from queue [Test] All" at bounding box center [47, 18] width 44 height 12
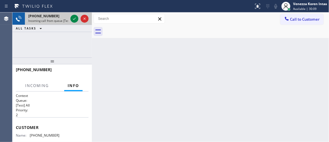
click at [68, 24] on div "[PHONE_NUMBER] Incoming call from queue [Test] All" at bounding box center [47, 18] width 44 height 12
click at [76, 20] on icon at bounding box center [74, 18] width 7 height 7
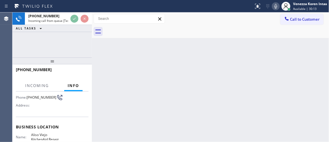
scroll to position [77, 0]
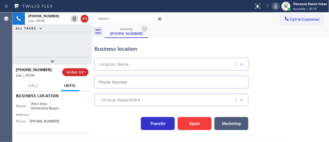
type input "[PHONE_NUMBER]"
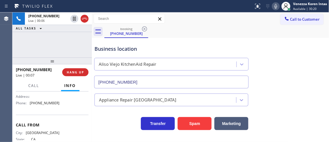
scroll to position [103, 0]
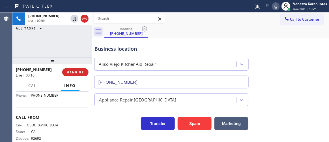
click at [46, 48] on div "[PHONE_NUMBER] Live | 00:09 ALL TASKS ALL TASKS ACTIVE TASKS TASKS IN WRAP UP" at bounding box center [51, 34] width 79 height 45
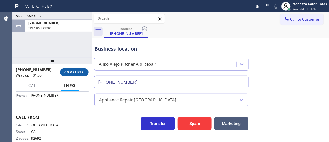
click at [75, 74] on span "COMPLETE" at bounding box center [73, 72] width 19 height 4
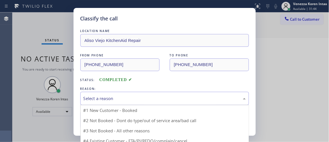
click at [118, 95] on div "Select a reason" at bounding box center [164, 98] width 162 height 6
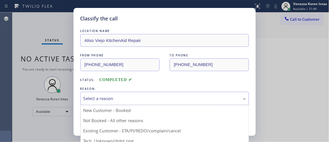
drag, startPoint x: 110, startPoint y: 138, endPoint x: 111, endPoint y: 126, distance: 11.9
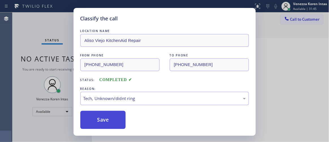
click at [110, 122] on button "Save" at bounding box center [102, 119] width 45 height 18
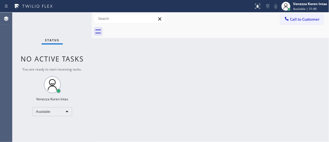
click at [77, 18] on div "Status No active tasks You are ready to start receiving tasks. Venezza Koren In…" at bounding box center [51, 76] width 79 height 129
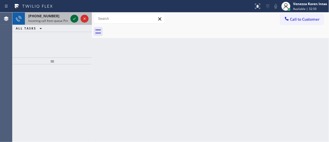
click at [73, 18] on icon at bounding box center [74, 18] width 7 height 7
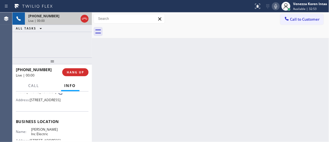
scroll to position [77, 0]
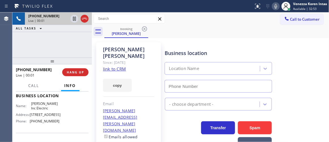
type input "[PHONE_NUMBER]"
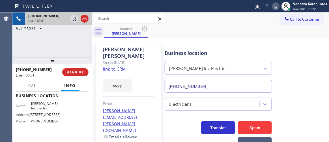
click at [121, 66] on link "link to CRM" at bounding box center [114, 69] width 23 height 6
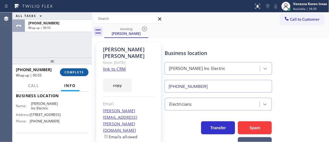
click at [73, 70] on button "COMPLETE" at bounding box center [74, 72] width 29 height 8
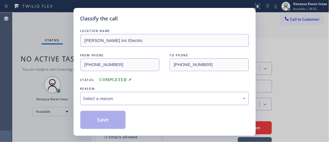
click at [136, 99] on div "Select a reason" at bounding box center [164, 98] width 162 height 6
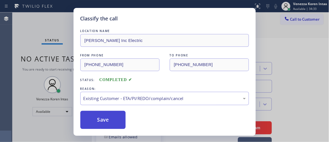
click at [120, 121] on button "Save" at bounding box center [102, 119] width 45 height 18
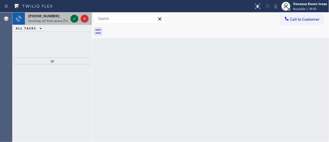
click at [74, 19] on icon at bounding box center [74, 19] width 3 height 2
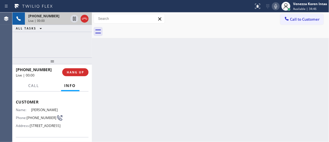
scroll to position [51, 0]
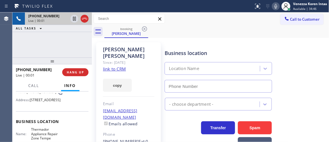
type input "[PHONE_NUMBER]"
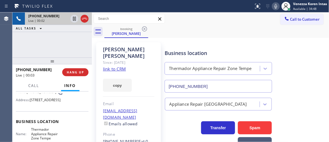
click at [117, 66] on link "link to CRM" at bounding box center [114, 69] width 23 height 6
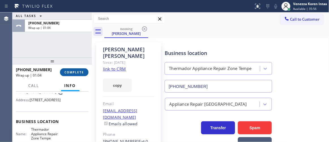
click at [78, 75] on button "COMPLETE" at bounding box center [74, 72] width 29 height 8
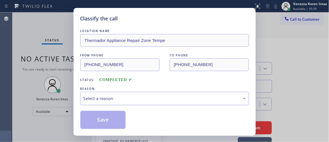
drag, startPoint x: 105, startPoint y: 97, endPoint x: 107, endPoint y: 104, distance: 7.1
click at [105, 98] on div "Select a reason" at bounding box center [164, 98] width 162 height 6
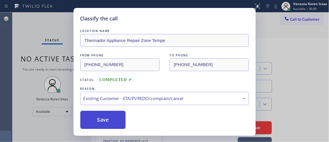
click at [108, 118] on button "Save" at bounding box center [102, 119] width 45 height 18
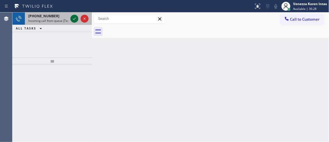
click at [76, 20] on icon at bounding box center [74, 18] width 7 height 7
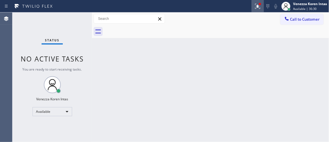
click at [254, 8] on icon at bounding box center [257, 6] width 7 height 7
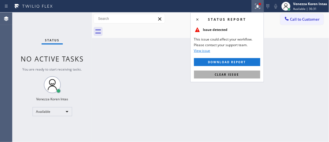
click at [234, 70] on button "Clear issue" at bounding box center [227, 74] width 66 height 8
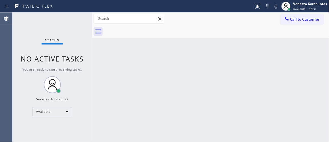
click at [75, 16] on div "Status No active tasks You are ready to start receiving tasks. Venezza Koren In…" at bounding box center [51, 76] width 79 height 129
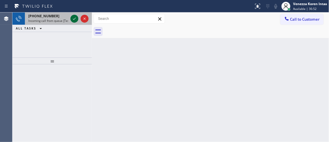
click at [73, 17] on icon at bounding box center [74, 18] width 7 height 7
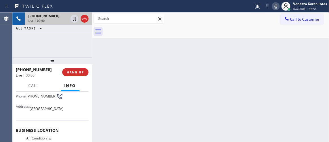
scroll to position [77, 0]
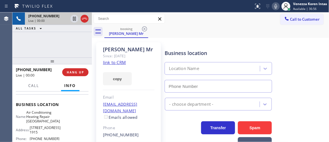
type input "[PHONE_NUMBER]"
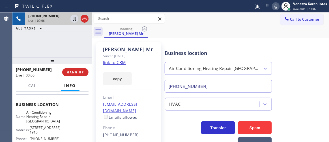
click at [115, 58] on div "Since: [DATE]" at bounding box center [128, 56] width 51 height 6
click at [118, 62] on link "link to CRM" at bounding box center [114, 62] width 23 height 6
click at [84, 16] on icon at bounding box center [84, 18] width 7 height 7
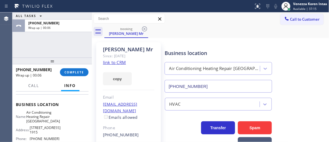
click at [43, 47] on div "ALL TASKS ALL TASKS ACTIVE TASKS TASKS IN WRAP UP [PHONE_NUMBER] Wrap up | 00:06" at bounding box center [51, 34] width 79 height 45
click at [83, 76] on div "[PHONE_NUMBER] Wrap up | 00:18 COMPLETE" at bounding box center [52, 72] width 73 height 15
click at [80, 72] on span "COMPLETE" at bounding box center [73, 72] width 19 height 4
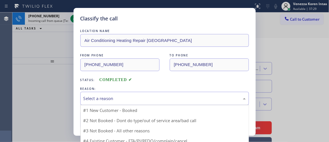
drag, startPoint x: 117, startPoint y: 97, endPoint x: 130, endPoint y: 120, distance: 26.8
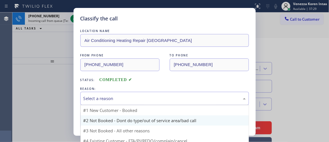
click at [117, 97] on div "Select a reason" at bounding box center [164, 98] width 162 height 6
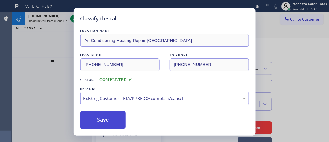
click at [107, 117] on button "Save" at bounding box center [102, 119] width 45 height 18
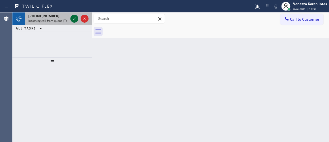
click at [72, 22] on div at bounding box center [79, 18] width 20 height 12
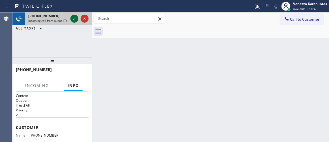
click at [75, 20] on icon at bounding box center [74, 18] width 7 height 7
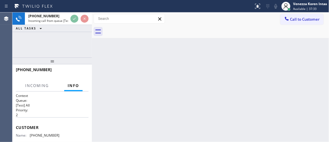
scroll to position [51, 0]
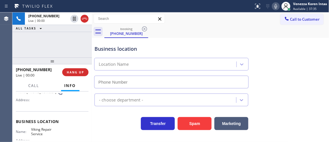
type input "[PHONE_NUMBER]"
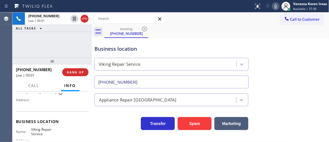
click at [36, 42] on div "[PHONE_NUMBER] Live | 00:01 ALL TASKS ALL TASKS ACTIVE TASKS TASKS IN WRAP UP" at bounding box center [51, 34] width 79 height 45
click at [211, 51] on div "Business location" at bounding box center [171, 49] width 154 height 8
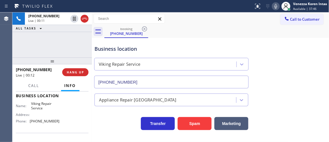
scroll to position [25, 0]
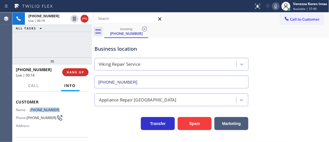
drag, startPoint x: 57, startPoint y: 110, endPoint x: 31, endPoint y: 108, distance: 26.0
click at [31, 108] on span "[PHONE_NUMBER]" at bounding box center [45, 109] width 30 height 4
click at [84, 20] on icon at bounding box center [84, 18] width 7 height 7
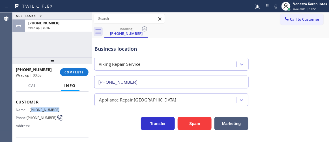
copy span "630) 650-4126"
click at [55, 53] on div "ALL TASKS ALL TASKS ACTIVE TASKS TASKS IN WRAP UP [PHONE_NUMBER] Wrap up | 00:25" at bounding box center [51, 34] width 79 height 45
click at [78, 74] on span "COMPLETE" at bounding box center [73, 72] width 19 height 4
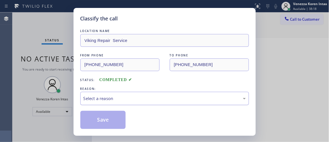
click at [127, 97] on div "Select a reason" at bounding box center [164, 98] width 162 height 6
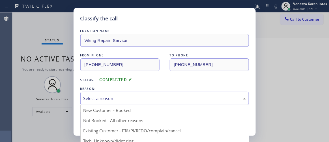
drag, startPoint x: 117, startPoint y: 136, endPoint x: 114, endPoint y: 131, distance: 6.2
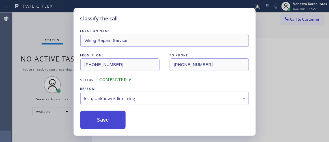
click at [113, 119] on button "Save" at bounding box center [102, 119] width 45 height 18
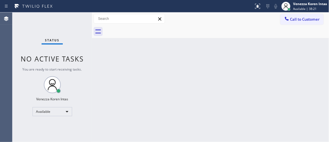
click at [75, 17] on div "Status No active tasks You are ready to start receiving tasks. Venezza Koren In…" at bounding box center [51, 76] width 79 height 129
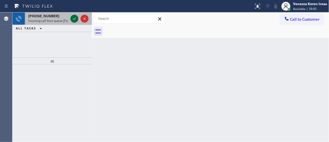
click at [74, 18] on icon at bounding box center [74, 18] width 7 height 7
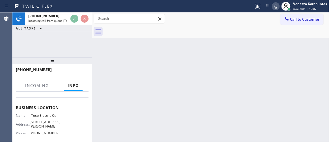
scroll to position [77, 0]
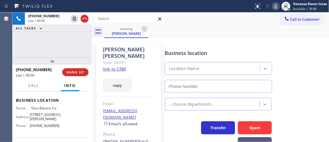
type input "[PHONE_NUMBER]"
click at [115, 66] on link "link to CRM" at bounding box center [114, 69] width 23 height 6
click at [278, 8] on icon at bounding box center [275, 6] width 7 height 7
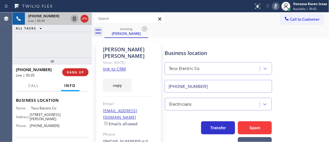
click at [74, 19] on icon at bounding box center [74, 18] width 7 height 7
drag, startPoint x: 279, startPoint y: 3, endPoint x: 255, endPoint y: 25, distance: 32.6
click at [278, 5] on div "Status report No issues detected If you experience an issue, please download th…" at bounding box center [289, 6] width 77 height 12
click at [276, 7] on icon at bounding box center [275, 6] width 7 height 7
click at [76, 18] on icon at bounding box center [74, 18] width 7 height 7
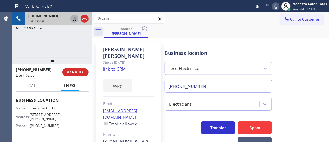
click at [68, 48] on div "[PHONE_NUMBER] Live | 02:38 ALL TASKS ALL TASKS ACTIVE TASKS TASKS IN WRAP UP" at bounding box center [51, 34] width 79 height 45
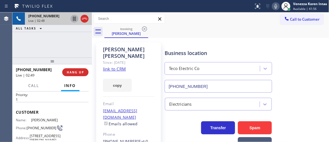
scroll to position [25, 0]
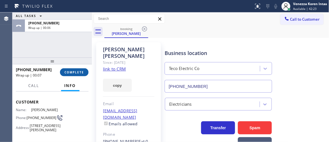
click at [57, 72] on div "[PHONE_NUMBER] Wrap up | 00:07" at bounding box center [38, 72] width 44 height 15
drag, startPoint x: 66, startPoint y: 72, endPoint x: 99, endPoint y: 79, distance: 33.6
click at [67, 72] on span "COMPLETE" at bounding box center [73, 72] width 19 height 4
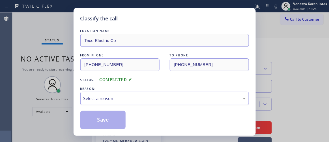
drag, startPoint x: 140, startPoint y: 99, endPoint x: 141, endPoint y: 102, distance: 3.6
click at [140, 99] on div "Select a reason" at bounding box center [164, 98] width 162 height 6
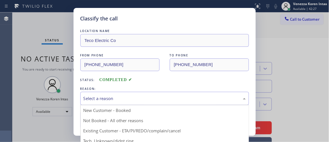
drag, startPoint x: 143, startPoint y: 131, endPoint x: 121, endPoint y: 119, distance: 23.9
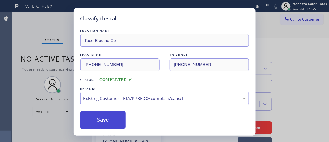
click at [116, 118] on button "Save" at bounding box center [102, 119] width 45 height 18
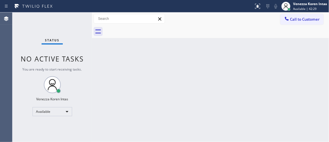
click at [78, 20] on div "Status No active tasks You are ready to start receiving tasks. Venezza Koren In…" at bounding box center [51, 76] width 79 height 129
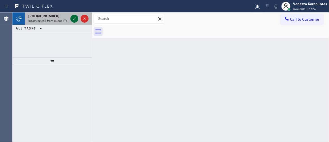
click at [76, 16] on icon at bounding box center [74, 18] width 7 height 7
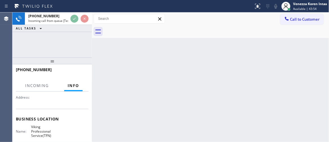
scroll to position [77, 0]
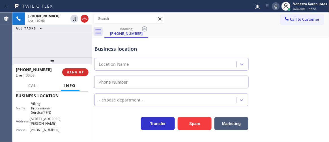
type input "[PHONE_NUMBER]"
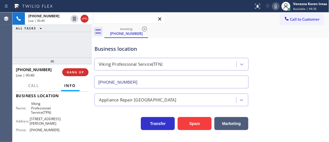
click at [130, 19] on input "text" at bounding box center [129, 18] width 71 height 9
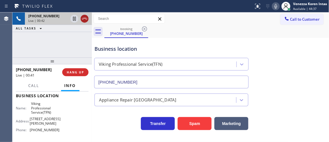
click at [84, 18] on icon at bounding box center [84, 18] width 7 height 7
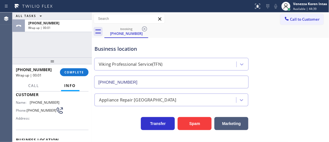
scroll to position [25, 0]
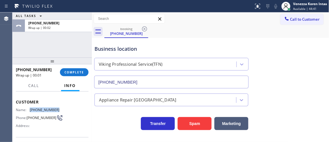
drag, startPoint x: 55, startPoint y: 109, endPoint x: 30, endPoint y: 110, distance: 25.7
click at [30, 110] on div "Name: [PHONE_NUMBER]" at bounding box center [38, 109] width 44 height 4
copy div "[PHONE_NUMBER]"
drag, startPoint x: 76, startPoint y: 39, endPoint x: 165, endPoint y: 3, distance: 96.3
click at [77, 39] on div "ALL TASKS ALL TASKS ACTIVE TASKS TASKS IN WRAP UP [PHONE_NUMBER] Wrap up | 00:08" at bounding box center [51, 34] width 79 height 45
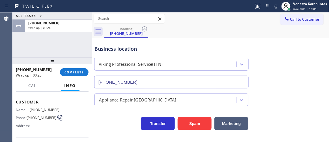
drag, startPoint x: 82, startPoint y: 72, endPoint x: 100, endPoint y: 73, distance: 18.7
click at [82, 72] on span "COMPLETE" at bounding box center [73, 72] width 19 height 4
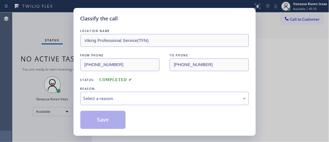
click at [68, 66] on div "Classify the call LOCATION NAME Viking Professional Service(TFN) FROM PHONE [PH…" at bounding box center [164, 71] width 329 height 142
click at [168, 67] on div "FROM PHONE [PHONE_NUMBER] TO PHONE [PHONE_NUMBER]" at bounding box center [164, 61] width 168 height 19
click at [143, 99] on div "Select a reason" at bounding box center [164, 98] width 162 height 6
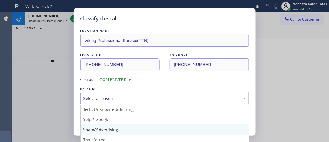
scroll to position [35, 0]
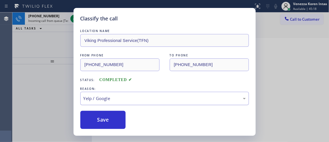
click at [123, 98] on div "Yelp / Google" at bounding box center [164, 98] width 162 height 6
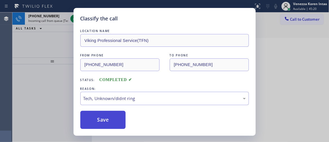
click at [114, 123] on button "Save" at bounding box center [102, 119] width 45 height 18
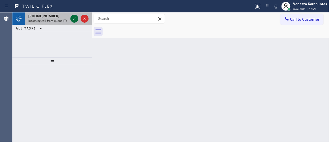
click at [73, 20] on icon at bounding box center [74, 18] width 7 height 7
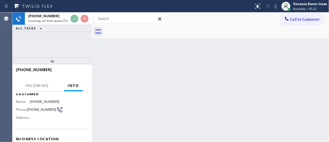
scroll to position [51, 0]
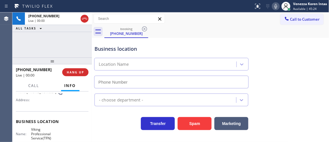
type input "[PHONE_NUMBER]"
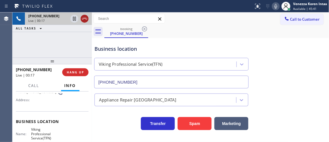
click at [88, 18] on div at bounding box center [85, 18] width 8 height 7
click at [224, 34] on div "booking [PHONE_NUMBER]" at bounding box center [216, 31] width 225 height 13
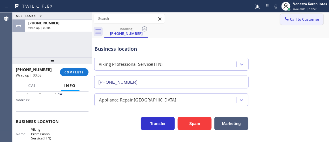
click at [305, 22] on button "Call to Customer" at bounding box center [301, 19] width 43 height 11
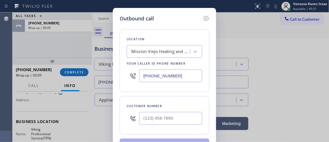
drag, startPoint x: 191, startPoint y: 77, endPoint x: 74, endPoint y: 61, distance: 117.9
click at [66, 62] on div "Outbound call Location [GEOGRAPHIC_DATA] Heating and Air Conditioning Your call…" at bounding box center [164, 71] width 329 height 142
paste input "888) 734-4409"
type input "[PHONE_NUMBER]"
click at [206, 16] on icon at bounding box center [205, 18] width 5 height 5
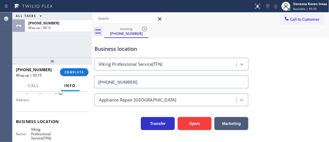
click at [236, 38] on div "Business location Viking Professional Service(TFN) [PHONE_NUMBER]" at bounding box center [210, 62] width 234 height 51
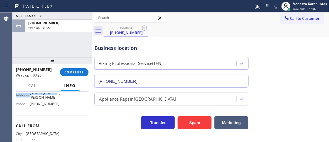
scroll to position [100, 0]
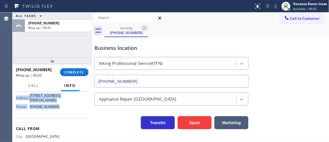
drag, startPoint x: 15, startPoint y: 99, endPoint x: 73, endPoint y: 106, distance: 59.0
click at [73, 106] on div "Context Queue: [Test] All Priority: 1 Customer Name: [PHONE_NUMBER] Phone: [PHO…" at bounding box center [51, 116] width 79 height 50
drag, startPoint x: 81, startPoint y: 51, endPoint x: 304, endPoint y: 27, distance: 224.2
click at [82, 51] on div "ALL TASKS ALL TASKS ACTIVE TASKS TASKS IN WRAP UP [PHONE_NUMBER] Wrap up | 00:29" at bounding box center [51, 34] width 79 height 45
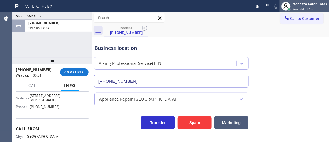
click at [297, 8] on span "Available | 46:13" at bounding box center [304, 9] width 23 height 4
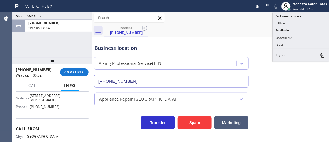
click at [296, 38] on button "Unavailable" at bounding box center [300, 37] width 56 height 7
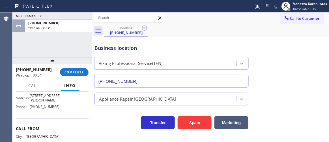
drag, startPoint x: 74, startPoint y: 74, endPoint x: 113, endPoint y: 80, distance: 39.4
click at [74, 74] on span "COMPLETE" at bounding box center [73, 72] width 19 height 4
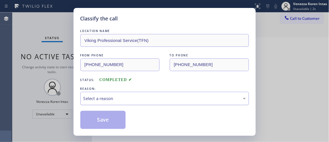
drag, startPoint x: 120, startPoint y: 98, endPoint x: 121, endPoint y: 102, distance: 4.0
click at [120, 98] on div "Select a reason" at bounding box center [164, 98] width 162 height 6
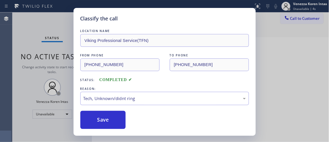
drag, startPoint x: 108, startPoint y: 124, endPoint x: 163, endPoint y: 121, distance: 54.9
click at [108, 124] on button "Save" at bounding box center [102, 119] width 45 height 18
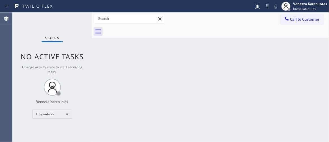
click at [299, 19] on span "Call to Customer" at bounding box center [305, 19] width 30 height 5
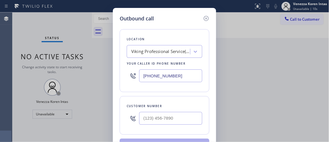
drag, startPoint x: 162, startPoint y: 79, endPoint x: 173, endPoint y: 79, distance: 11.0
click at [162, 79] on input "[PHONE_NUMBER]" at bounding box center [170, 75] width 63 height 13
drag, startPoint x: 155, startPoint y: 77, endPoint x: 120, endPoint y: 71, distance: 35.2
click at [83, 66] on div "Outbound call Location Viking Professional Service(TFN) Your caller id phone nu…" at bounding box center [164, 71] width 329 height 142
click at [151, 120] on input "text" at bounding box center [170, 118] width 63 height 13
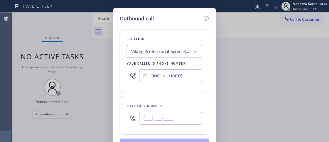
paste input "520) 203-1181"
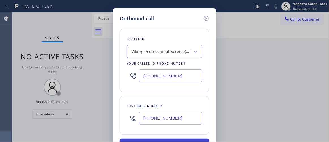
type input "[PHONE_NUMBER]"
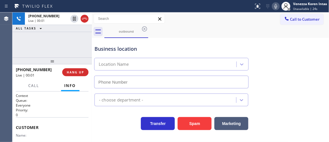
type input "[PHONE_NUMBER]"
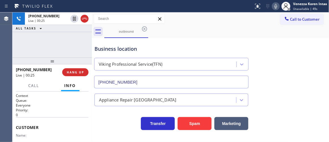
drag, startPoint x: 154, startPoint y: 49, endPoint x: 181, endPoint y: 49, distance: 26.8
click at [154, 49] on div "Business location" at bounding box center [171, 49] width 154 height 8
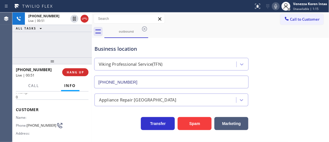
scroll to position [25, 0]
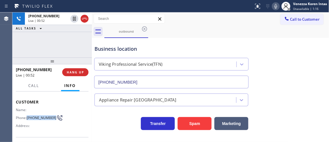
drag, startPoint x: 39, startPoint y: 121, endPoint x: 28, endPoint y: 116, distance: 12.6
click at [28, 115] on span "[PHONE_NUMBER]" at bounding box center [42, 117] width 30 height 4
click at [275, 6] on icon at bounding box center [275, 6] width 3 height 5
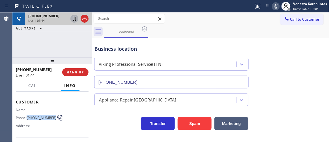
click at [75, 19] on icon at bounding box center [74, 18] width 7 height 7
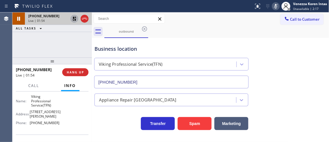
scroll to position [77, 0]
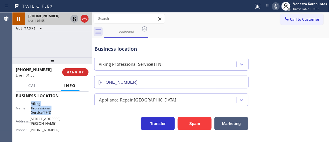
drag, startPoint x: 40, startPoint y: 107, endPoint x: 55, endPoint y: 113, distance: 16.6
click at [55, 113] on div "Name: Viking Professional Service(TFN)" at bounding box center [38, 107] width 44 height 13
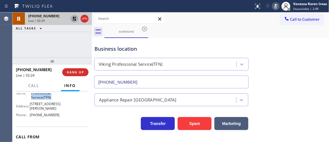
scroll to position [103, 0]
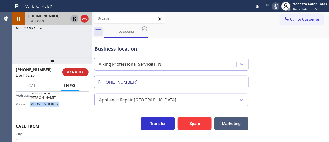
drag, startPoint x: 55, startPoint y: 99, endPoint x: 31, endPoint y: 101, distance: 24.1
click at [31, 102] on span "[PHONE_NUMBER]" at bounding box center [45, 104] width 30 height 4
click at [275, 7] on icon at bounding box center [275, 6] width 7 height 7
click at [73, 18] on icon at bounding box center [74, 18] width 7 height 7
click at [80, 47] on div "[PHONE_NUMBER] Live | 03:11 ALL TASKS ALL TASKS ACTIVE TASKS TASKS IN WRAP UP" at bounding box center [51, 34] width 79 height 45
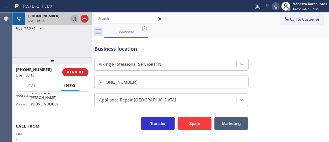
click at [147, 50] on div "Business location" at bounding box center [171, 49] width 154 height 8
click at [218, 37] on div "Business location Viking Professional Service(TFN) [PHONE_NUMBER]" at bounding box center [210, 62] width 234 height 51
click at [155, 53] on div "Business location Viking Professional Service(TFN) [PHONE_NUMBER]" at bounding box center [171, 63] width 156 height 49
click at [41, 84] on button "Call" at bounding box center [34, 85] width 18 height 11
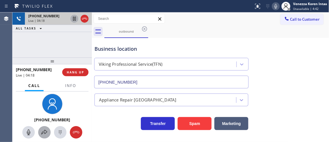
click at [45, 131] on icon at bounding box center [44, 132] width 7 height 7
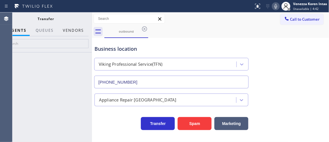
click at [79, 31] on button "Vendors" at bounding box center [73, 30] width 28 height 11
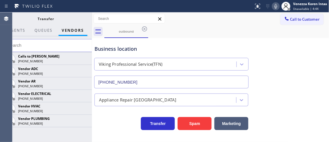
click at [87, 21] on div "Transfer" at bounding box center [46, 18] width 92 height 12
click at [90, 18] on div "Transfer" at bounding box center [46, 18] width 92 height 12
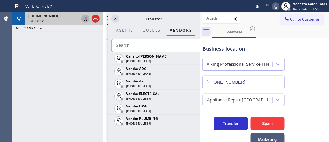
scroll to position [59, 0]
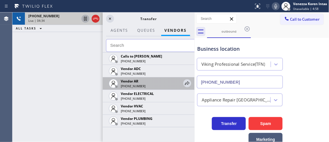
drag, startPoint x: 92, startPoint y: 20, endPoint x: 194, endPoint y: 80, distance: 118.8
click at [194, 80] on div at bounding box center [194, 76] width 0 height 129
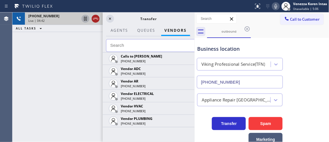
click at [96, 20] on icon at bounding box center [95, 18] width 7 height 7
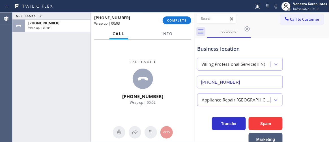
drag, startPoint x: 104, startPoint y: 21, endPoint x: 40, endPoint y: 10, distance: 64.1
click at [38, 9] on div "Status report No issues detected If you experience an issue, please download th…" at bounding box center [164, 71] width 329 height 142
drag, startPoint x: 90, startPoint y: 17, endPoint x: 169, endPoint y: 67, distance: 93.7
click at [45, 9] on div "Status report No issues detected If you experience an issue, please download th…" at bounding box center [164, 71] width 329 height 142
drag, startPoint x: 163, startPoint y: 38, endPoint x: 163, endPoint y: 42, distance: 4.5
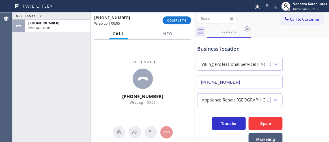
click at [164, 38] on div at bounding box center [167, 38] width 18 height 1
click at [172, 34] on span "Info" at bounding box center [167, 33] width 11 height 5
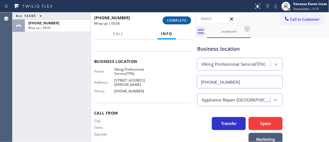
click at [174, 23] on button "COMPLETE" at bounding box center [176, 20] width 29 height 8
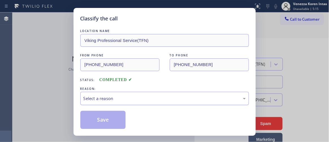
click at [139, 99] on div "Select a reason" at bounding box center [164, 98] width 162 height 6
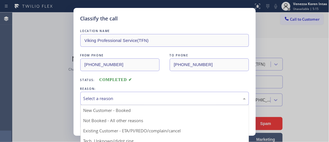
drag, startPoint x: 129, startPoint y: 119, endPoint x: 118, endPoint y: 117, distance: 11.4
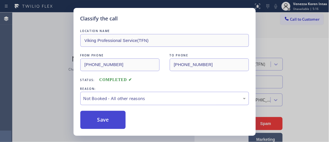
click at [118, 117] on button "Save" at bounding box center [102, 119] width 45 height 18
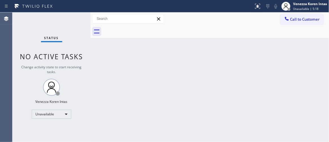
drag, startPoint x: 194, startPoint y: 21, endPoint x: 6, endPoint y: -14, distance: 191.0
click at [6, 0] on html "Status report No issues detected If you experience an issue, please download th…" at bounding box center [164, 71] width 329 height 142
drag, startPoint x: 105, startPoint y: 76, endPoint x: 101, endPoint y: 79, distance: 4.2
click at [104, 76] on div "Back to Dashboard Change Sender ID Customers Technicians Select a contact Outbo…" at bounding box center [209, 76] width 238 height 129
click at [65, 113] on div "Unavailable" at bounding box center [52, 113] width 40 height 9
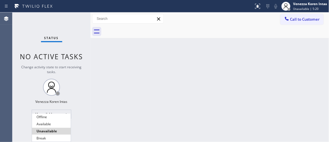
click at [59, 127] on li "Unavailable" at bounding box center [51, 130] width 39 height 7
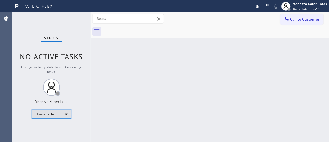
click at [58, 113] on div "Unavailable" at bounding box center [52, 113] width 40 height 9
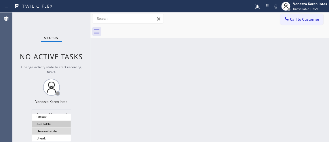
click at [54, 122] on li "Available" at bounding box center [51, 123] width 39 height 7
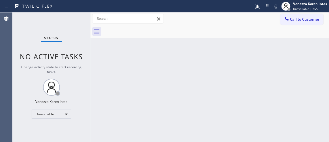
click at [179, 69] on div "Back to Dashboard Change Sender ID Customers Technicians Select a contact Outbo…" at bounding box center [209, 76] width 238 height 129
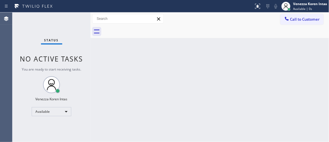
click at [179, 70] on div "Back to Dashboard Change Sender ID Customers Technicians Select a contact Outbo…" at bounding box center [209, 76] width 238 height 129
click at [75, 23] on div "Status No active tasks You are ready to start receiving tasks. Venezza Koren In…" at bounding box center [51, 76] width 78 height 129
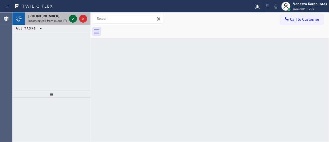
click at [71, 18] on icon at bounding box center [72, 18] width 7 height 7
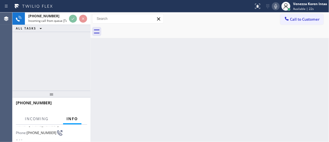
scroll to position [51, 0]
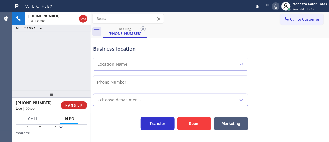
type input "[PHONE_NUMBER]"
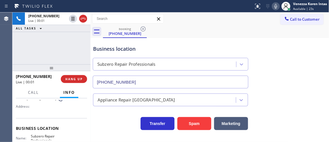
drag, startPoint x: 56, startPoint y: 90, endPoint x: 65, endPoint y: 64, distance: 28.0
click at [65, 64] on div at bounding box center [51, 67] width 78 height 7
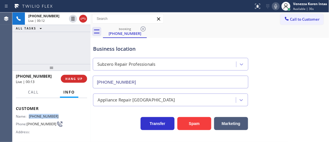
drag, startPoint x: 60, startPoint y: 117, endPoint x: 29, endPoint y: 114, distance: 31.7
click at [29, 114] on div "Name: [PHONE_NUMBER] Phone: [PHONE_NUMBER] Address:" at bounding box center [51, 125] width 71 height 22
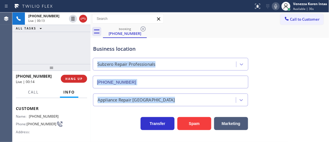
drag, startPoint x: 175, startPoint y: 62, endPoint x: 201, endPoint y: 0, distance: 66.5
click at [194, 19] on div "booking [PHONE_NUMBER] Call to Customer Outbound call Location Viking Professio…" at bounding box center [209, 77] width 238 height 130
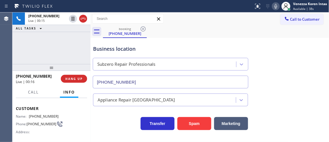
click at [58, 114] on div "Name: [PHONE_NUMBER] Phone: [PHONE_NUMBER] Address:" at bounding box center [51, 125] width 71 height 22
drag, startPoint x: 56, startPoint y: 115, endPoint x: 30, endPoint y: 115, distance: 26.0
click at [30, 115] on span "[PHONE_NUMBER]" at bounding box center [44, 116] width 30 height 4
click at [247, 37] on div "Business location Subzero Repair Professionals [PHONE_NUMBER]" at bounding box center [210, 62] width 236 height 51
drag, startPoint x: 272, startPoint y: 7, endPoint x: 271, endPoint y: 11, distance: 4.1
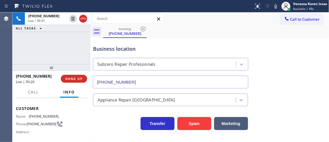
click at [272, 7] on icon at bounding box center [275, 6] width 7 height 7
click at [69, 56] on div "[PHONE_NUMBER] Live | 00:29 ALL TASKS ALL TASKS ACTIVE TASKS TASKS IN WRAP UP" at bounding box center [51, 37] width 78 height 51
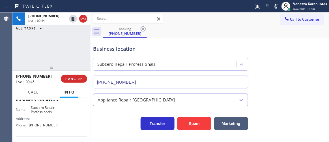
scroll to position [51, 0]
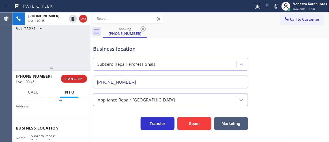
click at [201, 47] on div "Business location" at bounding box center [170, 49] width 155 height 8
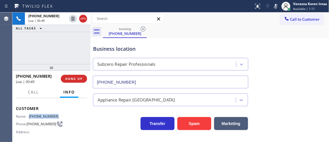
drag, startPoint x: 60, startPoint y: 115, endPoint x: 30, endPoint y: 114, distance: 29.7
click at [30, 114] on div "Name: [PHONE_NUMBER] Phone: [PHONE_NUMBER] Address:" at bounding box center [51, 125] width 71 height 22
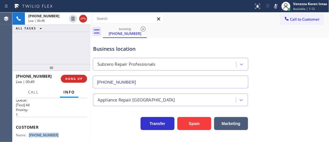
scroll to position [0, 0]
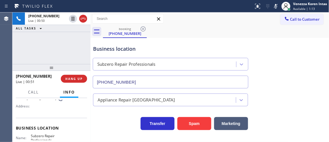
click at [73, 110] on div "Name: [PHONE_NUMBER] Phone: [PHONE_NUMBER] Address:" at bounding box center [51, 99] width 71 height 22
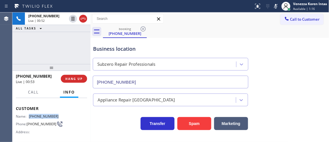
drag, startPoint x: 62, startPoint y: 115, endPoint x: 26, endPoint y: 114, distance: 35.9
click at [26, 114] on div "Name: [PHONE_NUMBER] Phone: [PHONE_NUMBER] Address:" at bounding box center [51, 125] width 71 height 22
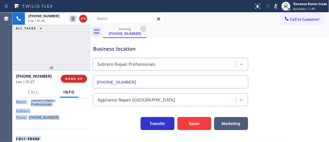
scroll to position [119, 0]
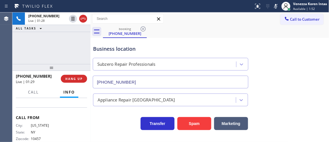
drag, startPoint x: 16, startPoint y: 107, endPoint x: 51, endPoint y: 112, distance: 36.0
click at [49, 104] on div "Context Queue: [Test] All Priority: 1 Customer Name: [PHONE_NUMBER] Phone: [PHO…" at bounding box center [51, 120] width 78 height 44
click at [51, 113] on div "Call From City: [US_STATE][GEOGRAPHIC_DATA]: [US_STATE] Zipcode: 10457" at bounding box center [51, 128] width 71 height 43
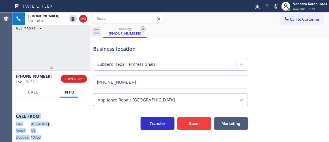
scroll to position [118, 0]
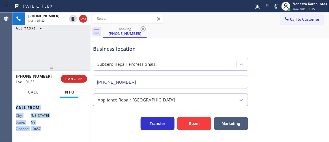
drag, startPoint x: 16, startPoint y: 123, endPoint x: 60, endPoint y: 130, distance: 43.7
click at [60, 130] on div "Context Queue: [Test] All Priority: 1 Customer Name: [PHONE_NUMBER] Phone: [PHO…" at bounding box center [51, 60] width 71 height 159
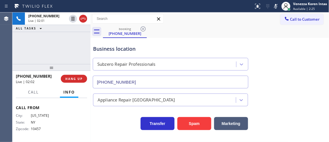
drag, startPoint x: 101, startPoint y: 43, endPoint x: 104, endPoint y: 47, distance: 4.8
click at [101, 43] on div "Business location Subzero Repair Professionals [PHONE_NUMBER]" at bounding box center [170, 63] width 157 height 49
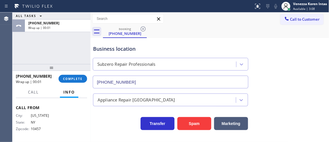
click at [73, 50] on div "ALL TASKS ALL TASKS ACTIVE TASKS TASKS IN WRAP UP [PHONE_NUMBER] Wrap up | 00:01" at bounding box center [51, 37] width 78 height 51
click at [181, 49] on div "Business location" at bounding box center [170, 49] width 155 height 8
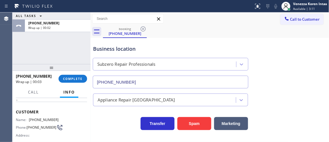
scroll to position [16, 0]
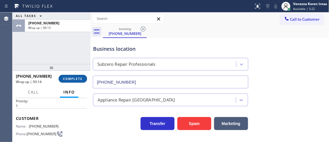
drag, startPoint x: 77, startPoint y: 77, endPoint x: 83, endPoint y: 77, distance: 6.2
click at [81, 77] on span "COMPLETE" at bounding box center [72, 79] width 19 height 4
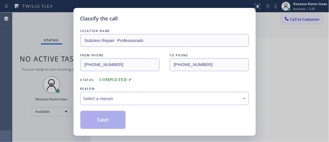
click at [135, 97] on div "Select a reason" at bounding box center [164, 98] width 162 height 6
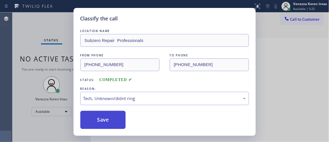
click at [114, 124] on button "Save" at bounding box center [102, 119] width 45 height 18
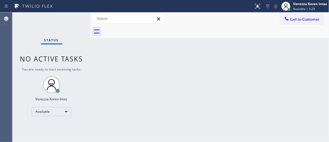
drag, startPoint x: 80, startPoint y: 58, endPoint x: 92, endPoint y: 51, distance: 14.0
click at [79, 58] on span "No active tasks" at bounding box center [51, 58] width 63 height 9
click at [77, 27] on div "Status No active tasks You are ready to start receiving tasks. Venezza Koren In…" at bounding box center [51, 76] width 78 height 129
click at [77, 22] on div "Status No active tasks You are ready to start receiving tasks. Venezza Koren In…" at bounding box center [51, 76] width 78 height 129
click at [71, 16] on div "Status No active tasks You are ready to start receiving tasks. Venezza Koren In…" at bounding box center [51, 76] width 78 height 129
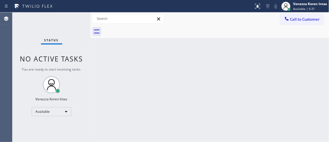
click at [70, 19] on div "Status No active tasks You are ready to start receiving tasks. Venezza Koren In…" at bounding box center [51, 76] width 78 height 129
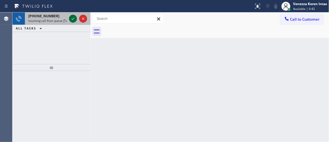
click at [71, 19] on icon at bounding box center [72, 18] width 7 height 7
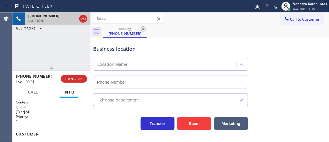
type input "[PHONE_NUMBER]"
click at [83, 20] on icon at bounding box center [83, 18] width 7 height 7
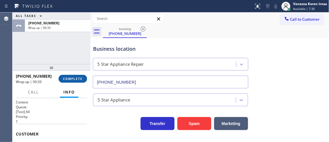
click at [81, 77] on span "COMPLETE" at bounding box center [72, 79] width 19 height 4
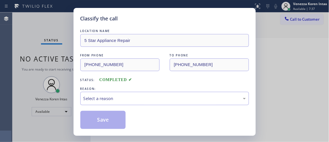
click at [133, 109] on div "LOCATION NAME 5 Star Appliance Repair FROM PHONE [PHONE_NUMBER] TO PHONE [PHONE…" at bounding box center [164, 78] width 168 height 101
click at [135, 102] on div "Select a reason" at bounding box center [164, 98] width 168 height 13
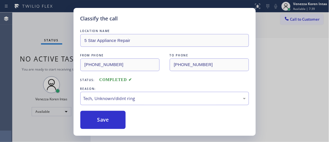
drag, startPoint x: 136, startPoint y: 139, endPoint x: 125, endPoint y: 129, distance: 14.8
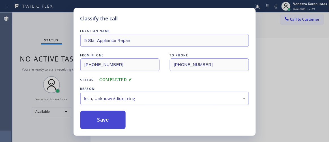
click at [117, 113] on button "Save" at bounding box center [102, 119] width 45 height 18
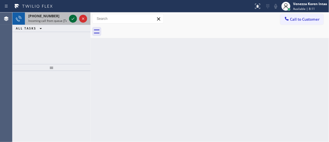
click at [74, 17] on icon at bounding box center [72, 18] width 7 height 7
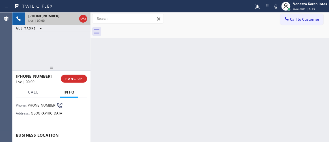
scroll to position [25, 0]
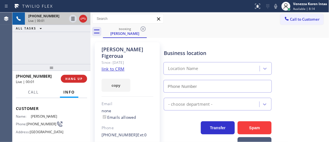
type input "[PHONE_NUMBER]"
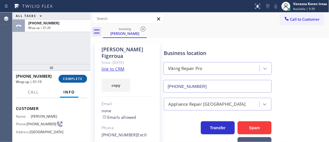
click at [79, 79] on span "COMPLETE" at bounding box center [72, 79] width 19 height 4
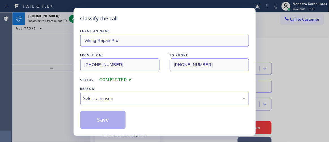
drag, startPoint x: 153, startPoint y: 94, endPoint x: 155, endPoint y: 104, distance: 10.0
click at [153, 94] on div "Select a reason" at bounding box center [164, 98] width 168 height 13
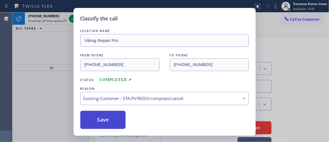
click at [117, 121] on button "Save" at bounding box center [102, 119] width 45 height 18
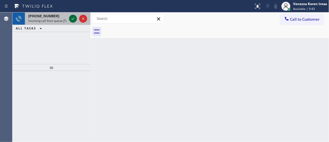
click at [70, 17] on icon at bounding box center [72, 18] width 7 height 7
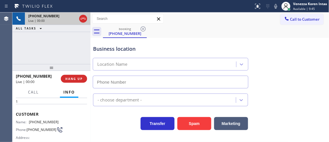
type input "[PHONE_NUMBER]"
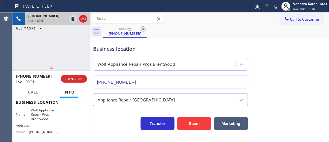
click at [72, 39] on div "[PHONE_NUMBER] Live | 00:01 ALL TASKS ALL TASKS ACTIVE TASKS TASKS IN WRAP UP" at bounding box center [51, 37] width 78 height 51
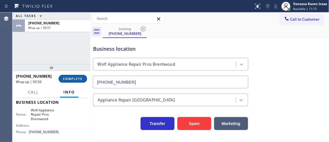
drag, startPoint x: 74, startPoint y: 74, endPoint x: 78, endPoint y: 75, distance: 3.8
click at [75, 74] on div "[PHONE_NUMBER] Wrap up | 00:56 COMPLETE" at bounding box center [51, 78] width 71 height 15
drag, startPoint x: 69, startPoint y: 78, endPoint x: 105, endPoint y: 83, distance: 36.0
click at [69, 78] on span "COMPLETE" at bounding box center [72, 79] width 19 height 4
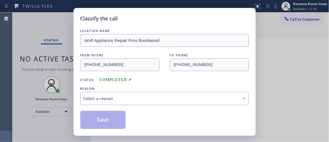
click at [155, 95] on div "Select a reason" at bounding box center [164, 98] width 168 height 13
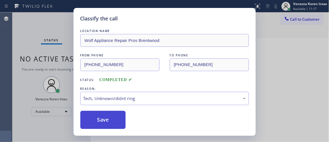
click at [116, 124] on button "Save" at bounding box center [102, 119] width 45 height 18
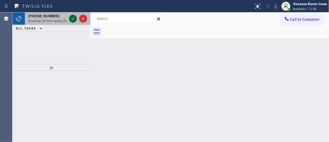
click at [74, 19] on icon at bounding box center [72, 18] width 7 height 7
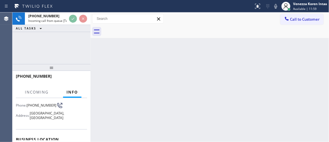
scroll to position [77, 0]
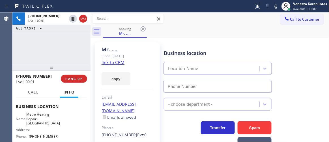
type input "[PHONE_NUMBER]"
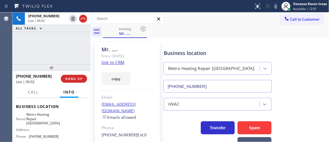
click at [118, 60] on link "link to CRM" at bounding box center [112, 62] width 23 height 6
drag, startPoint x: 205, startPoint y: 18, endPoint x: 209, endPoint y: 15, distance: 5.3
click at [205, 18] on div "Call to Customer Outbound call Location Viking Professional Service(TFN) Your c…" at bounding box center [209, 19] width 238 height 10
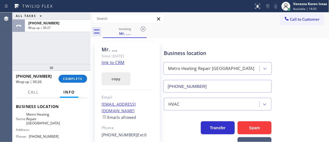
drag, startPoint x: 65, startPoint y: 75, endPoint x: 113, endPoint y: 77, distance: 48.1
click at [66, 76] on button "COMPLETE" at bounding box center [72, 79] width 29 height 8
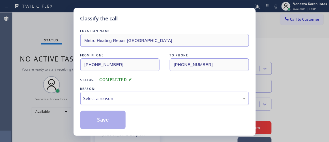
drag, startPoint x: 131, startPoint y: 92, endPoint x: 137, endPoint y: 102, distance: 12.4
click at [131, 92] on div "Select a reason" at bounding box center [164, 98] width 168 height 13
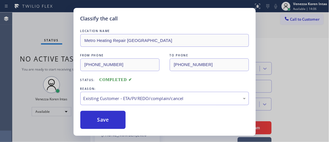
click at [127, 119] on div "Save" at bounding box center [164, 119] width 168 height 18
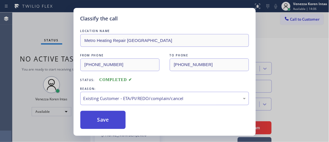
click at [112, 116] on button "Save" at bounding box center [102, 119] width 45 height 18
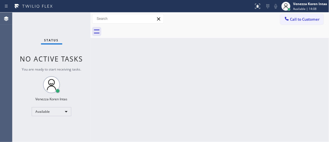
click at [77, 23] on div "Status No active tasks You are ready to start receiving tasks. Venezza Koren In…" at bounding box center [51, 76] width 78 height 129
click at [72, 19] on div "Status No active tasks You are ready to start receiving tasks. Venezza Koren In…" at bounding box center [51, 76] width 78 height 129
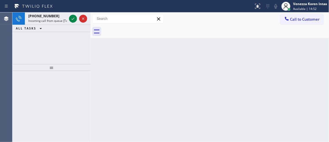
click at [72, 19] on icon at bounding box center [72, 19] width 3 height 2
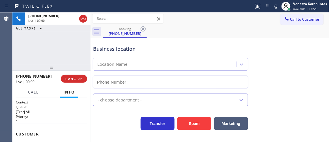
type input "[PHONE_NUMBER]"
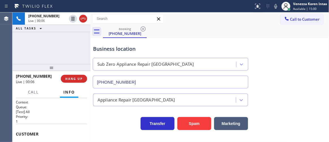
click at [105, 49] on div "Business location" at bounding box center [170, 49] width 155 height 8
click at [127, 52] on div "Business location" at bounding box center [170, 49] width 155 height 8
click at [92, 65] on div "Sub Zero Appliance Repair [GEOGRAPHIC_DATA]" at bounding box center [171, 64] width 158 height 13
click at [116, 57] on div "Sub Zero Appliance Repair [GEOGRAPHIC_DATA]" at bounding box center [171, 62] width 158 height 15
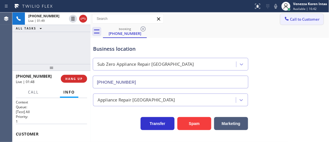
drag, startPoint x: 155, startPoint y: 45, endPoint x: 277, endPoint y: 15, distance: 124.8
click at [155, 45] on div "Business location" at bounding box center [170, 49] width 155 height 8
click at [278, 7] on icon at bounding box center [275, 6] width 7 height 7
click at [274, 7] on rect at bounding box center [275, 6] width 4 height 4
drag, startPoint x: 141, startPoint y: 47, endPoint x: 150, endPoint y: 52, distance: 10.2
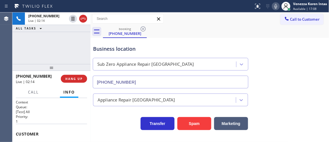
click at [141, 47] on div "Business location" at bounding box center [170, 49] width 155 height 8
drag, startPoint x: 147, startPoint y: 42, endPoint x: 171, endPoint y: 51, distance: 25.6
click at [147, 42] on div "Business location Sub Zero Appliance Repair [GEOGRAPHIC_DATA] [PHONE_NUMBER]" at bounding box center [170, 63] width 157 height 49
click at [199, 24] on div "Call to Customer Outbound call Location Viking Professional Service(TFN) Your c…" at bounding box center [209, 18] width 238 height 13
click at [273, 9] on icon at bounding box center [275, 6] width 7 height 7
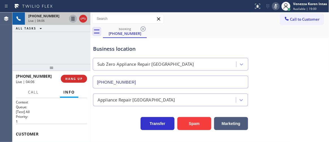
click at [73, 19] on icon at bounding box center [72, 18] width 7 height 7
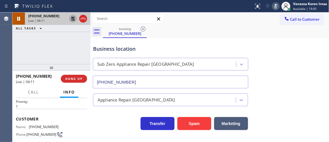
scroll to position [25, 0]
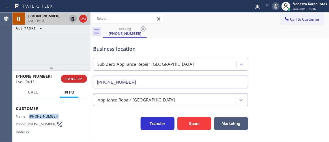
drag, startPoint x: 55, startPoint y: 115, endPoint x: 30, endPoint y: 115, distance: 24.6
click at [30, 115] on span "[PHONE_NUMBER]" at bounding box center [44, 116] width 30 height 4
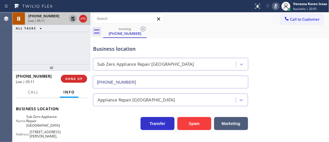
scroll to position [77, 0]
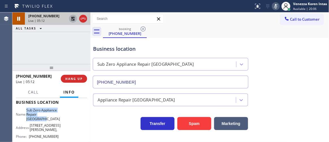
drag, startPoint x: 29, startPoint y: 110, endPoint x: 49, endPoint y: 122, distance: 23.1
click at [49, 121] on div "Name: Sub Zero Appliance Repair [GEOGRAPHIC_DATA]" at bounding box center [37, 114] width 43 height 13
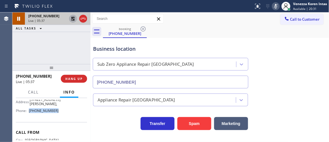
drag, startPoint x: 53, startPoint y: 111, endPoint x: 29, endPoint y: 112, distance: 24.0
click at [29, 112] on div "Phone: [PHONE_NUMBER]" at bounding box center [37, 110] width 43 height 4
drag, startPoint x: 276, startPoint y: 1, endPoint x: 277, endPoint y: 5, distance: 3.5
click at [276, 3] on div "Status report No issues detected If you experience an issue, please download th…" at bounding box center [289, 6] width 77 height 12
click at [275, 4] on icon at bounding box center [275, 6] width 7 height 7
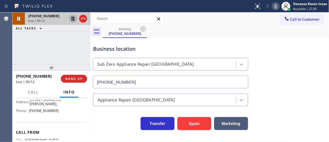
click at [72, 18] on icon at bounding box center [73, 19] width 4 height 4
click at [173, 33] on div "booking [PHONE_NUMBER]" at bounding box center [216, 31] width 226 height 13
drag, startPoint x: 159, startPoint y: 47, endPoint x: 183, endPoint y: 53, distance: 25.0
click at [159, 47] on div "Business location" at bounding box center [170, 49] width 155 height 8
click at [156, 49] on div "Business location" at bounding box center [170, 49] width 155 height 8
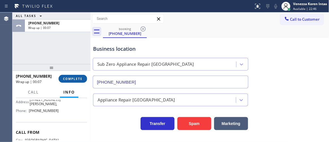
drag, startPoint x: 73, startPoint y: 76, endPoint x: 79, endPoint y: 79, distance: 6.4
click at [74, 77] on button "COMPLETE" at bounding box center [72, 79] width 29 height 8
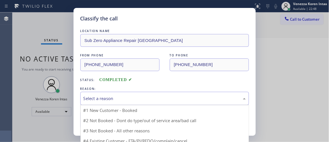
click at [129, 97] on div "Select a reason" at bounding box center [164, 98] width 162 height 6
drag, startPoint x: 121, startPoint y: 124, endPoint x: 118, endPoint y: 122, distance: 4.6
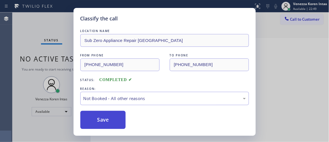
click at [112, 120] on button "Save" at bounding box center [102, 119] width 45 height 18
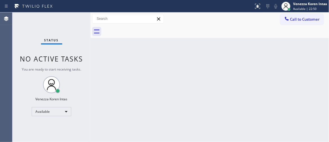
click at [74, 24] on div "Status No active tasks You are ready to start receiving tasks. Venezza Koren In…" at bounding box center [51, 76] width 78 height 129
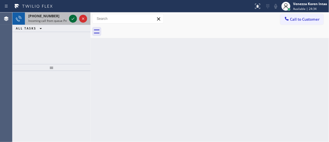
click at [71, 19] on icon at bounding box center [72, 18] width 7 height 7
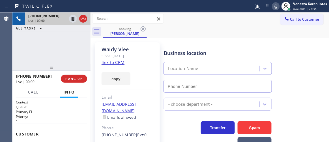
type input "[PHONE_NUMBER]"
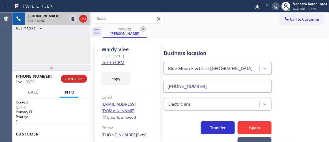
click at [109, 62] on link "link to CRM" at bounding box center [112, 62] width 23 height 6
click at [198, 3] on div at bounding box center [126, 6] width 249 height 9
click at [275, 8] on icon at bounding box center [275, 6] width 7 height 7
click at [74, 19] on icon at bounding box center [72, 18] width 7 height 7
click at [185, 42] on div "Business location [GEOGRAPHIC_DATA] [PHONE_NUMBER]" at bounding box center [244, 66] width 165 height 51
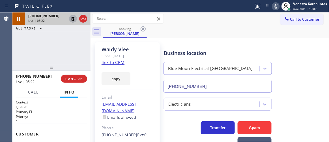
drag, startPoint x: 71, startPoint y: 18, endPoint x: 87, endPoint y: 21, distance: 16.1
click at [71, 18] on icon at bounding box center [73, 19] width 4 height 4
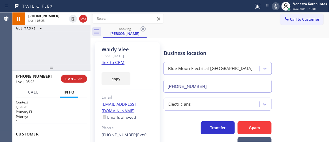
click at [276, 7] on icon at bounding box center [275, 6] width 3 height 5
click at [73, 43] on div "[PHONE_NUMBER] Live | 05:25 ALL TASKS ALL TASKS ACTIVE TASKS TASKS IN WRAP UP" at bounding box center [51, 37] width 78 height 51
click at [197, 29] on div "booking [PERSON_NAME]" at bounding box center [216, 31] width 226 height 13
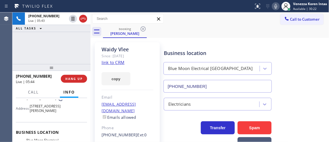
scroll to position [25, 0]
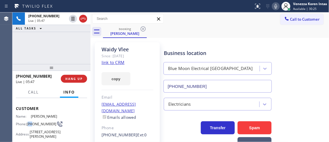
drag, startPoint x: 28, startPoint y: 120, endPoint x: 33, endPoint y: 123, distance: 5.7
click at [33, 123] on span "[PHONE_NUMBER]" at bounding box center [42, 123] width 30 height 4
click at [28, 48] on div "[PHONE_NUMBER] Live | 05:48 ALL TASKS ALL TASKS ACTIVE TASKS TASKS IN WRAP UP" at bounding box center [51, 37] width 78 height 51
drag, startPoint x: 34, startPoint y: 42, endPoint x: 60, endPoint y: 47, distance: 27.1
click at [34, 42] on div "[PHONE_NUMBER] Live | 05:50 ALL TASKS ALL TASKS ACTIVE TASKS TASKS IN WRAP UP" at bounding box center [51, 37] width 78 height 51
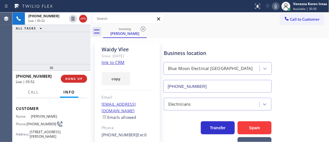
click at [190, 26] on div "booking [PERSON_NAME]" at bounding box center [216, 31] width 226 height 13
click at [84, 53] on div "[PHONE_NUMBER] Live | 06:00 ALL TASKS ALL TASKS ACTIVE TASKS TASKS IN WRAP UP" at bounding box center [51, 37] width 78 height 51
click at [109, 48] on div "[PERSON_NAME]" at bounding box center [127, 49] width 52 height 6
click at [274, 4] on icon at bounding box center [275, 6] width 7 height 7
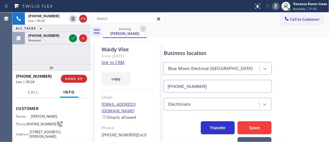
click at [273, 4] on icon at bounding box center [275, 6] width 7 height 7
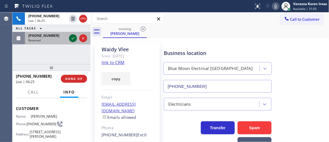
click at [73, 37] on icon at bounding box center [72, 38] width 7 height 7
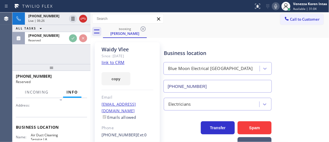
scroll to position [82, 0]
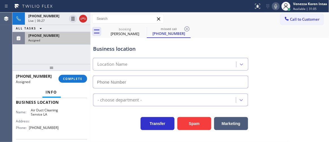
click at [64, 36] on div "[PHONE_NUMBER]" at bounding box center [57, 35] width 59 height 5
type input "[PHONE_NUMBER]"
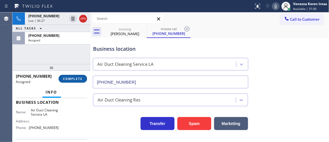
click at [75, 80] on span "COMPLETE" at bounding box center [72, 79] width 19 height 4
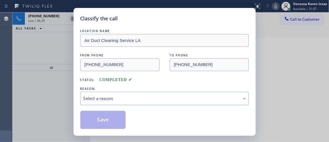
click at [120, 94] on div "Select a reason" at bounding box center [164, 98] width 168 height 13
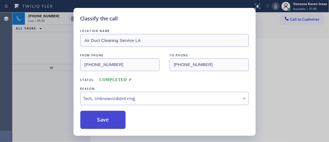
click at [113, 125] on button "Save" at bounding box center [102, 119] width 45 height 18
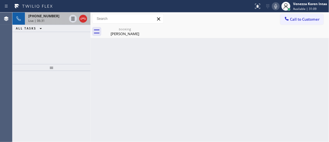
click at [44, 19] on div "Live | 06:31" at bounding box center [47, 21] width 38 height 4
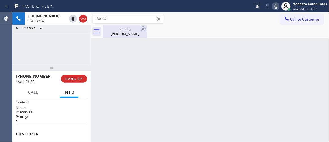
click at [116, 35] on div "[PERSON_NAME]" at bounding box center [124, 33] width 43 height 5
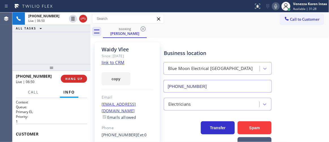
click at [103, 55] on div "Since: [DATE]" at bounding box center [127, 56] width 52 height 6
click at [179, 41] on div "Business location [GEOGRAPHIC_DATA] [PHONE_NUMBER]" at bounding box center [244, 66] width 165 height 51
click at [275, 6] on icon at bounding box center [275, 6] width 3 height 5
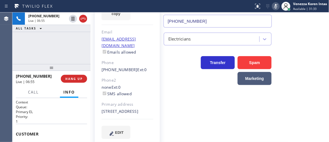
scroll to position [79, 0]
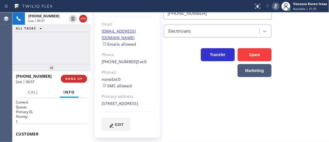
drag, startPoint x: 115, startPoint y: 5, endPoint x: 226, endPoint y: 3, distance: 111.3
click at [115, 5] on div at bounding box center [126, 6] width 249 height 9
click at [273, 5] on icon at bounding box center [275, 6] width 7 height 7
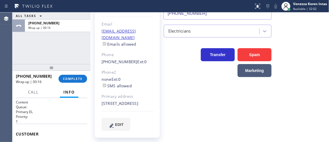
drag, startPoint x: 76, startPoint y: 76, endPoint x: 90, endPoint y: 77, distance: 13.9
click at [76, 77] on span "COMPLETE" at bounding box center [72, 79] width 19 height 4
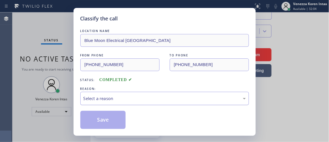
click at [135, 102] on div "Select a reason" at bounding box center [164, 98] width 168 height 13
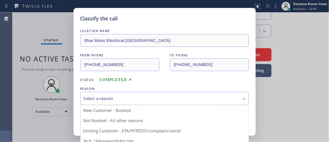
drag, startPoint x: 143, startPoint y: 130, endPoint x: 130, endPoint y: 123, distance: 14.7
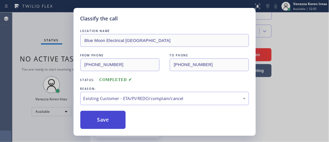
click at [111, 113] on button "Save" at bounding box center [102, 119] width 45 height 18
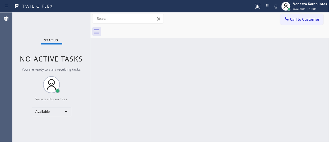
drag, startPoint x: 59, startPoint y: 25, endPoint x: 136, endPoint y: 49, distance: 81.4
click at [60, 27] on div "Status No active tasks You are ready to start receiving tasks. Venezza Koren In…" at bounding box center [51, 76] width 78 height 129
click at [194, 10] on div at bounding box center [126, 6] width 249 height 9
click at [76, 21] on div "Status No active tasks You are ready to start receiving tasks. Venezza Koren In…" at bounding box center [51, 76] width 78 height 129
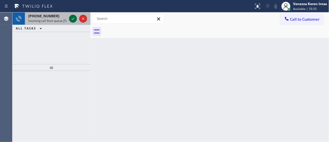
click at [74, 18] on icon at bounding box center [72, 18] width 7 height 7
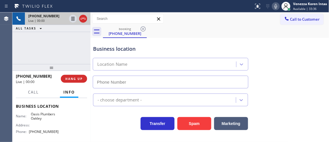
scroll to position [77, 0]
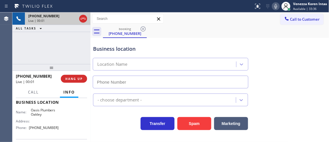
type input "[PHONE_NUMBER]"
click at [150, 47] on div "Business location" at bounding box center [170, 49] width 155 height 8
click at [79, 56] on div "[PHONE_NUMBER] Live | 00:03 ALL TASKS ALL TASKS ACTIVE TASKS TASKS IN WRAP UP" at bounding box center [51, 37] width 78 height 51
click at [152, 41] on div "Business location [GEOGRAPHIC_DATA] [PHONE_NUMBER]" at bounding box center [170, 63] width 157 height 49
drag, startPoint x: 50, startPoint y: 46, endPoint x: 55, endPoint y: 48, distance: 5.7
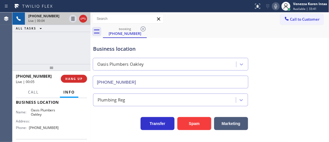
click at [51, 46] on div "[PHONE_NUMBER] Live | 00:04 ALL TASKS ALL TASKS ACTIVE TASKS TASKS IN WRAP UP" at bounding box center [51, 37] width 78 height 51
click at [225, 50] on div "Business location" at bounding box center [170, 49] width 155 height 8
click at [185, 48] on div "Business location" at bounding box center [170, 49] width 155 height 8
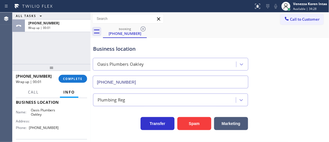
drag, startPoint x: 143, startPoint y: 44, endPoint x: 203, endPoint y: 40, distance: 60.0
click at [143, 44] on div "Business location [GEOGRAPHIC_DATA] [PHONE_NUMBER]" at bounding box center [170, 63] width 157 height 49
click at [290, 10] on div at bounding box center [289, 9] width 4 height 4
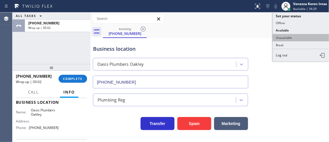
click at [290, 34] on button "Unavailable" at bounding box center [300, 37] width 56 height 7
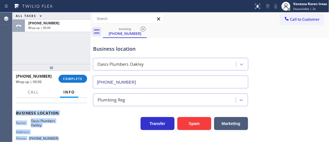
scroll to position [96, 0]
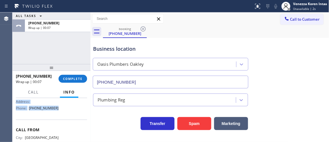
drag, startPoint x: 14, startPoint y: 108, endPoint x: 67, endPoint y: 116, distance: 53.7
click at [67, 116] on div "Context Queue: [Test] All Priority: 1 Customer Name: [PHONE_NUMBER] Phone: [PHO…" at bounding box center [51, 120] width 78 height 44
click at [79, 78] on span "COMPLETE" at bounding box center [72, 79] width 19 height 4
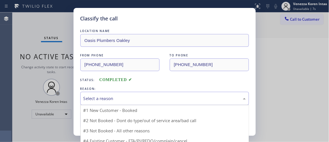
click at [122, 97] on div "Select a reason" at bounding box center [164, 98] width 162 height 6
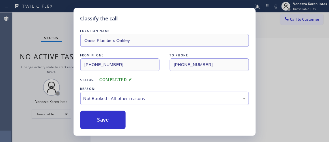
click at [115, 119] on button "Save" at bounding box center [102, 119] width 45 height 18
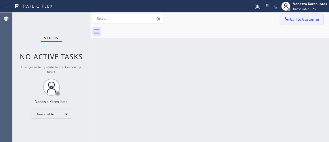
click at [296, 17] on span "Call to Customer" at bounding box center [305, 19] width 30 height 5
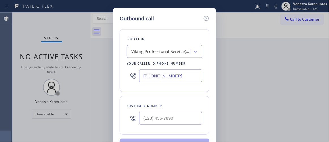
drag, startPoint x: 161, startPoint y: 72, endPoint x: 183, endPoint y: 81, distance: 23.8
click at [161, 72] on input "[PHONE_NUMBER]" at bounding box center [170, 75] width 63 height 13
drag, startPoint x: 183, startPoint y: 79, endPoint x: 110, endPoint y: 77, distance: 72.9
click at [108, 79] on div "Outbound call Location Viking Professional Service(TFN) Your caller id phone nu…" at bounding box center [164, 71] width 329 height 142
paste input "925) 297-1724"
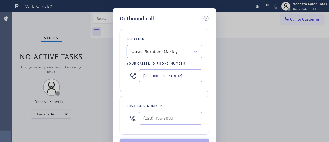
type input "[PHONE_NUMBER]"
click at [161, 119] on input "(___) ___-____" at bounding box center [170, 118] width 63 height 13
paste input "425) 691-9882"
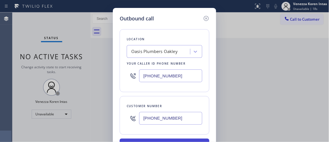
type input "[PHONE_NUMBER]"
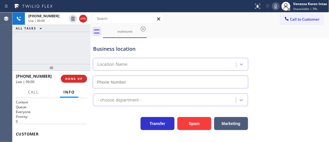
type input "[PHONE_NUMBER]"
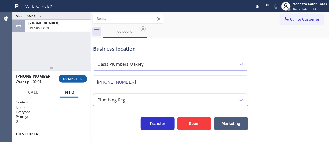
drag, startPoint x: 69, startPoint y: 77, endPoint x: 75, endPoint y: 81, distance: 7.4
click at [69, 77] on span "COMPLETE" at bounding box center [72, 79] width 19 height 4
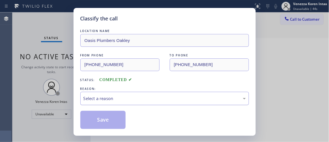
click at [132, 98] on div "Select a reason" at bounding box center [164, 98] width 162 height 6
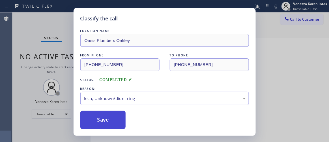
click at [114, 124] on button "Save" at bounding box center [102, 119] width 45 height 18
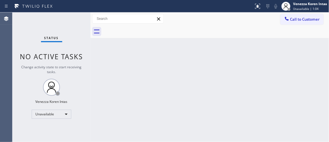
click at [65, 19] on div "Status No active tasks Change activity state to start receiving tasks. Venezza …" at bounding box center [51, 76] width 78 height 129
click at [64, 19] on div "Status No active tasks Change activity state to start receiving tasks. Venezza …" at bounding box center [51, 76] width 78 height 129
click at [57, 111] on div "Unavailable" at bounding box center [52, 113] width 40 height 9
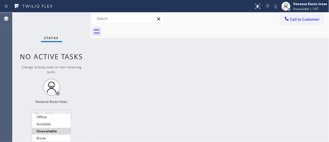
click at [170, 83] on div at bounding box center [164, 71] width 329 height 142
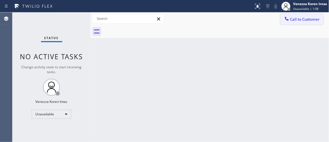
click at [305, 16] on button "Call to Customer" at bounding box center [301, 19] width 43 height 11
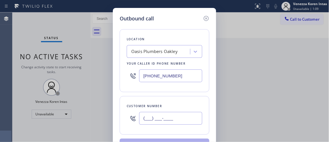
click at [179, 120] on input "(___) ___-____" at bounding box center [170, 118] width 63 height 13
paste input "425) 691-9882"
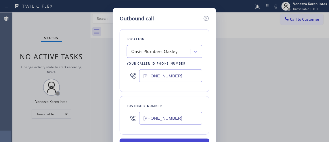
type input "[PHONE_NUMBER]"
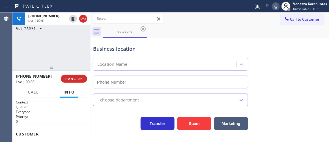
type input "[PHONE_NUMBER]"
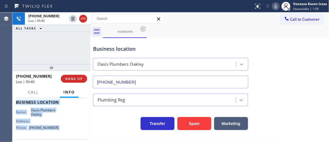
scroll to position [100, 0]
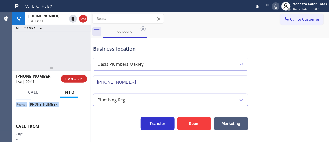
drag, startPoint x: 16, startPoint y: 131, endPoint x: 58, endPoint y: 113, distance: 45.8
click at [58, 113] on div "Context Queue: Everyone Priority: 0 Customer Name: Phone: [PHONE_NUMBER] Addres…" at bounding box center [51, 120] width 78 height 44
drag, startPoint x: 67, startPoint y: 78, endPoint x: 80, endPoint y: 81, distance: 13.6
click at [67, 79] on span "HANG UP" at bounding box center [73, 79] width 17 height 4
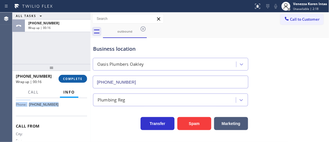
click at [82, 79] on button "COMPLETE" at bounding box center [72, 79] width 29 height 8
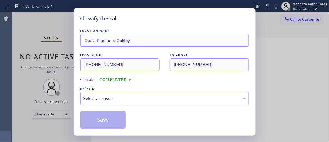
click at [124, 100] on div "Select a reason" at bounding box center [164, 98] width 162 height 6
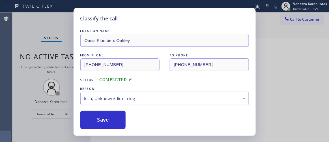
click at [122, 103] on div "Tech, Unknown/didnt ring" at bounding box center [164, 98] width 168 height 13
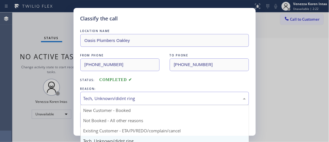
click at [172, 82] on div "Status: COMPLETED" at bounding box center [164, 78] width 168 height 9
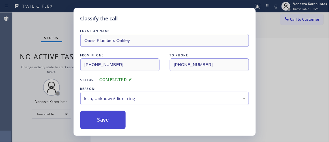
drag, startPoint x: 115, startPoint y: 119, endPoint x: 131, endPoint y: 117, distance: 16.5
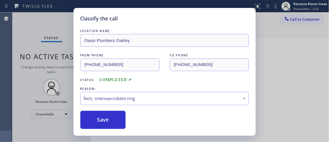
click at [116, 119] on button "Save" at bounding box center [102, 119] width 45 height 18
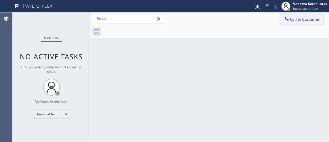
click at [291, 23] on button "Call to Customer" at bounding box center [301, 19] width 43 height 11
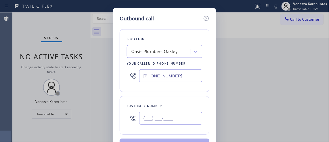
click at [173, 113] on input "(___) ___-____" at bounding box center [170, 118] width 63 height 13
paste input "425) 691-9882"
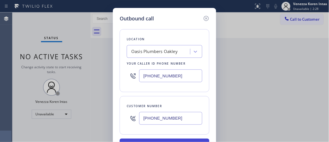
type input "[PHONE_NUMBER]"
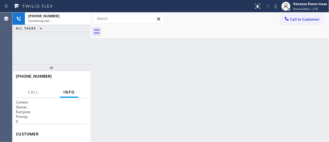
drag, startPoint x: 150, startPoint y: 71, endPoint x: 161, endPoint y: 74, distance: 11.4
click at [151, 71] on div "Back to Dashboard Change Sender ID Customers Technicians Select a contact Outbo…" at bounding box center [209, 76] width 238 height 129
click at [167, 56] on div "Back to Dashboard Change Sender ID Customers Technicians Select a contact Outbo…" at bounding box center [209, 76] width 238 height 129
click at [31, 57] on div "[PHONE_NUMBER] Connecting call… ALL TASKS ALL TASKS ACTIVE TASKS TASKS IN WRAP …" at bounding box center [51, 37] width 78 height 51
drag, startPoint x: 51, startPoint y: 41, endPoint x: 176, endPoint y: 75, distance: 129.7
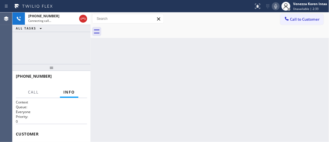
click at [51, 41] on div "[PHONE_NUMBER] Connecting call… ALL TASKS ALL TASKS ACTIVE TASKS TASKS IN WRAP …" at bounding box center [51, 37] width 78 height 51
drag, startPoint x: 219, startPoint y: 87, endPoint x: 220, endPoint y: 129, distance: 41.8
click at [219, 87] on div "Back to Dashboard Change Sender ID Customers Technicians Select a contact Outbo…" at bounding box center [209, 76] width 238 height 129
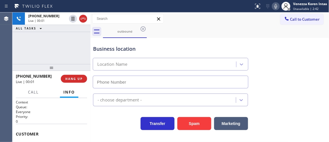
type input "[PHONE_NUMBER]"
drag, startPoint x: 84, startPoint y: 19, endPoint x: 87, endPoint y: 54, distance: 35.1
click at [84, 19] on icon at bounding box center [83, 18] width 7 height 7
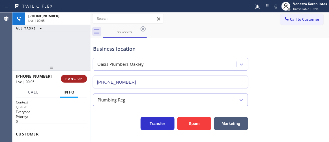
click at [74, 81] on button "HANG UP" at bounding box center [74, 79] width 26 height 8
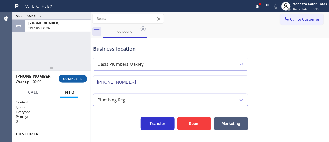
click at [77, 80] on span "COMPLETE" at bounding box center [72, 79] width 19 height 4
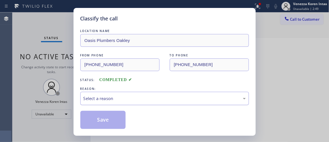
click at [118, 100] on div "Select a reason" at bounding box center [164, 98] width 162 height 6
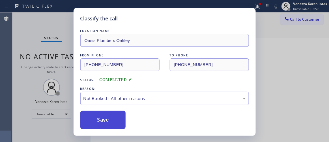
click at [118, 122] on button "Save" at bounding box center [102, 119] width 45 height 18
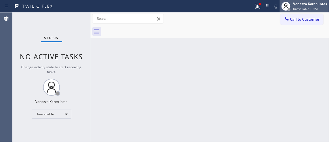
click at [293, 10] on div "Venezza Koren Intas Unavailable | 2:51" at bounding box center [310, 6] width 37 height 10
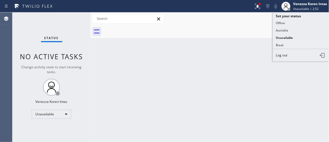
click at [288, 27] on button "Available" at bounding box center [300, 30] width 56 height 7
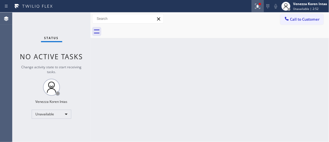
click at [260, 9] on icon at bounding box center [257, 6] width 7 height 7
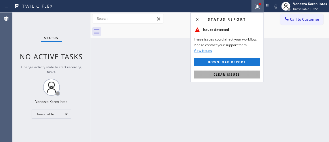
click at [245, 72] on button "Clear issues" at bounding box center [227, 74] width 66 height 8
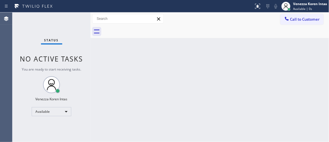
click at [264, 68] on div "Back to Dashboard Change Sender ID Customers Technicians Select a contact Outbo…" at bounding box center [209, 76] width 238 height 129
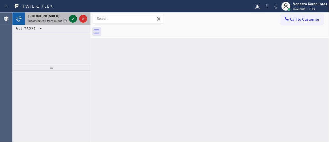
click at [71, 19] on icon at bounding box center [72, 18] width 7 height 7
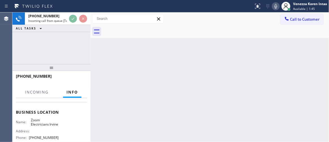
scroll to position [77, 0]
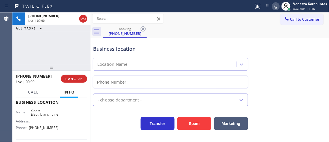
type input "[PHONE_NUMBER]"
drag, startPoint x: 82, startPoint y: 18, endPoint x: 91, endPoint y: 64, distance: 46.9
click at [82, 18] on icon at bounding box center [83, 18] width 7 height 7
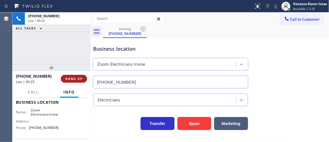
click at [82, 78] on span "HANG UP" at bounding box center [73, 79] width 17 height 4
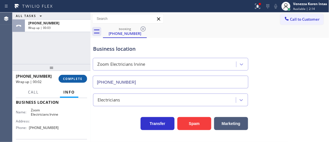
click at [78, 80] on button "COMPLETE" at bounding box center [72, 79] width 29 height 8
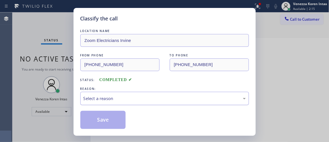
click at [136, 101] on div "Select a reason" at bounding box center [164, 98] width 162 height 6
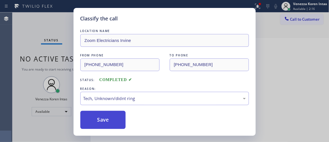
click at [107, 116] on button "Save" at bounding box center [102, 119] width 45 height 18
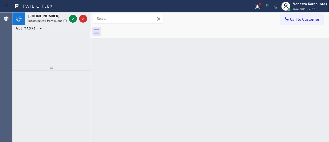
drag, startPoint x: 110, startPoint y: 82, endPoint x: 105, endPoint y: 32, distance: 50.5
click at [110, 81] on div "Back to Dashboard Change Sender ID Customers Technicians Select a contact Outbo…" at bounding box center [209, 76] width 238 height 129
click at [297, 9] on div "Venezza Koren Intas Available | 2:28" at bounding box center [310, 6] width 37 height 10
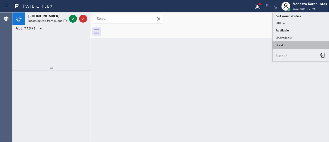
click at [288, 45] on button "Break" at bounding box center [300, 44] width 56 height 7
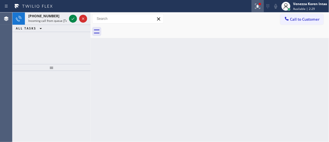
click at [255, 7] on icon at bounding box center [257, 6] width 7 height 7
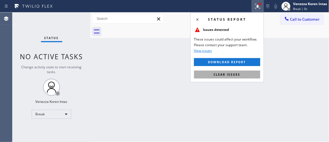
click at [236, 73] on span "Clear issues" at bounding box center [227, 74] width 27 height 4
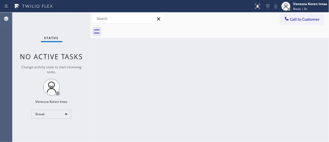
click at [290, 76] on div "Back to Dashboard Change Sender ID Customers Technicians Select a contact Outbo…" at bounding box center [209, 76] width 238 height 129
